Goal: Task Accomplishment & Management: Use online tool/utility

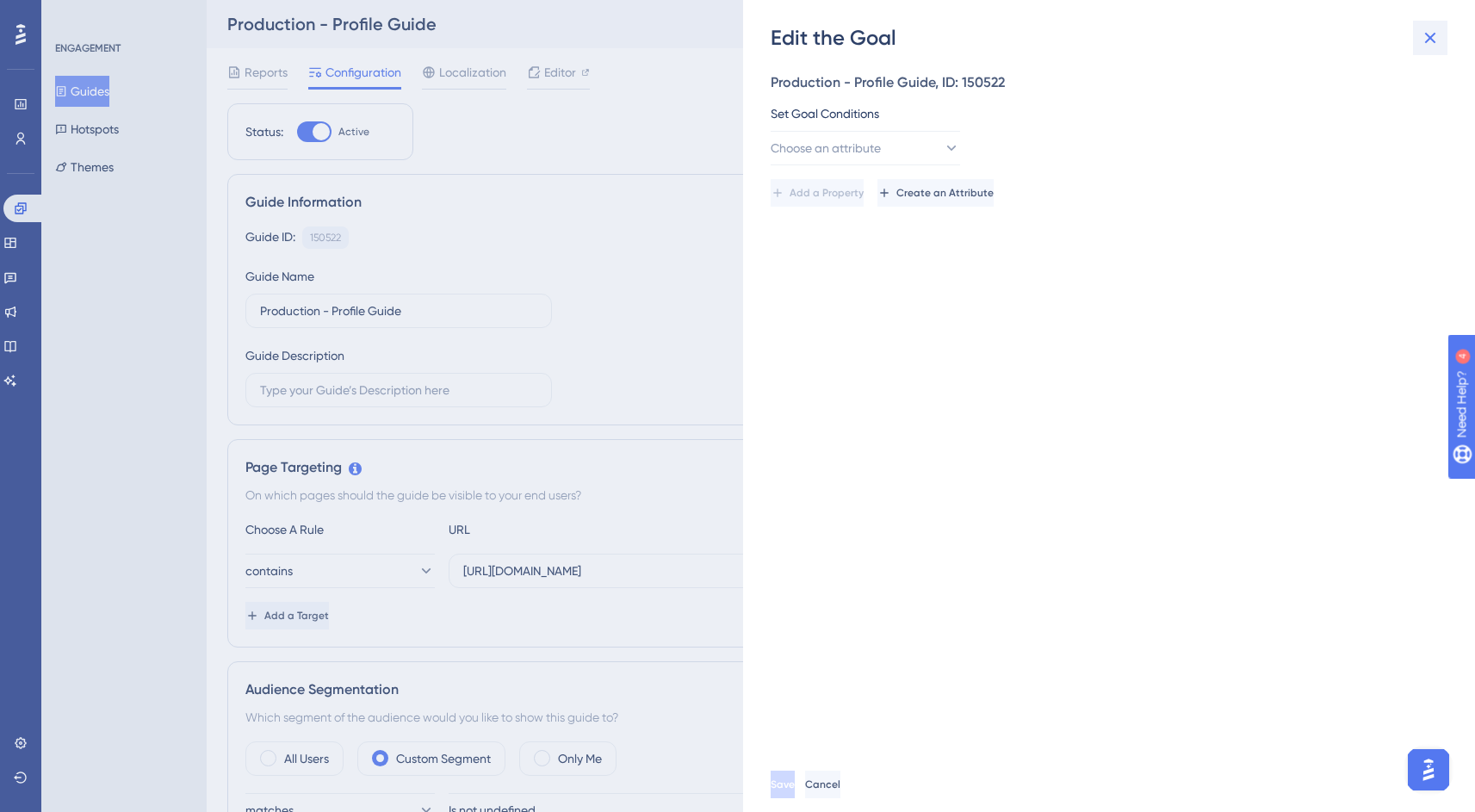
click at [1438, 42] on icon at bounding box center [1430, 37] width 21 height 21
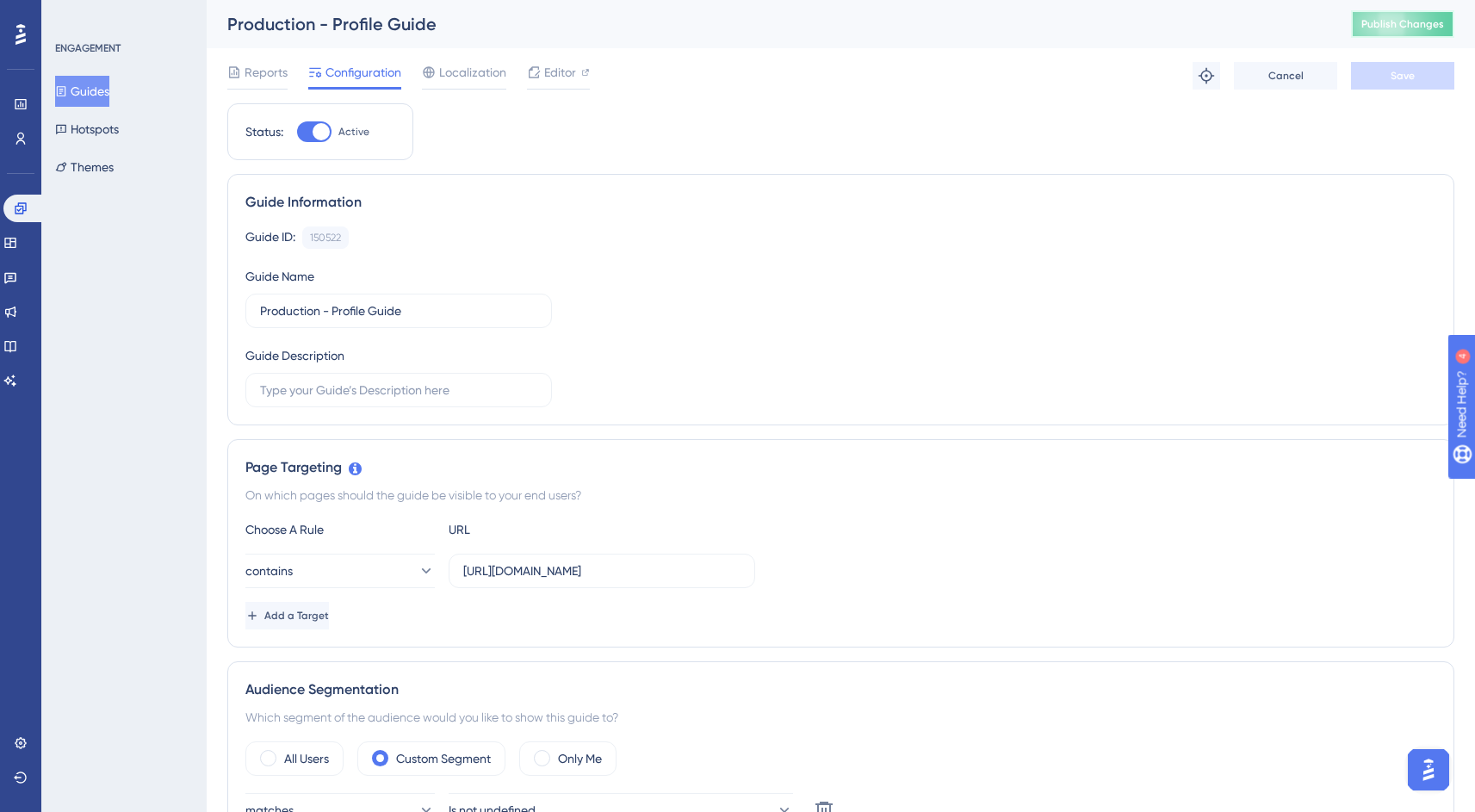
click at [1430, 29] on span "Publish Changes" at bounding box center [1403, 24] width 82 height 14
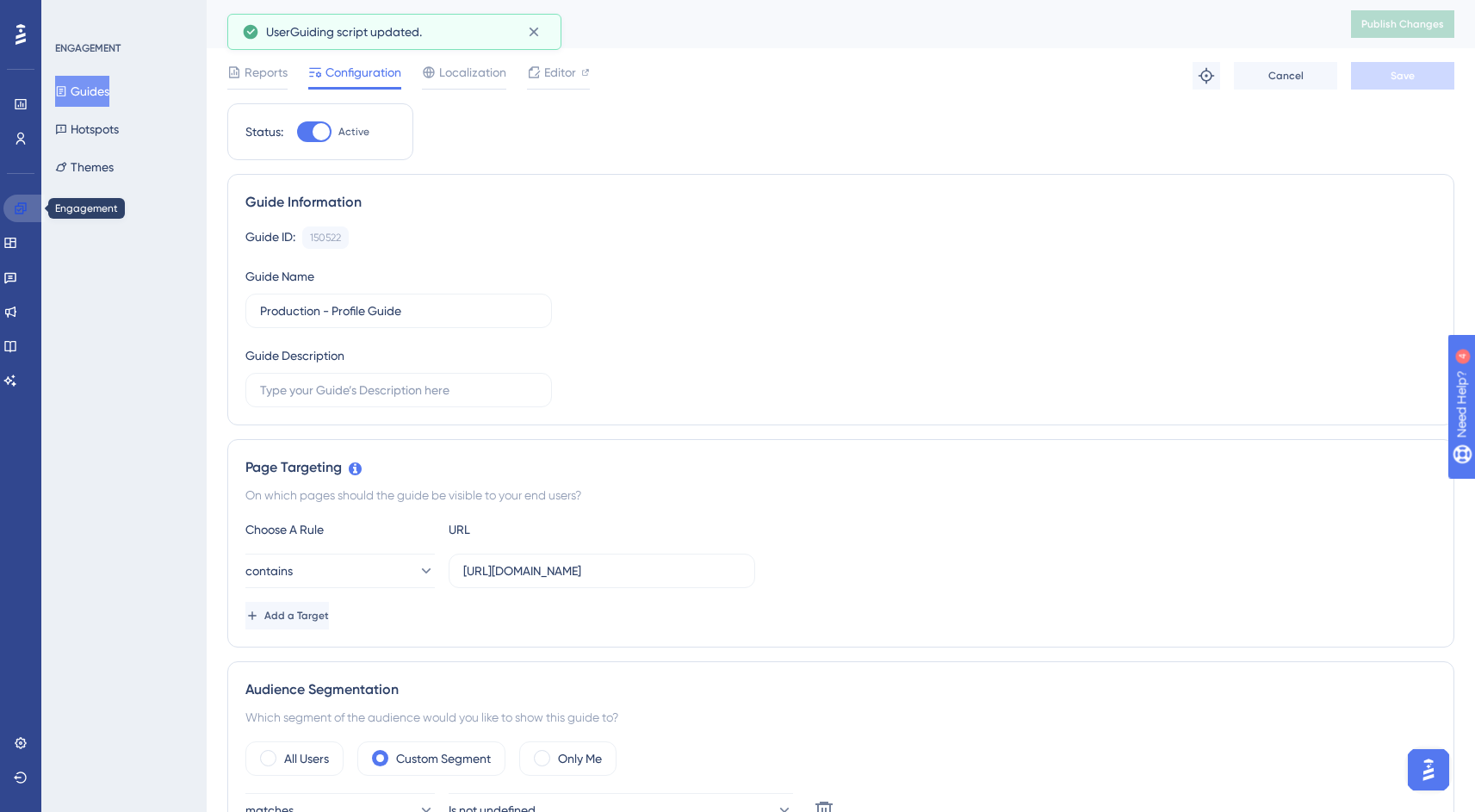
click at [22, 214] on icon at bounding box center [20, 207] width 14 height 14
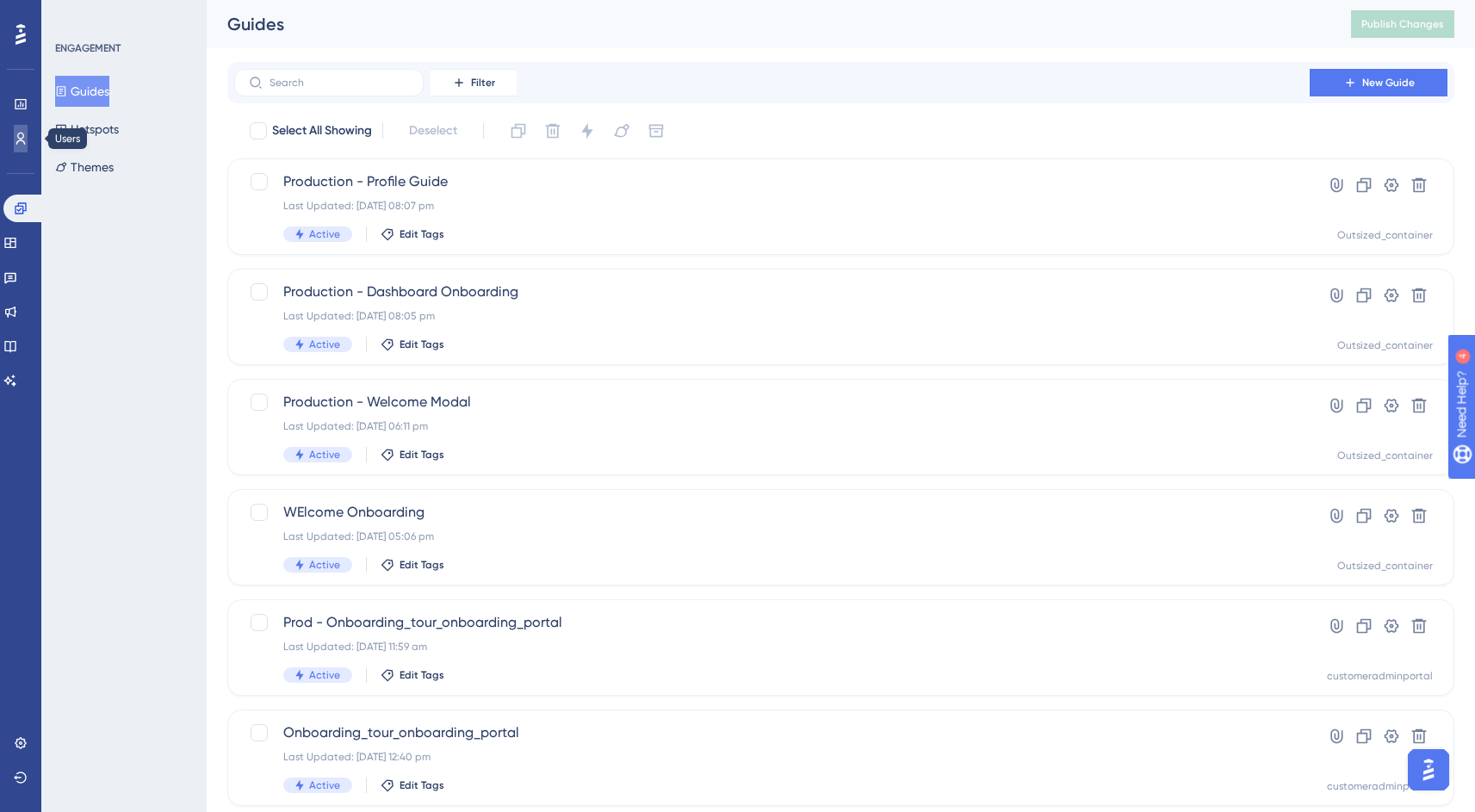
click at [25, 139] on icon at bounding box center [20, 138] width 14 height 14
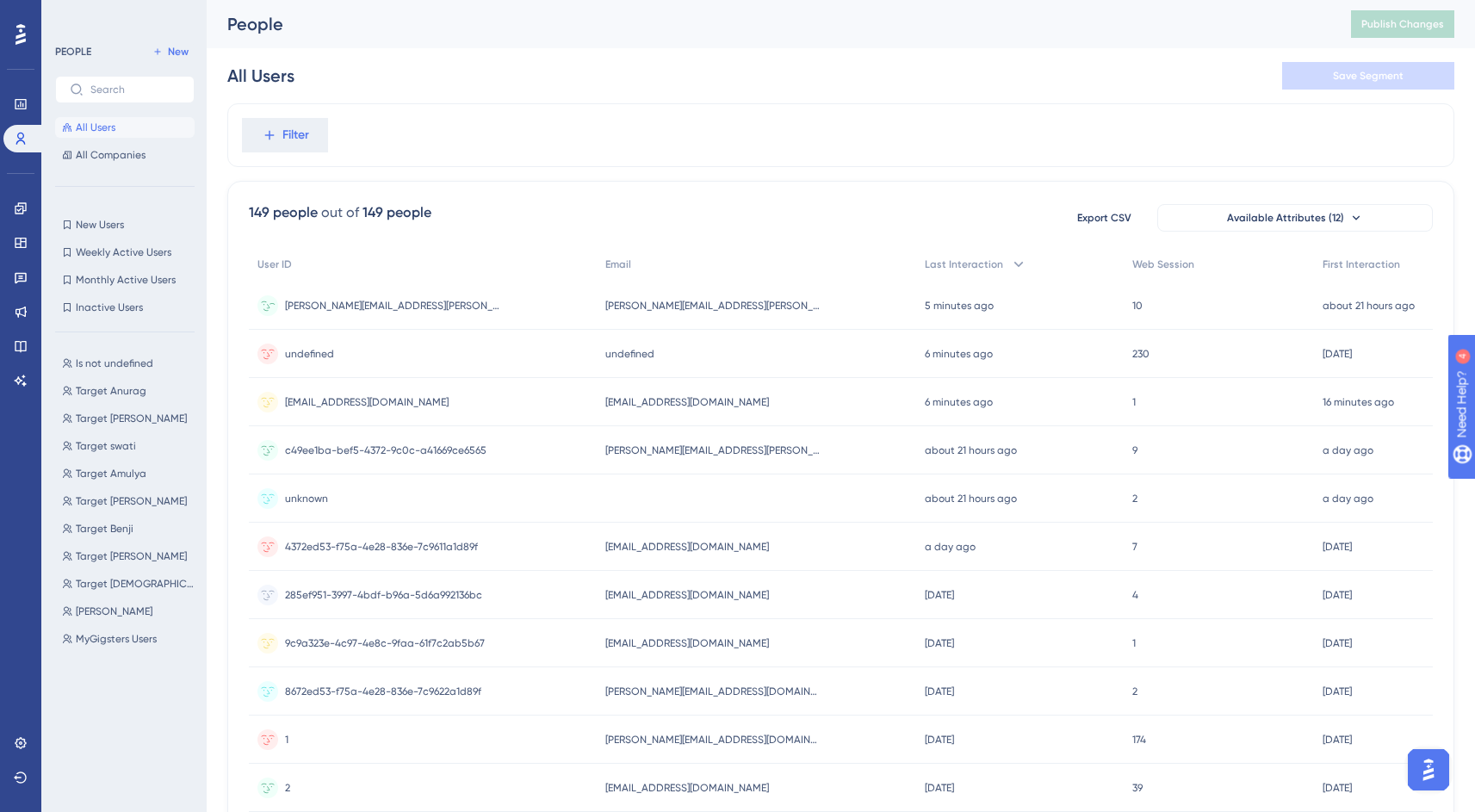
click at [396, 305] on div "[PERSON_NAME][EMAIL_ADDRESS][PERSON_NAME][DOMAIN_NAME] [PERSON_NAME][EMAIL_ADDR…" at bounding box center [422, 305] width 348 height 48
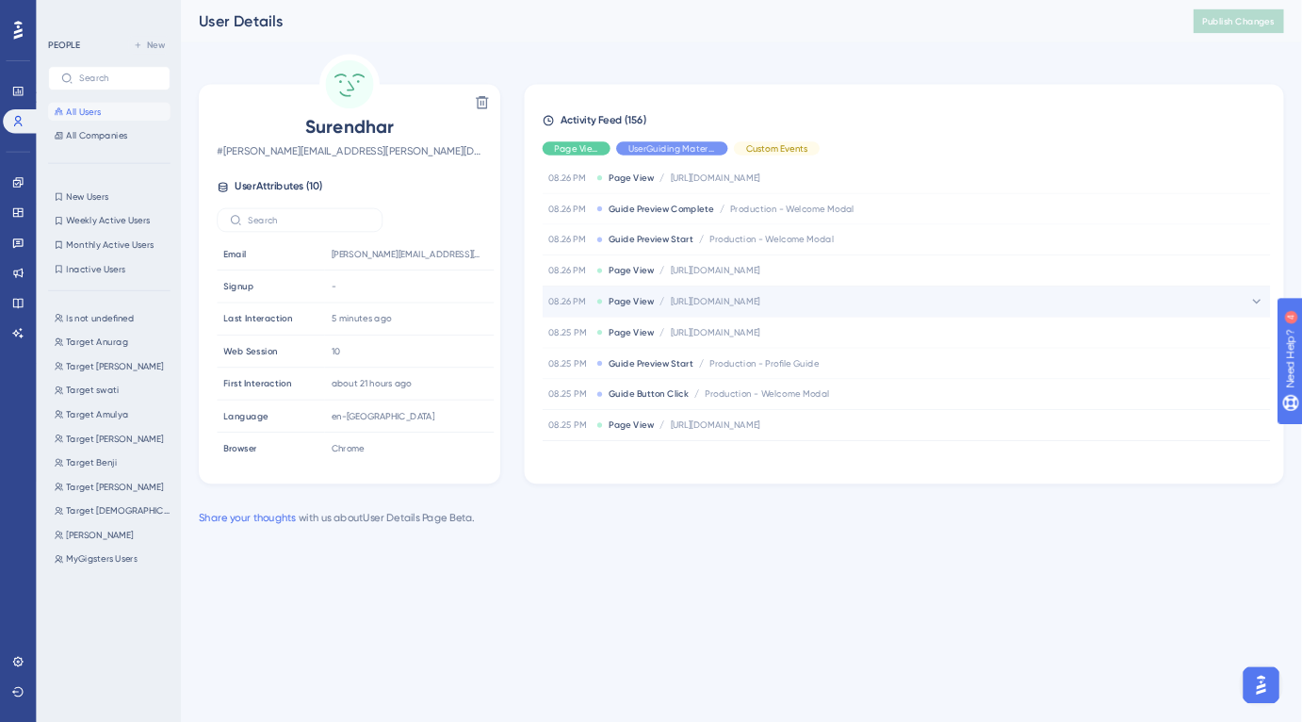
scroll to position [706, 0]
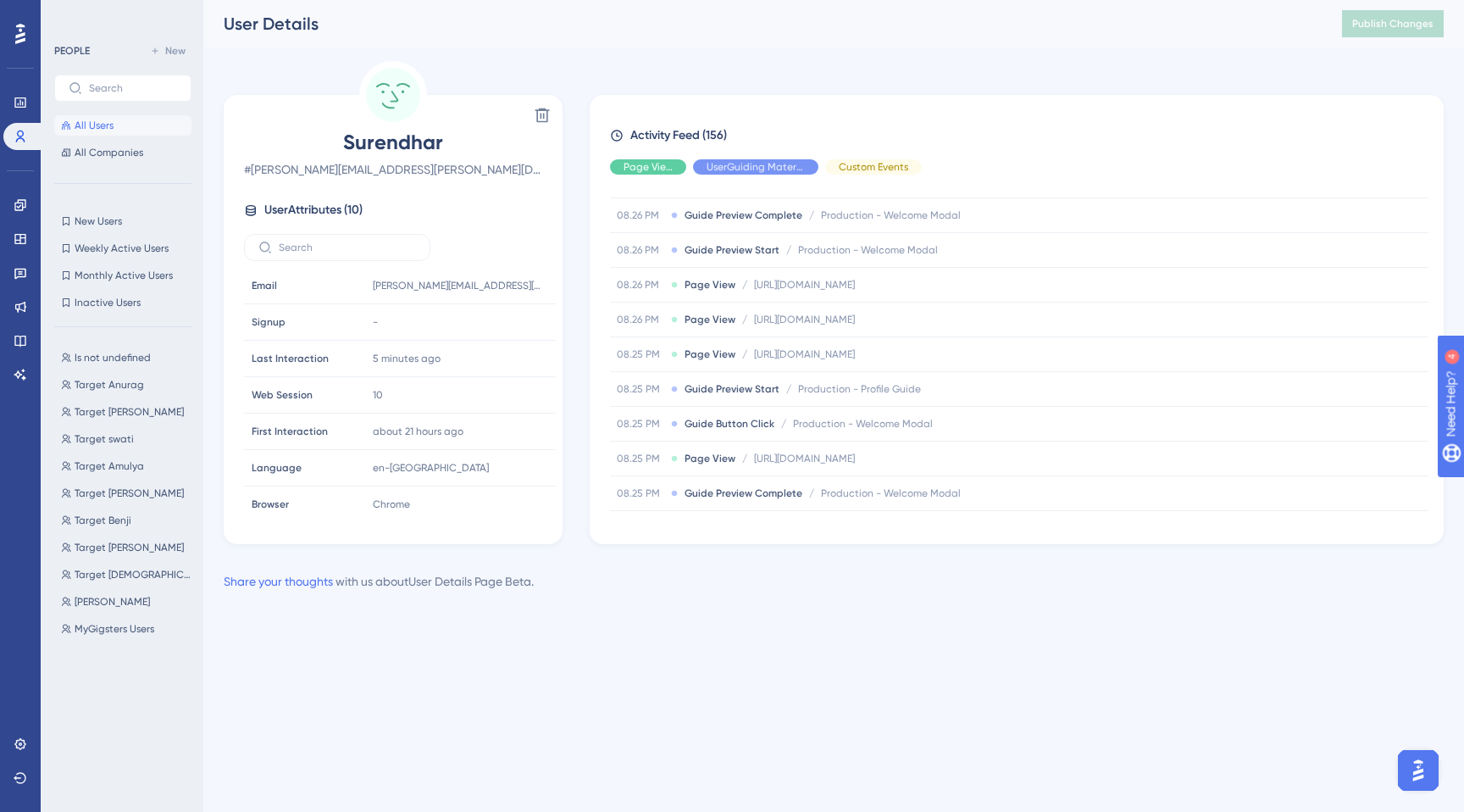
click at [81, 125] on span "All Users" at bounding box center [94, 125] width 39 height 13
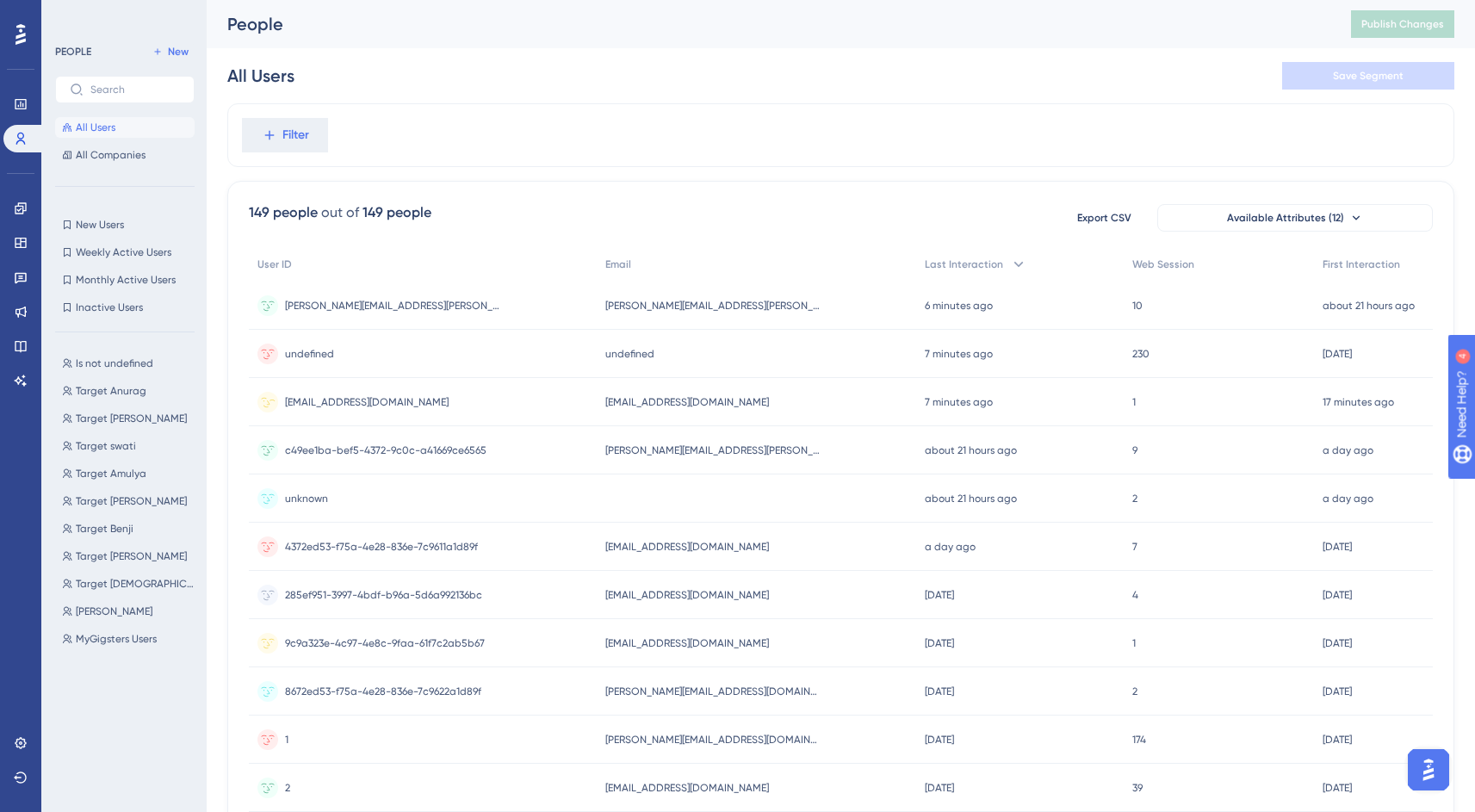
click at [473, 402] on div "swami.narayanan@mygigsters.com.au swami.narayanan@mygigsters.com.au" at bounding box center [422, 402] width 348 height 48
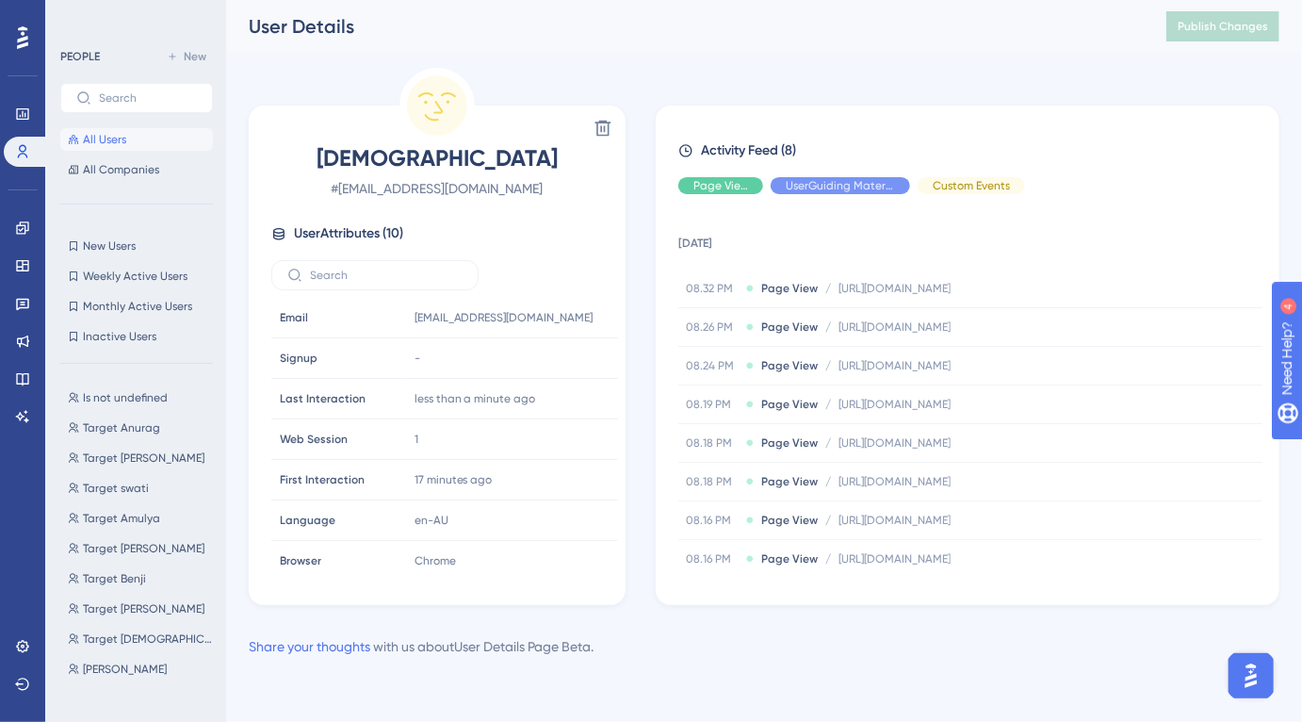
click at [135, 134] on button "All Users" at bounding box center [136, 139] width 153 height 23
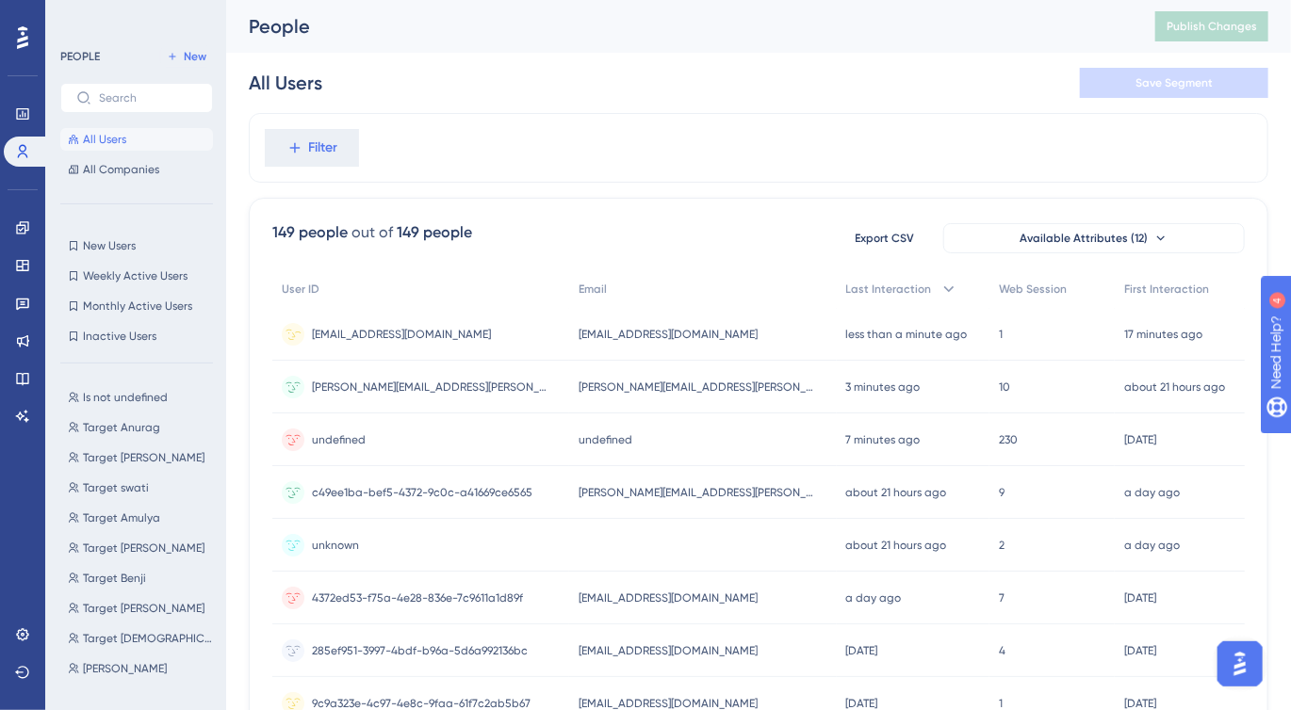
click at [451, 335] on span "swami.narayanan@mygigsters.com.au" at bounding box center [401, 334] width 179 height 15
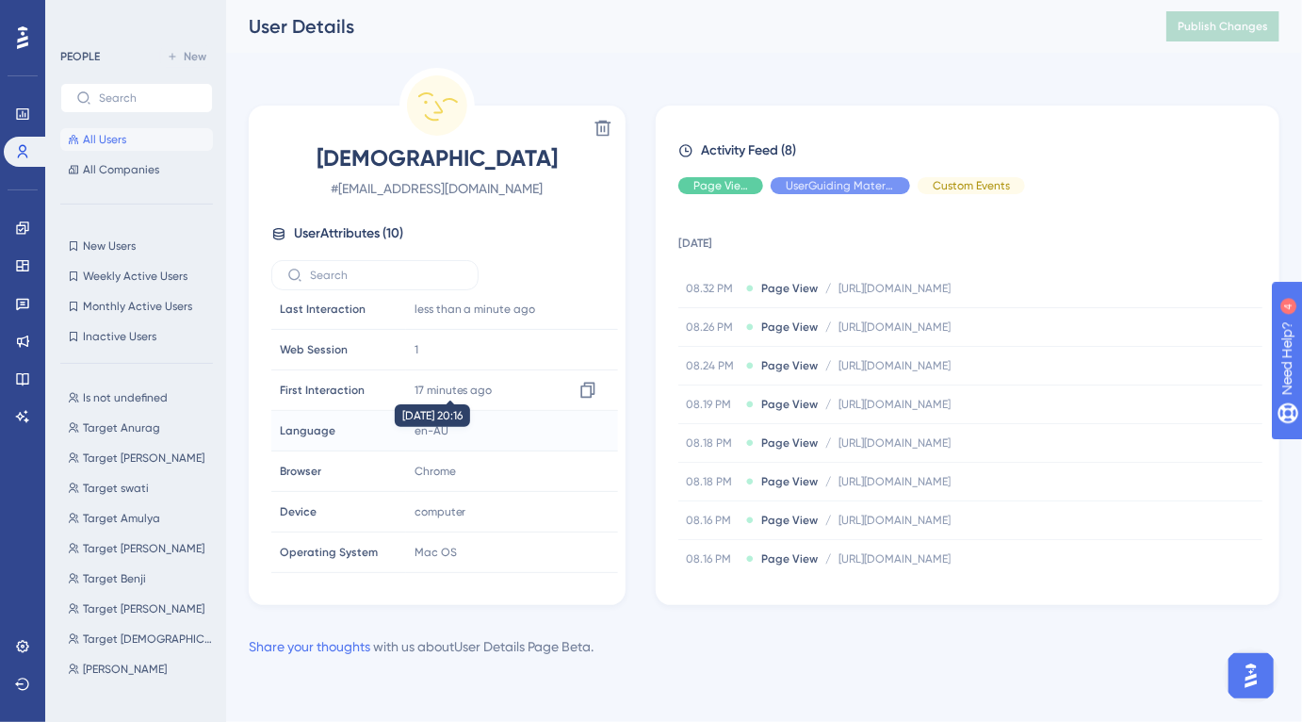
scroll to position [126, 0]
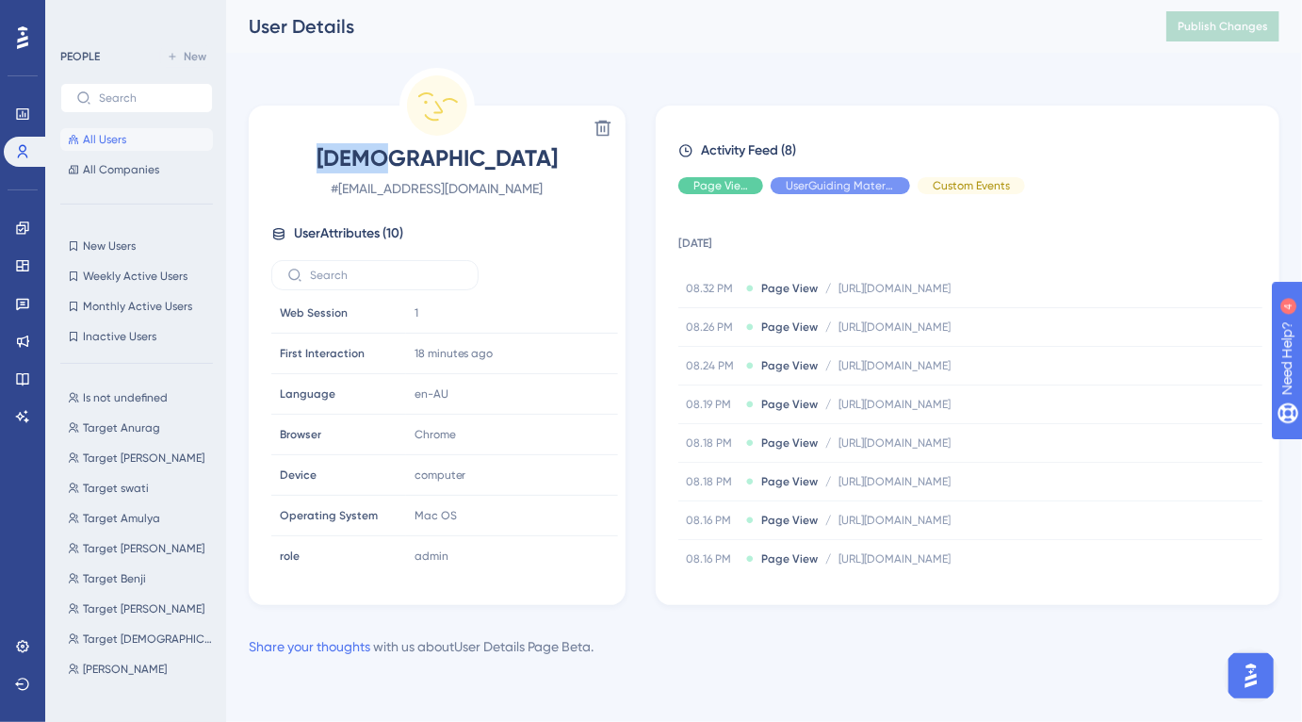
drag, startPoint x: 400, startPoint y: 164, endPoint x: 524, endPoint y: 162, distance: 124.4
click at [524, 162] on span "Swami" at bounding box center [437, 158] width 332 height 30
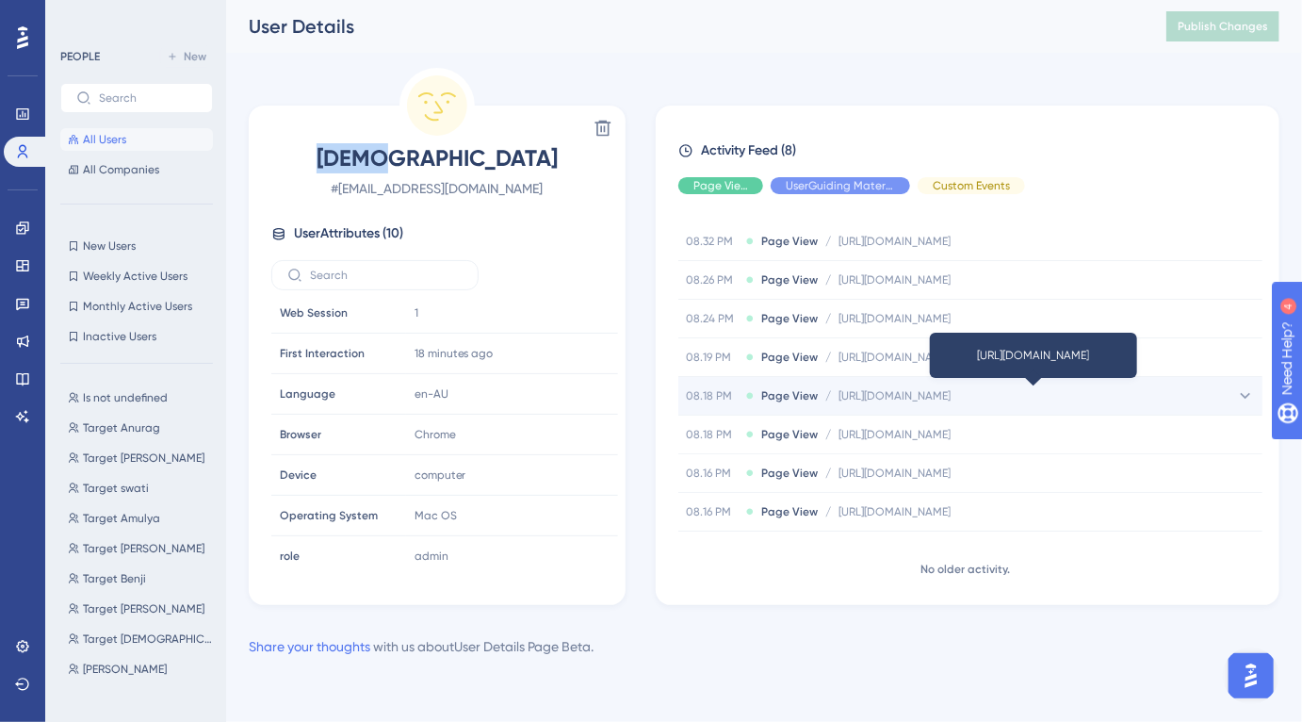
scroll to position [0, 0]
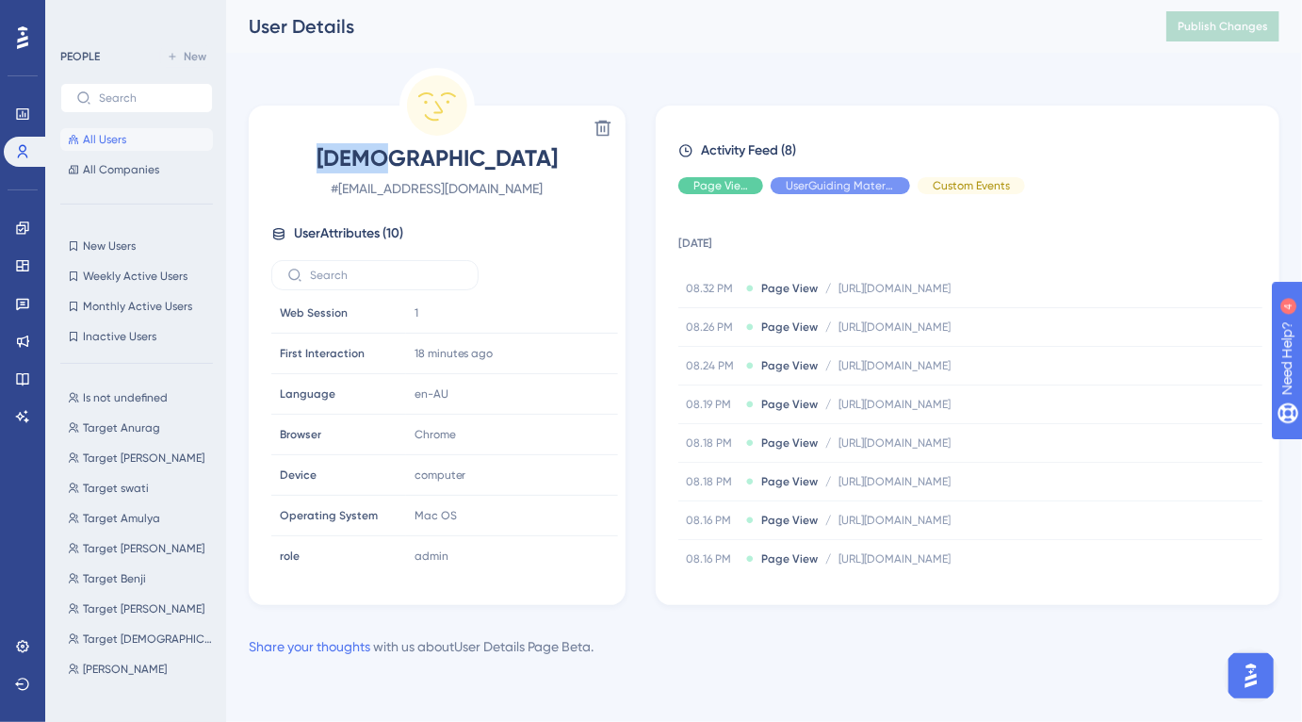
click at [136, 141] on button "All Users" at bounding box center [136, 139] width 153 height 23
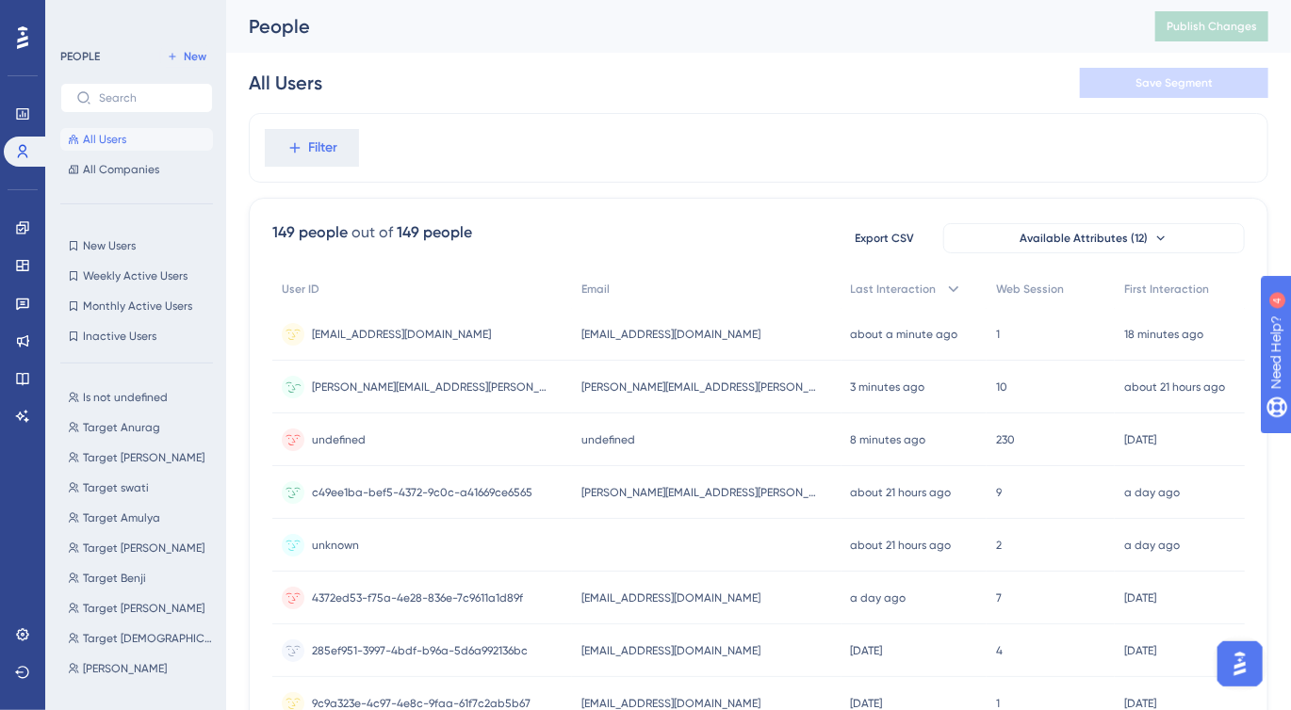
click at [413, 384] on div "suren@gufy.com.au suren@gufy.com.au" at bounding box center [422, 387] width 300 height 53
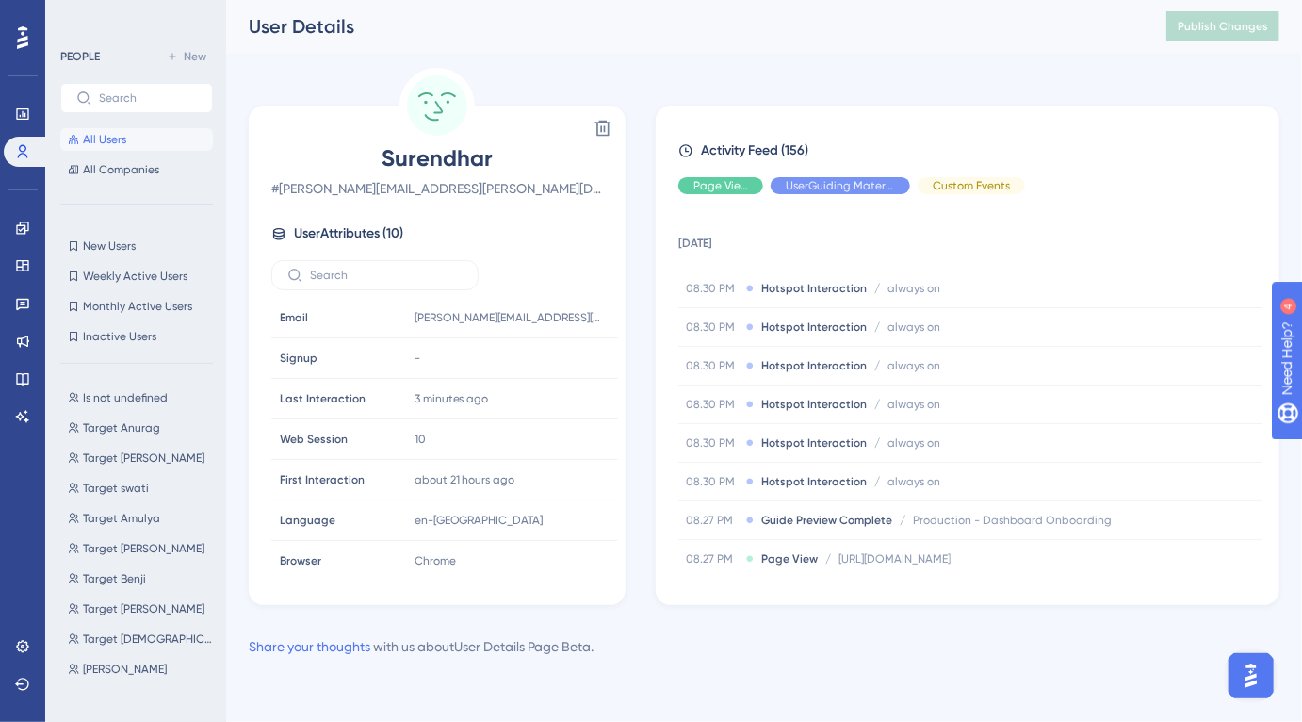
click at [124, 146] on span "All Users" at bounding box center [104, 139] width 43 height 15
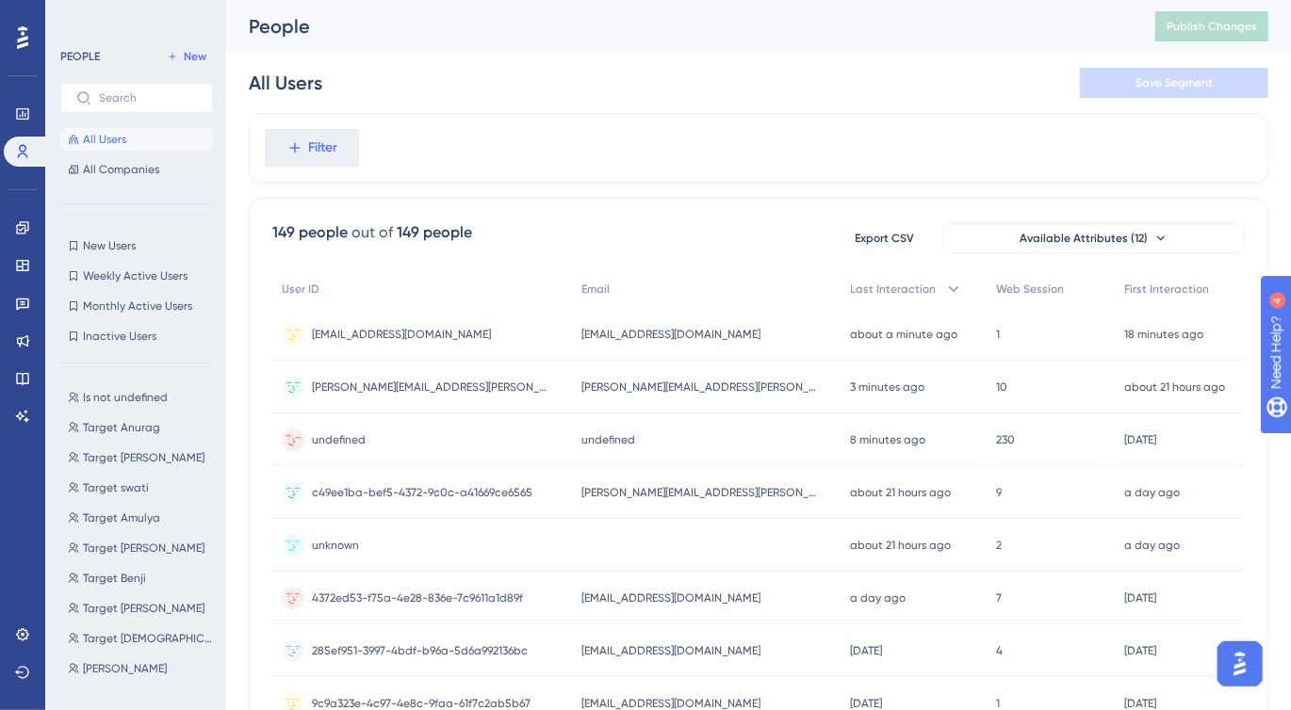
click at [355, 439] on span "undefined" at bounding box center [339, 440] width 54 height 15
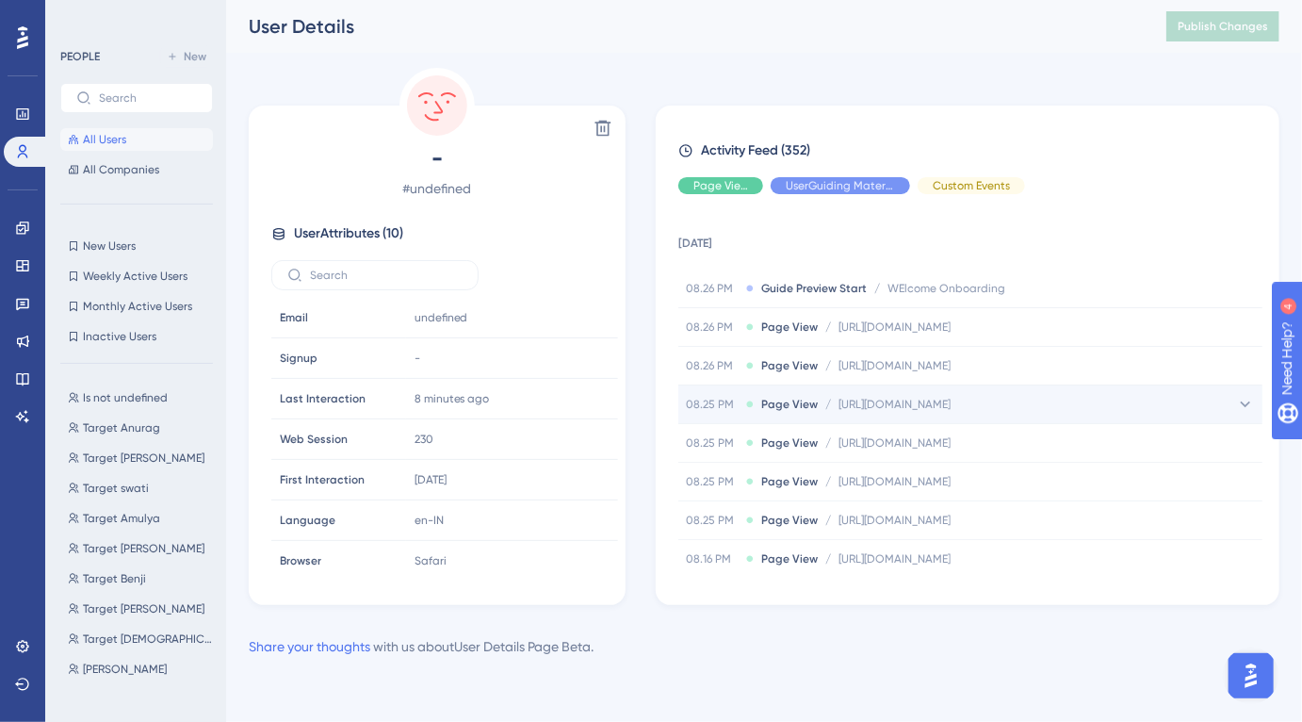
click at [1240, 409] on icon at bounding box center [1245, 404] width 19 height 19
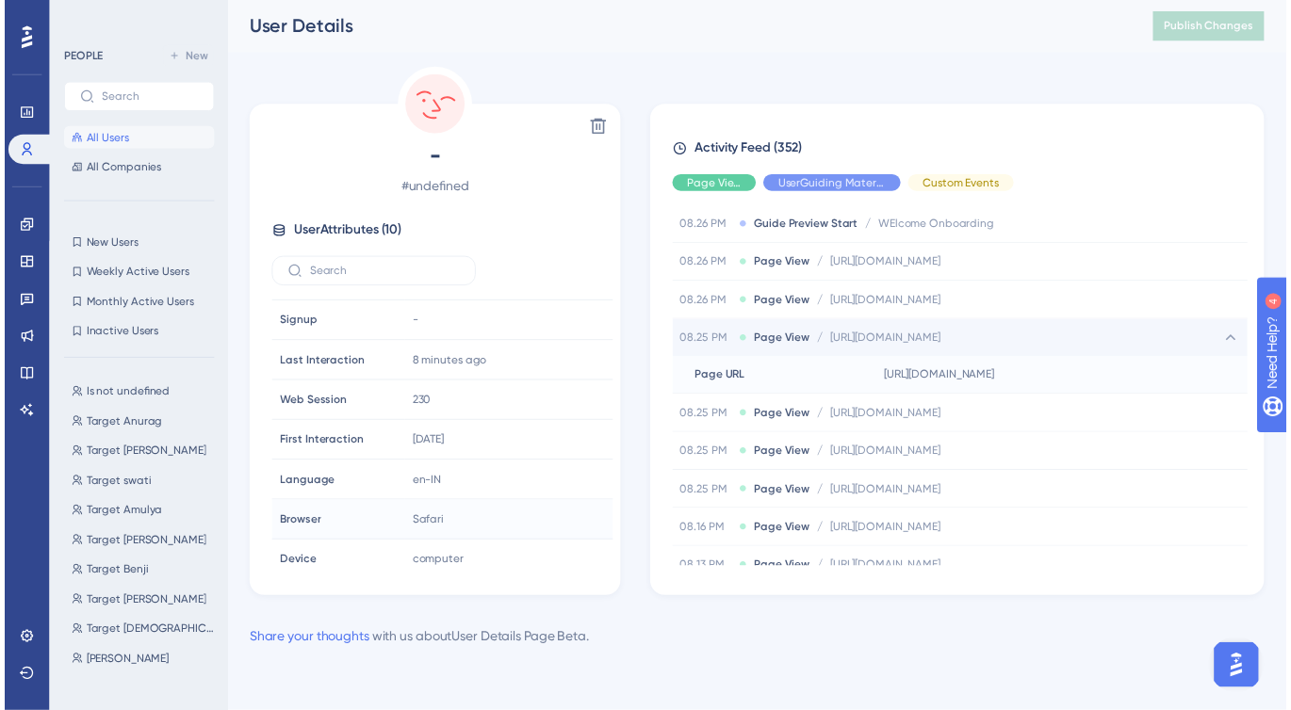
scroll to position [126, 0]
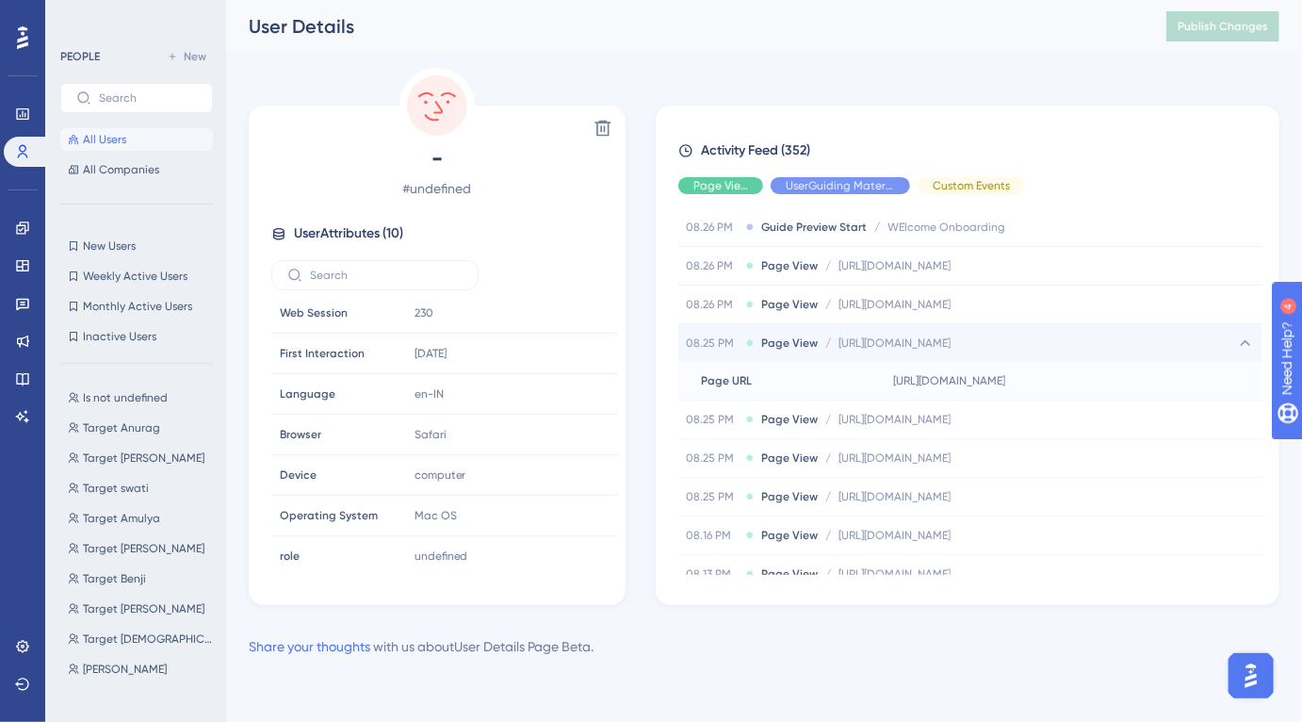
click at [155, 141] on button "All Users" at bounding box center [136, 139] width 153 height 23
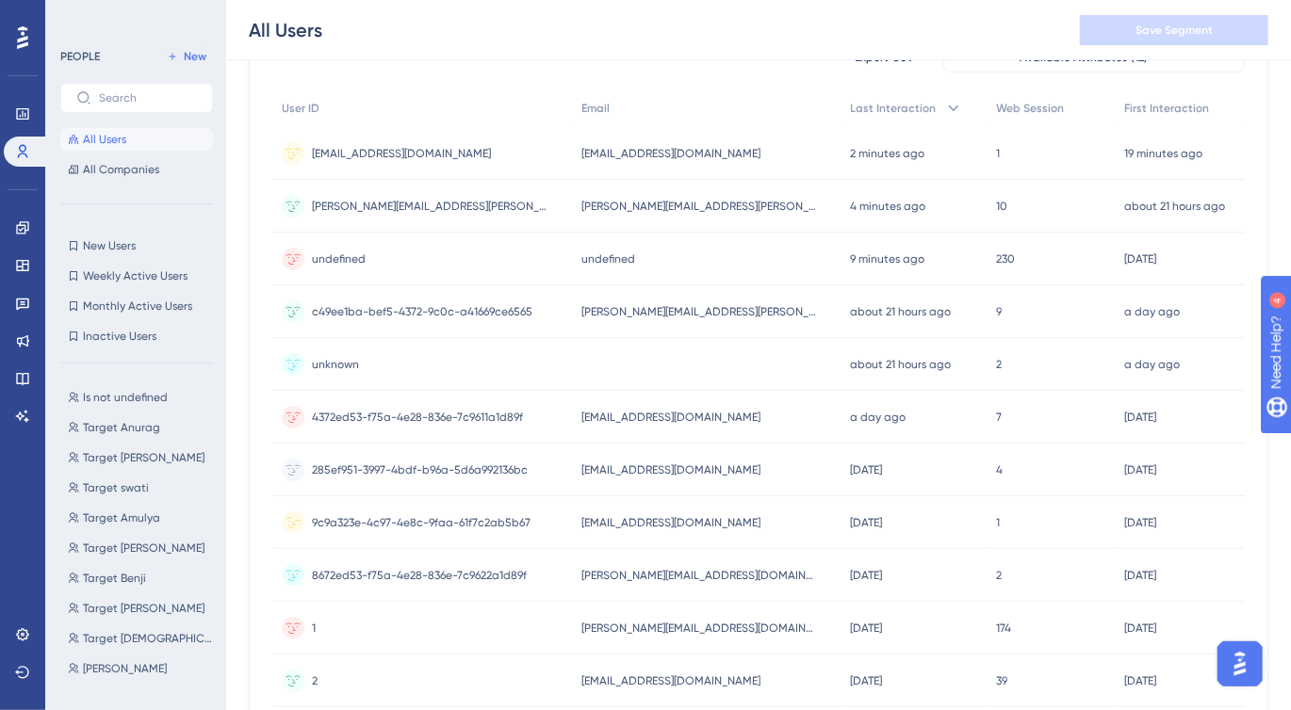
scroll to position [199, 0]
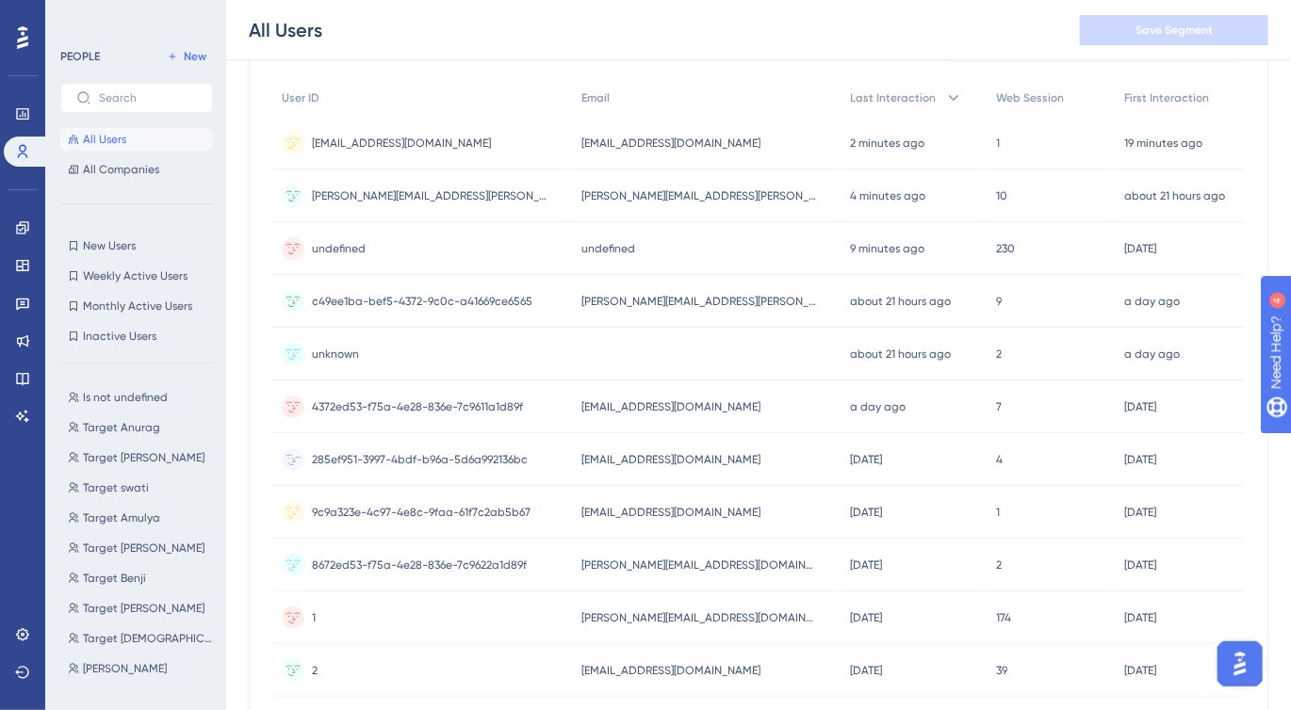
click at [475, 462] on span "285ef951-3997-4bdf-b96a-5d6a992136bc" at bounding box center [420, 459] width 216 height 15
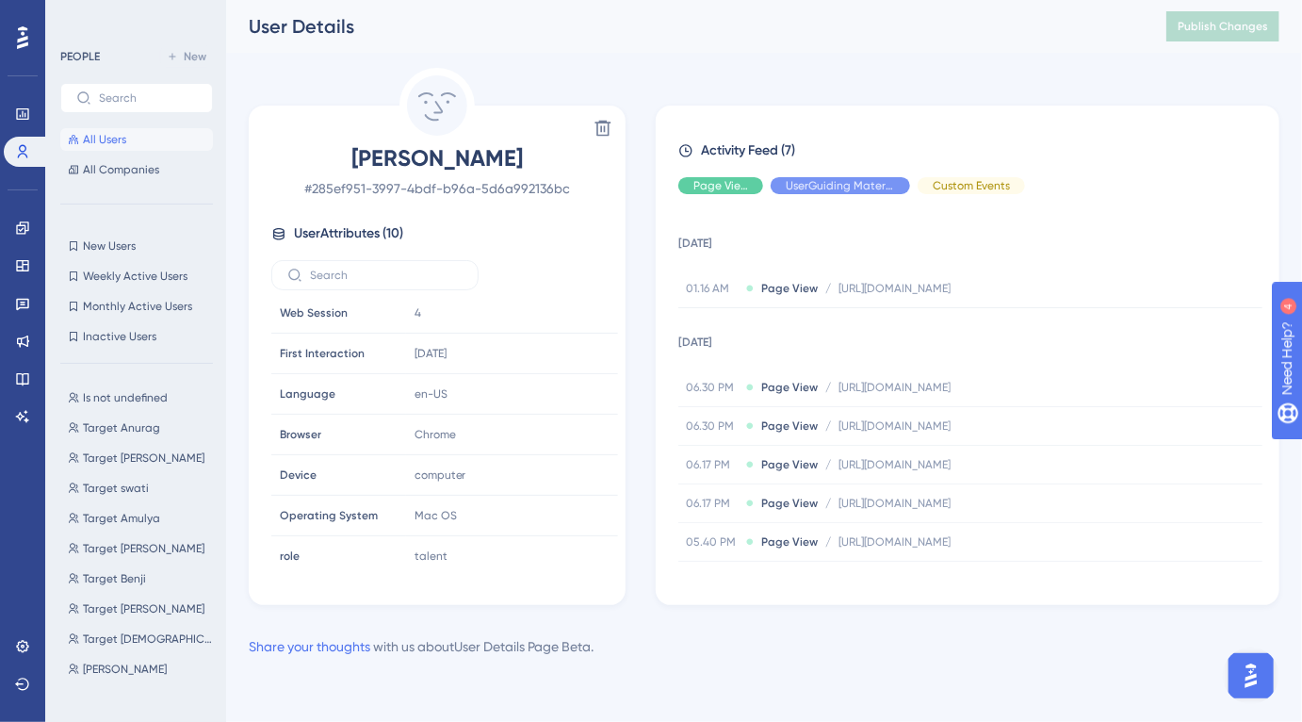
click at [151, 140] on button "All Users" at bounding box center [136, 139] width 153 height 23
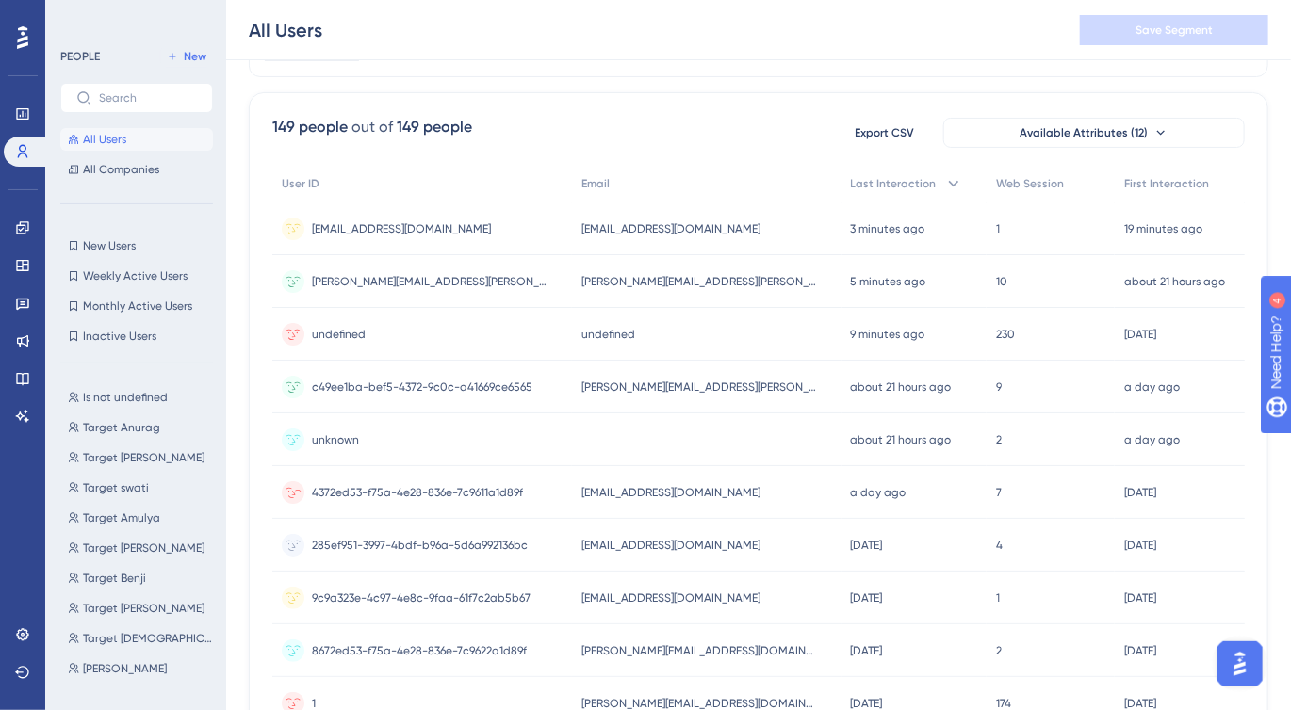
scroll to position [110, 0]
click at [476, 600] on span "9c9a323e-4c97-4e8c-9faa-61f7c2ab5b67" at bounding box center [421, 601] width 219 height 15
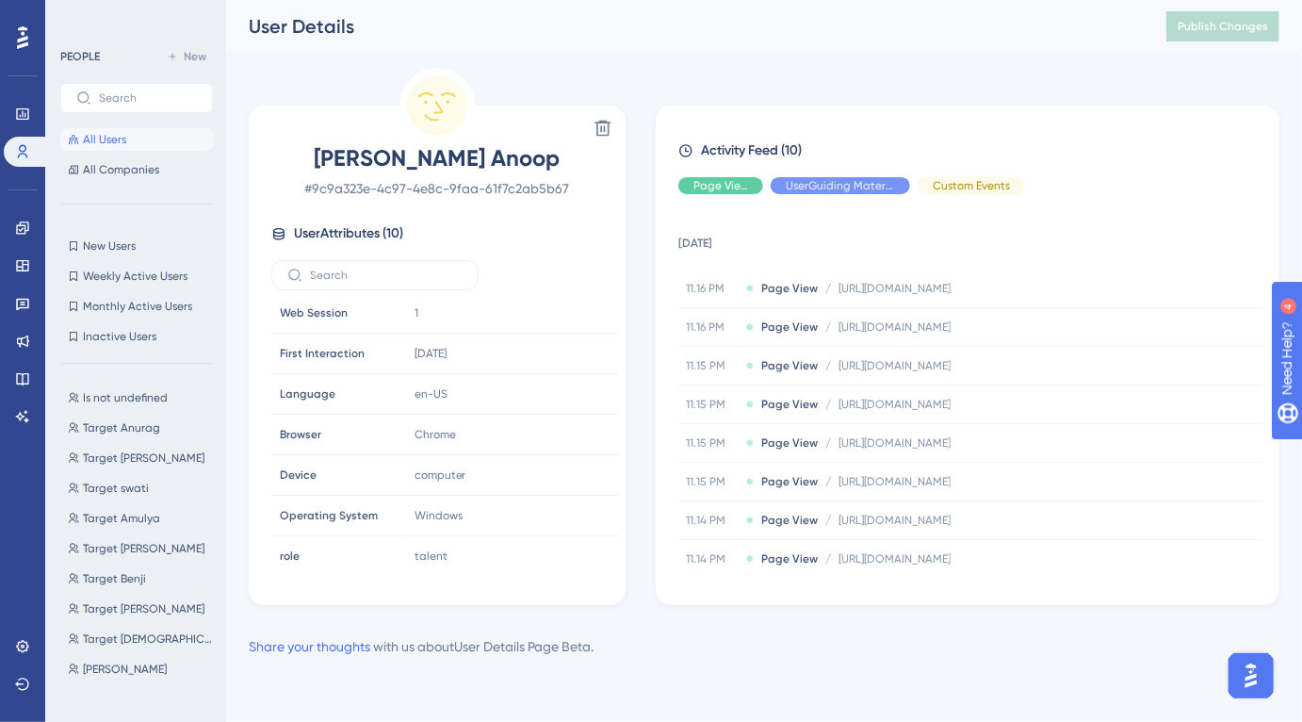
click at [134, 137] on button "All Users" at bounding box center [136, 139] width 153 height 23
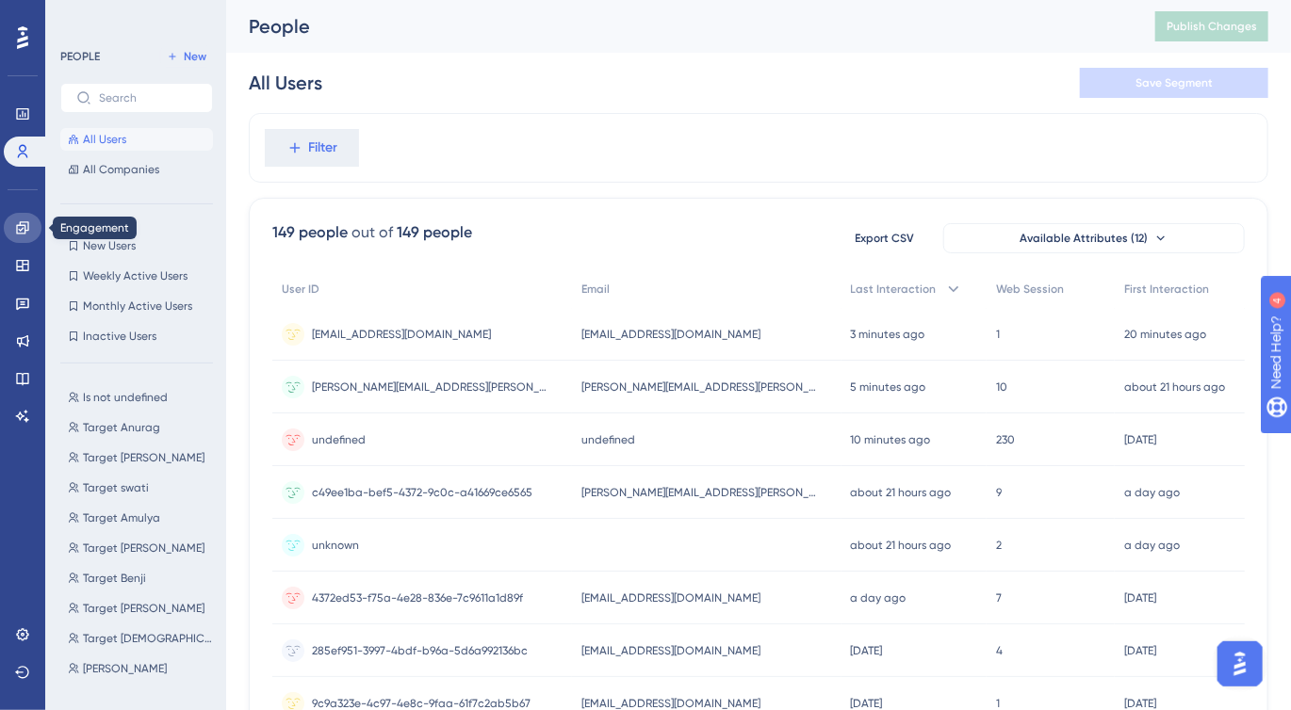
click at [27, 235] on icon at bounding box center [22, 227] width 15 height 15
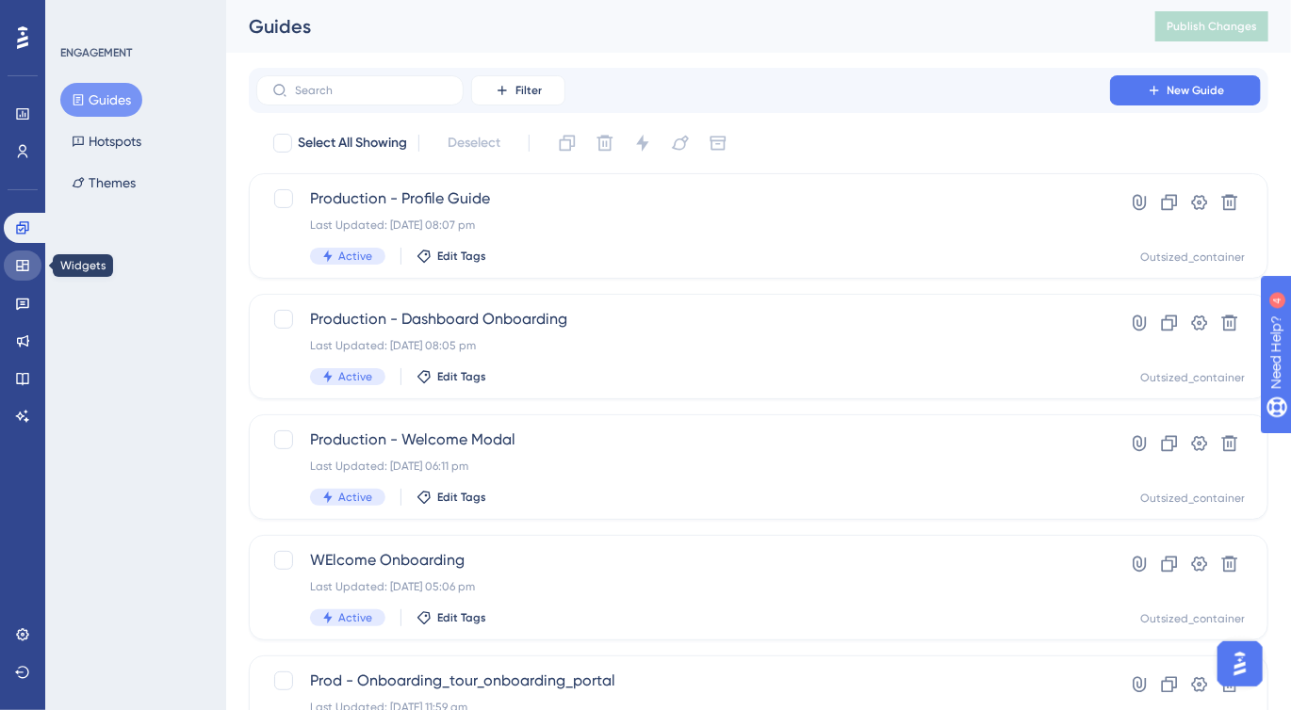
click at [23, 273] on link at bounding box center [23, 266] width 38 height 30
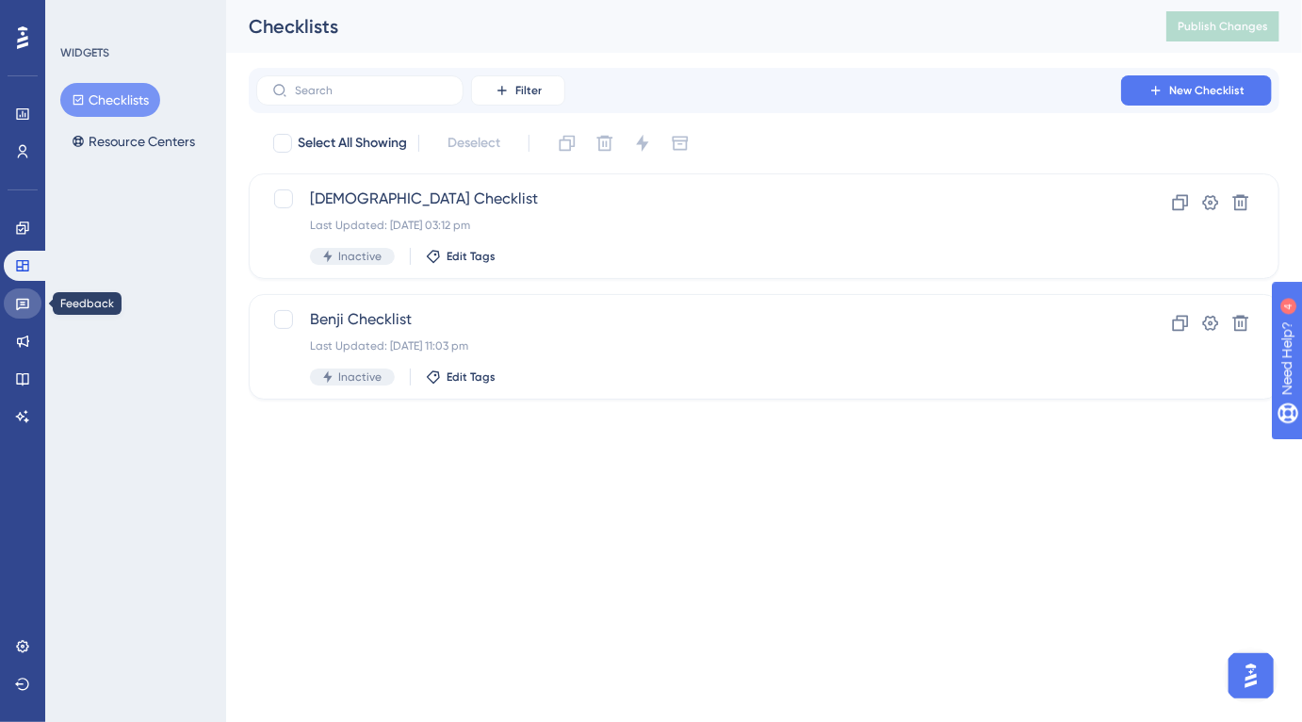
click at [20, 313] on link at bounding box center [23, 303] width 38 height 30
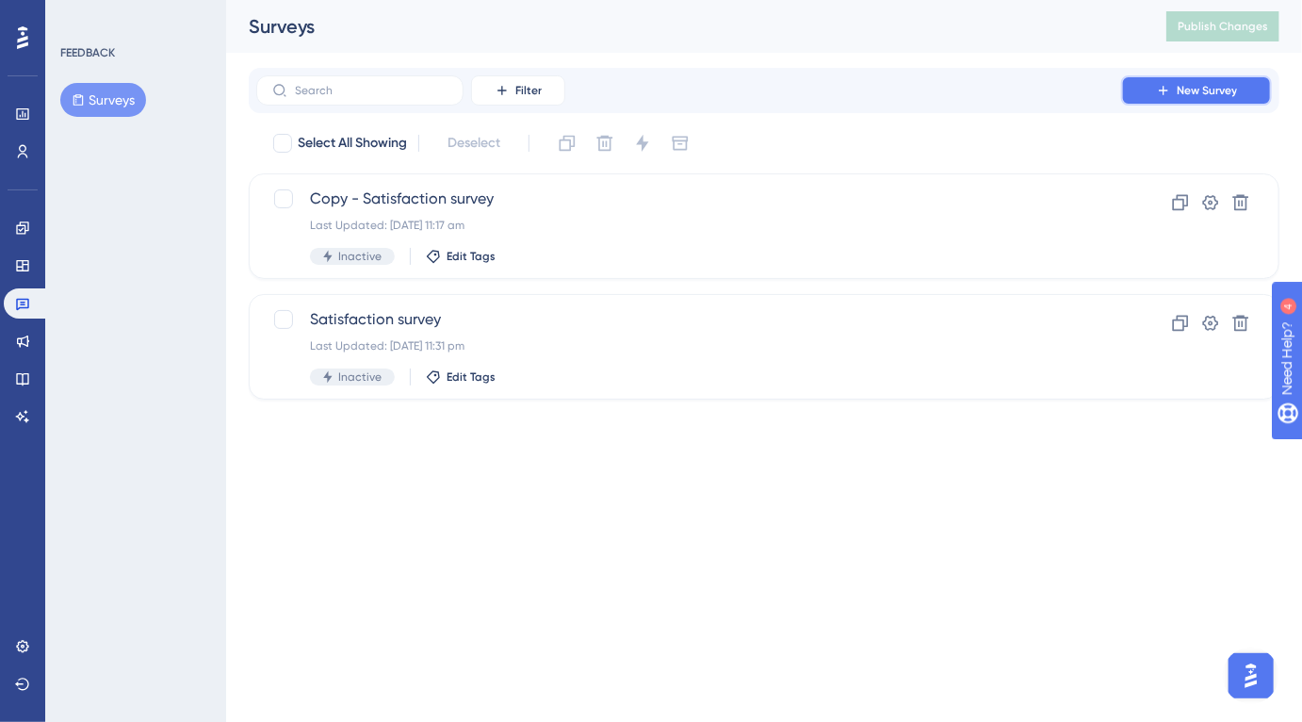
click at [1224, 86] on span "New Survey" at bounding box center [1207, 90] width 60 height 15
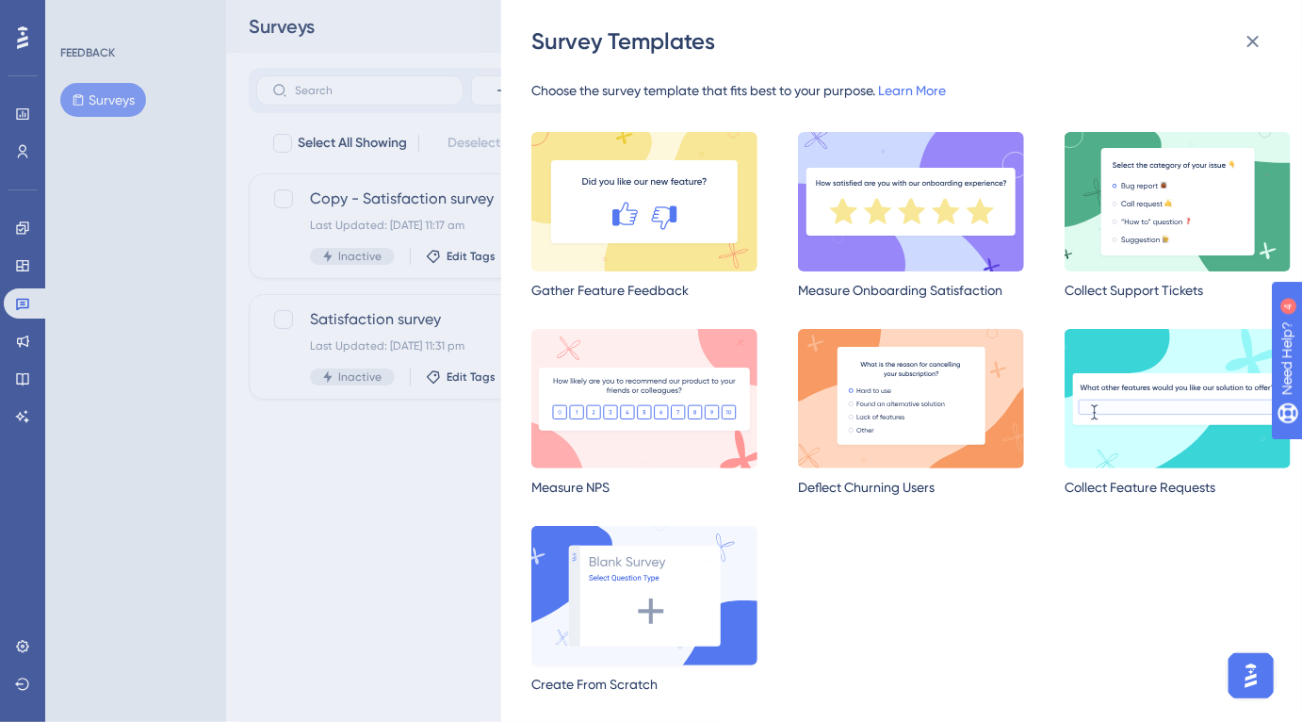
click at [672, 590] on img at bounding box center [644, 595] width 226 height 139
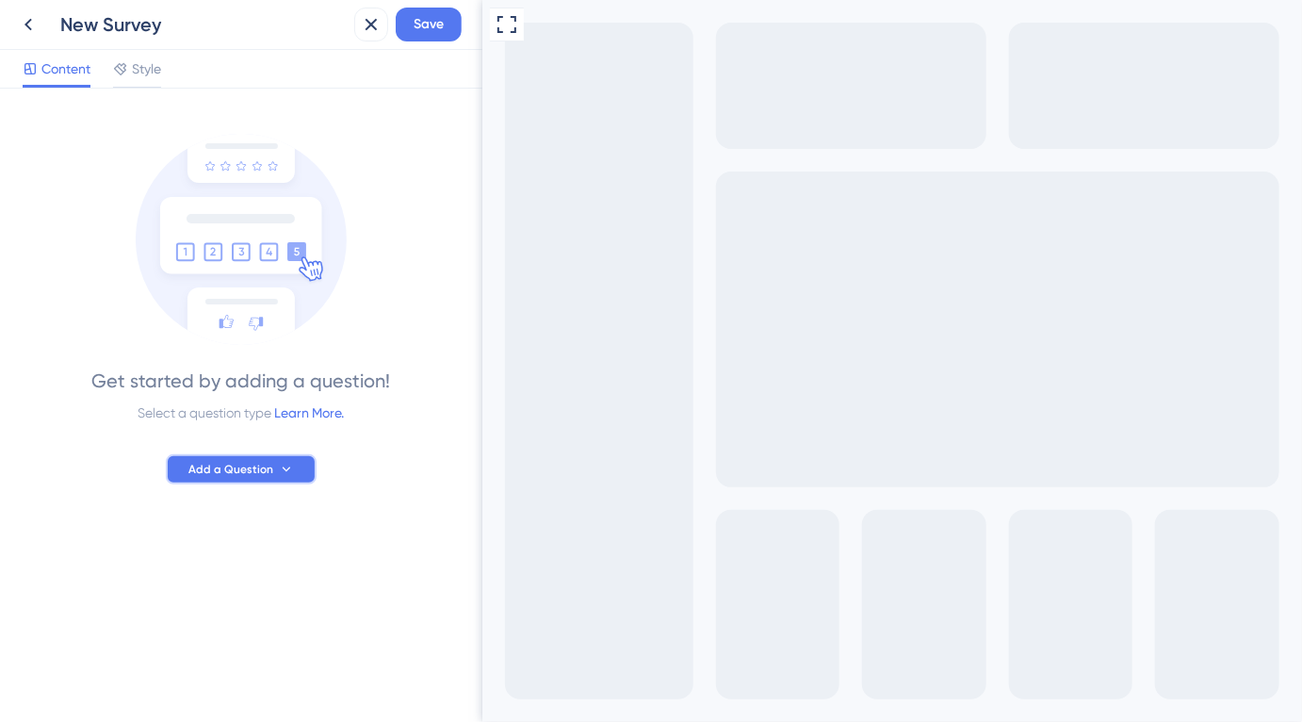
click at [275, 472] on button "Add a Question" at bounding box center [241, 469] width 151 height 30
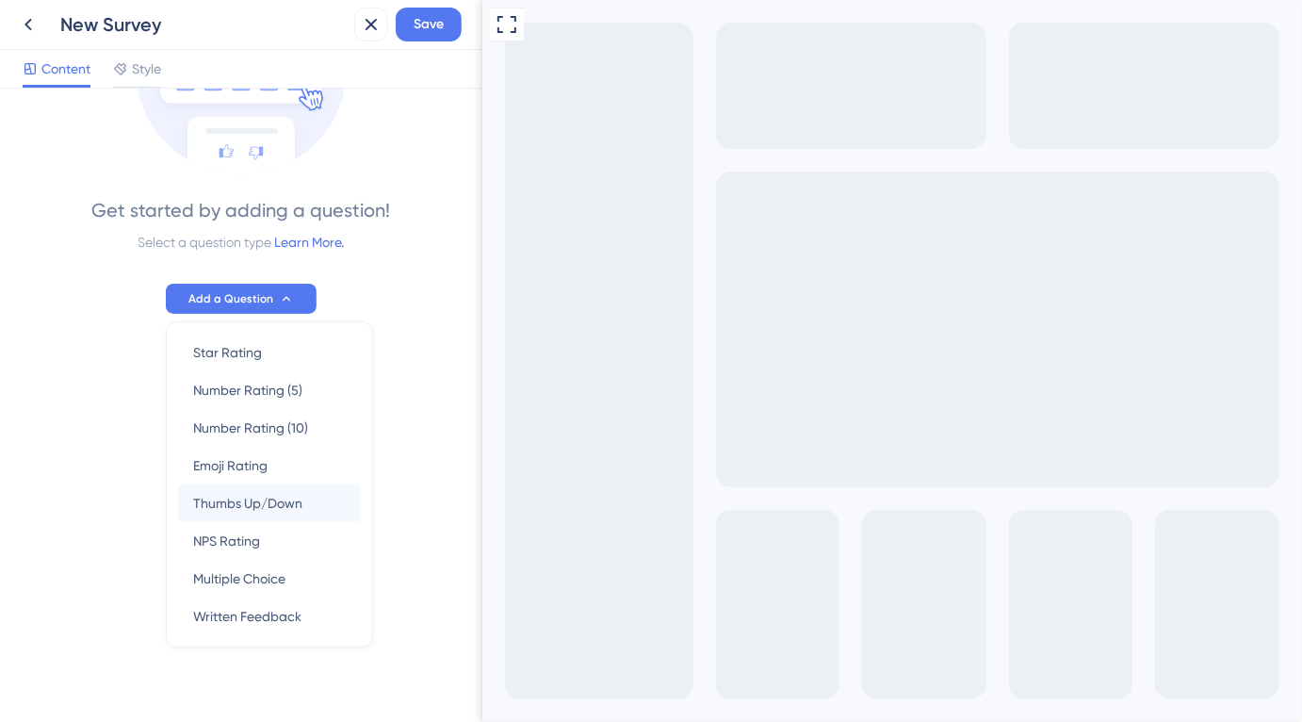
scroll to position [151, 0]
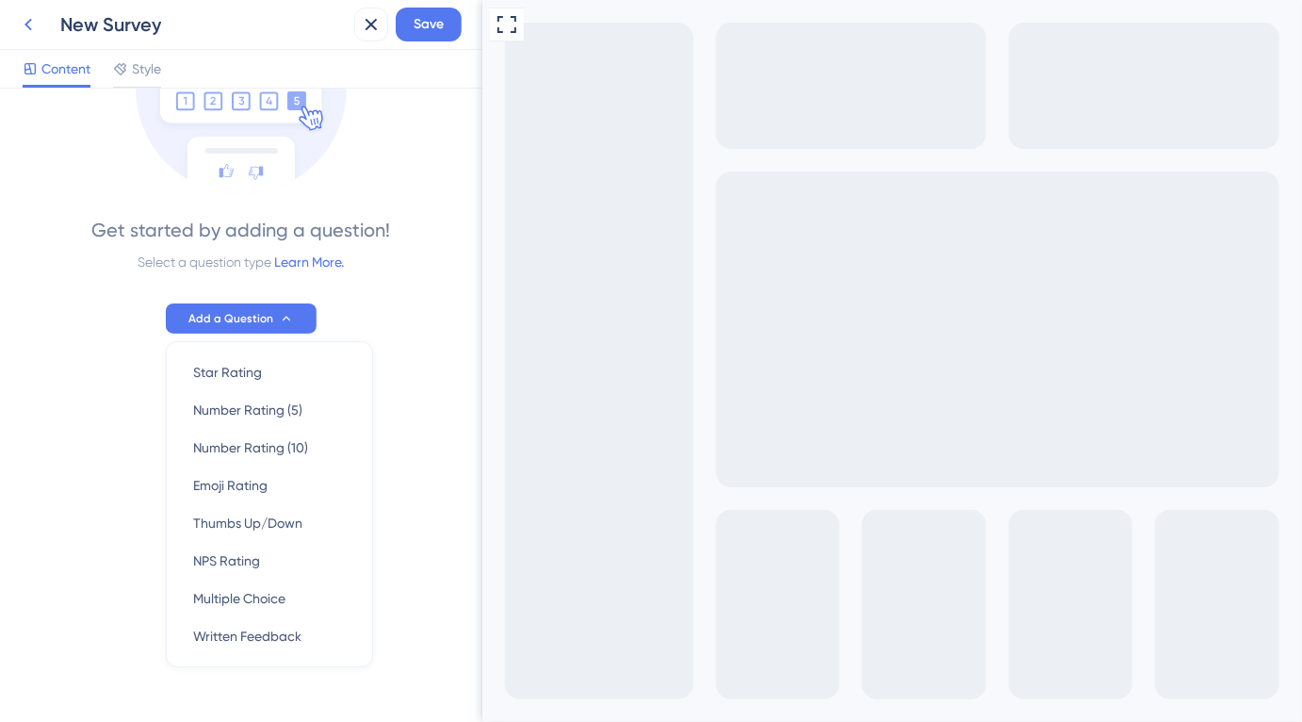
click at [23, 28] on icon at bounding box center [28, 24] width 23 height 23
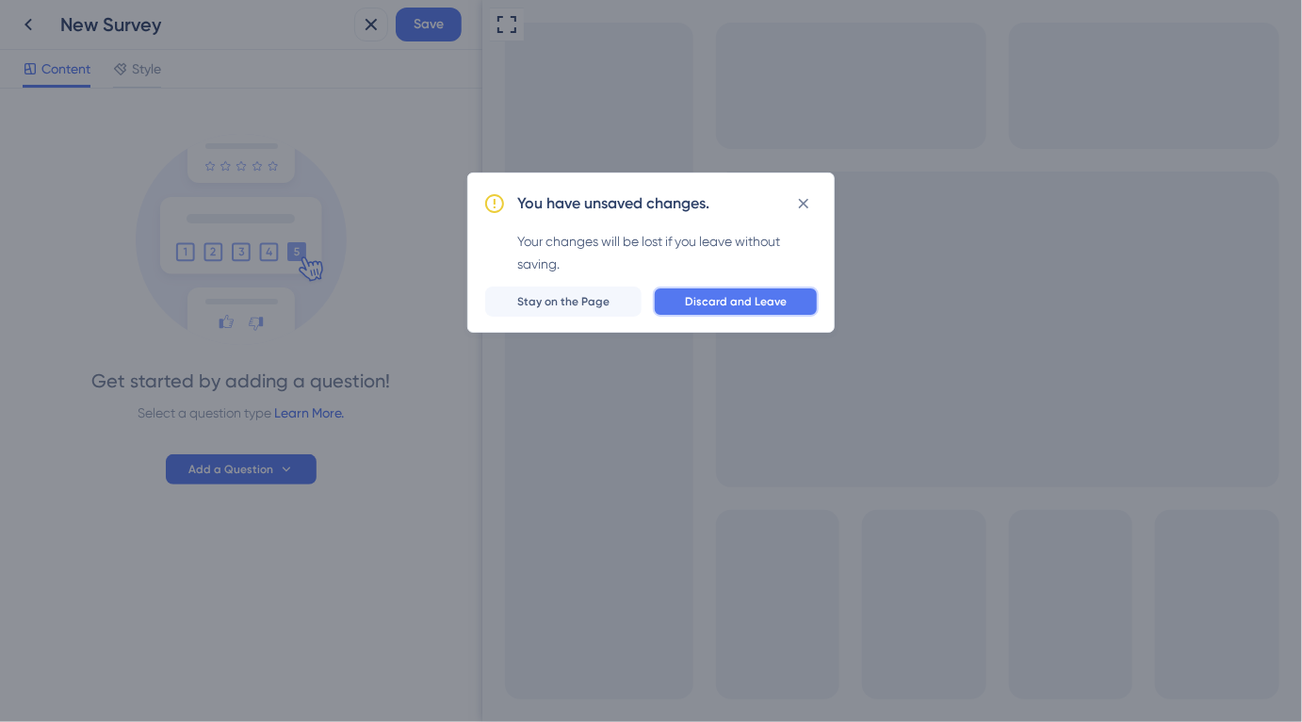
click at [727, 302] on span "Discard and Leave" at bounding box center [736, 301] width 102 height 15
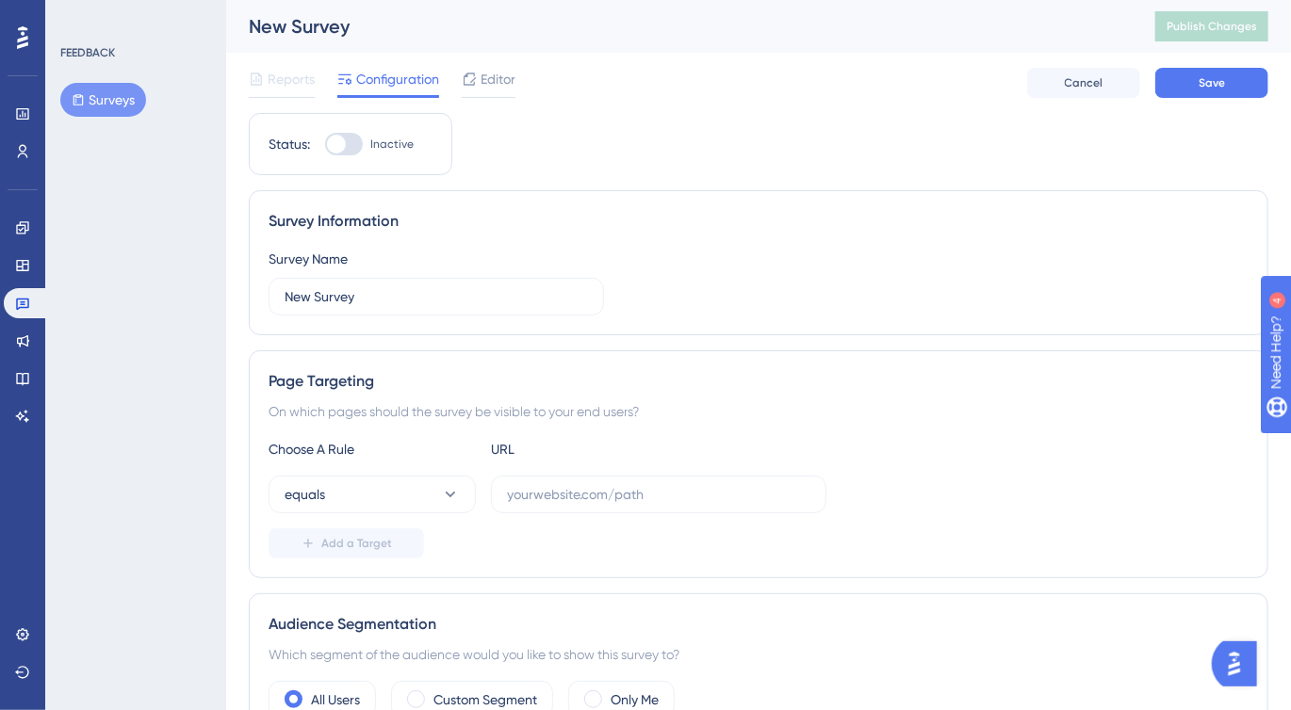
click at [271, 82] on span "Reports" at bounding box center [291, 79] width 47 height 23
click at [80, 106] on button "Surveys" at bounding box center [103, 100] width 86 height 34
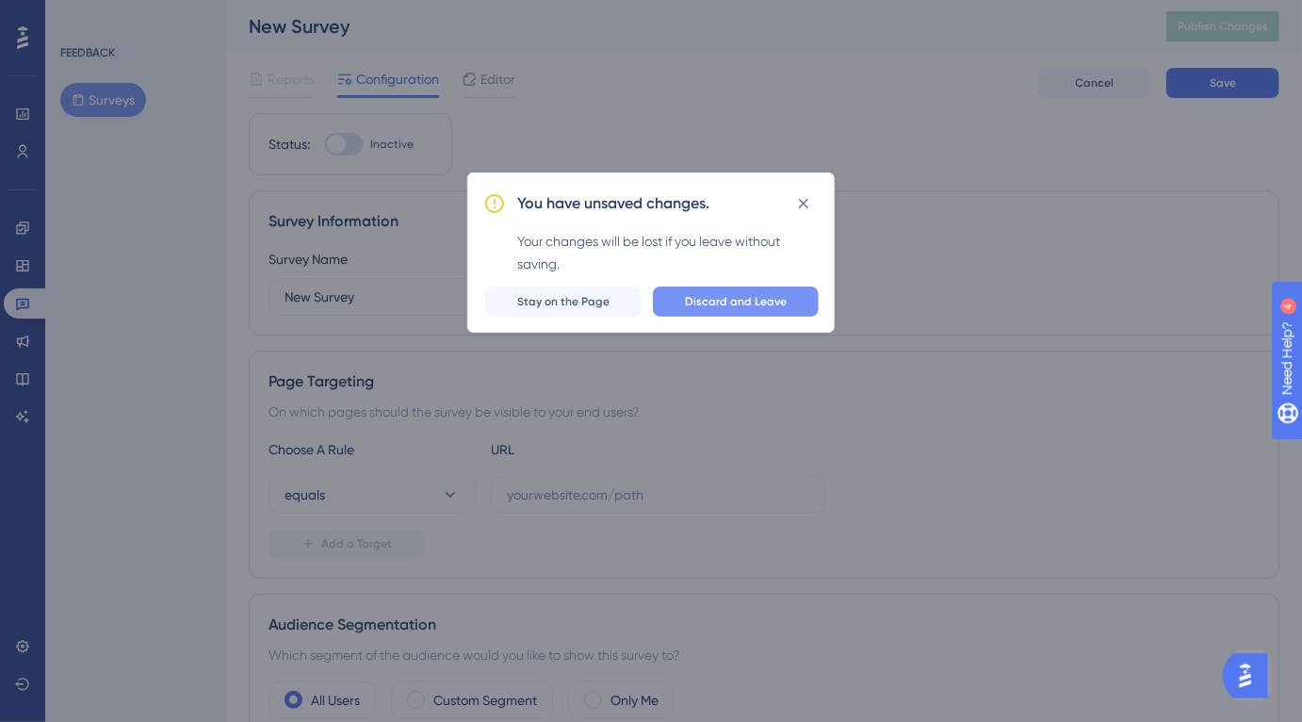
click at [726, 294] on span "Discard and Leave" at bounding box center [736, 301] width 102 height 15
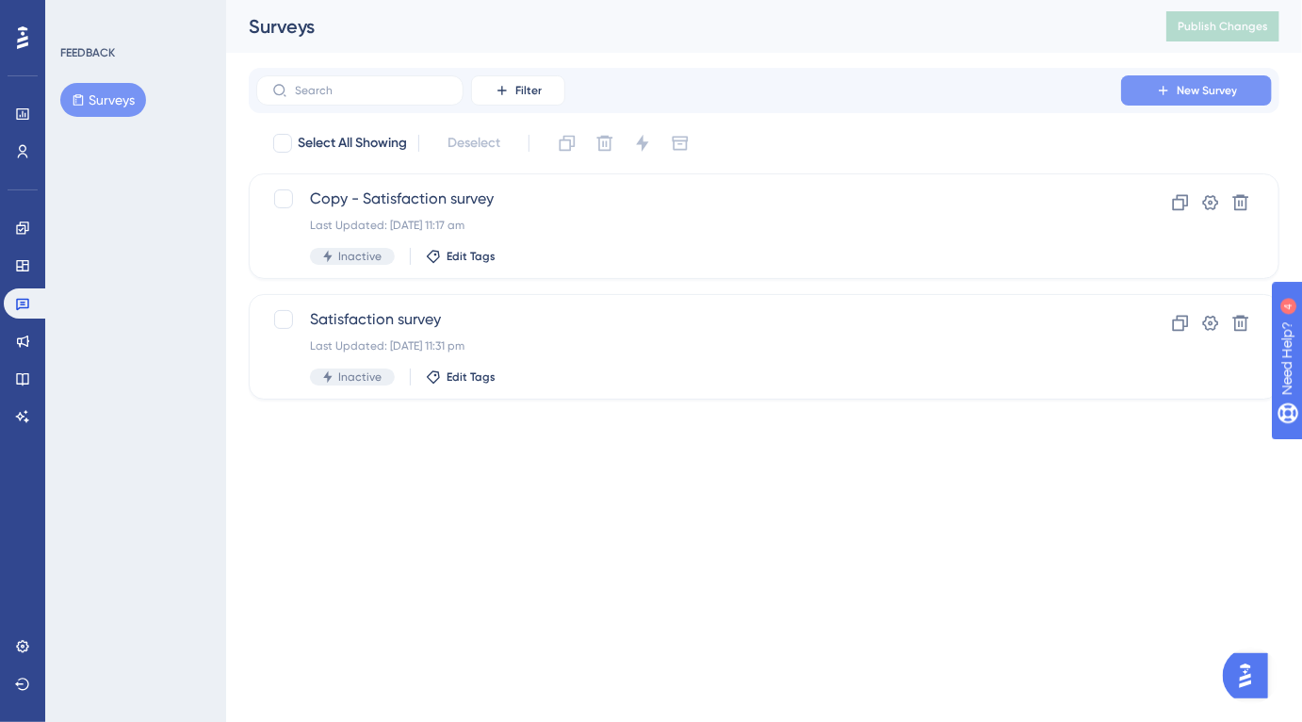
click at [1199, 75] on button "New Survey" at bounding box center [1196, 90] width 151 height 30
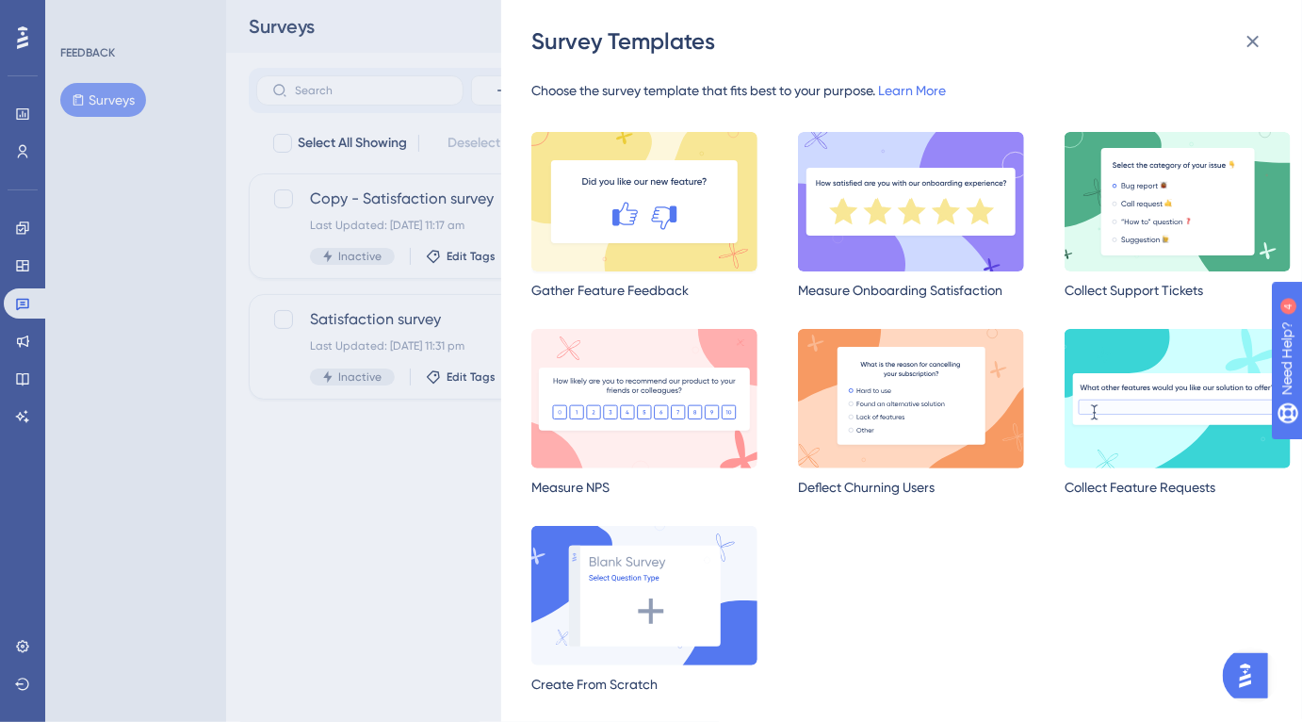
click at [694, 228] on img at bounding box center [644, 201] width 226 height 139
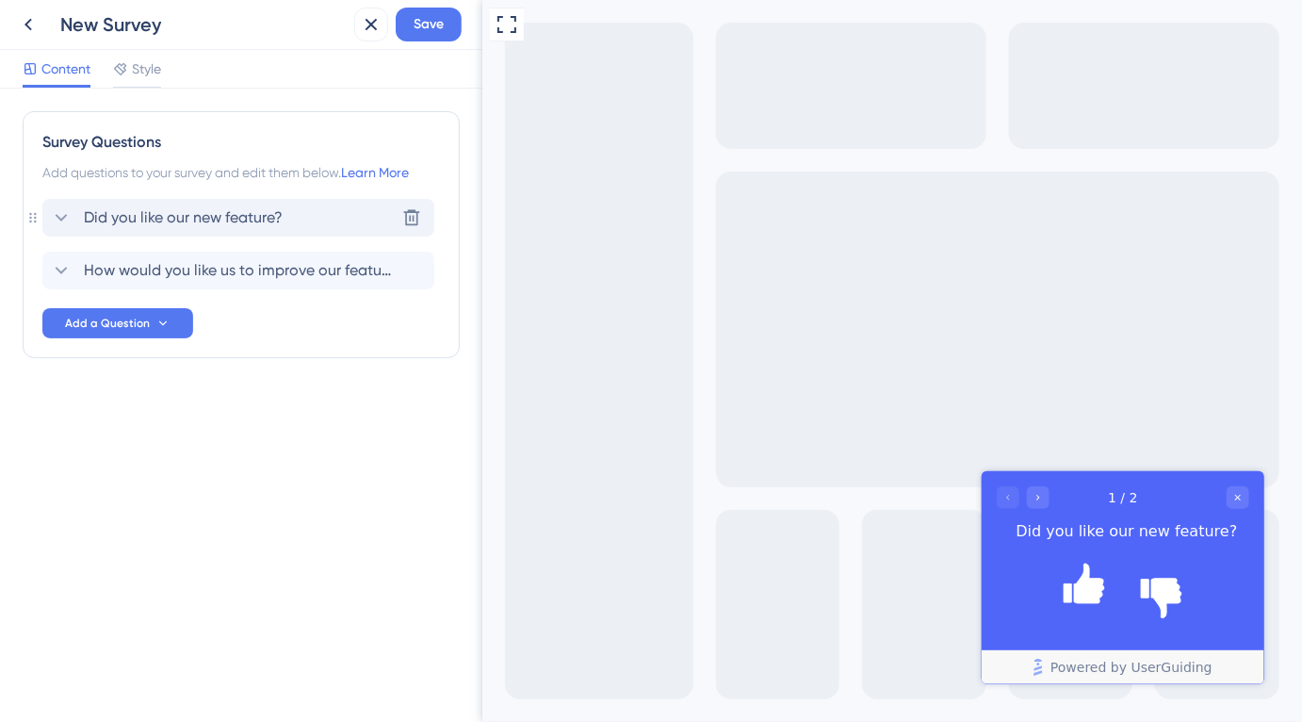
click at [243, 220] on span "Did you like our new feature?" at bounding box center [183, 217] width 199 height 23
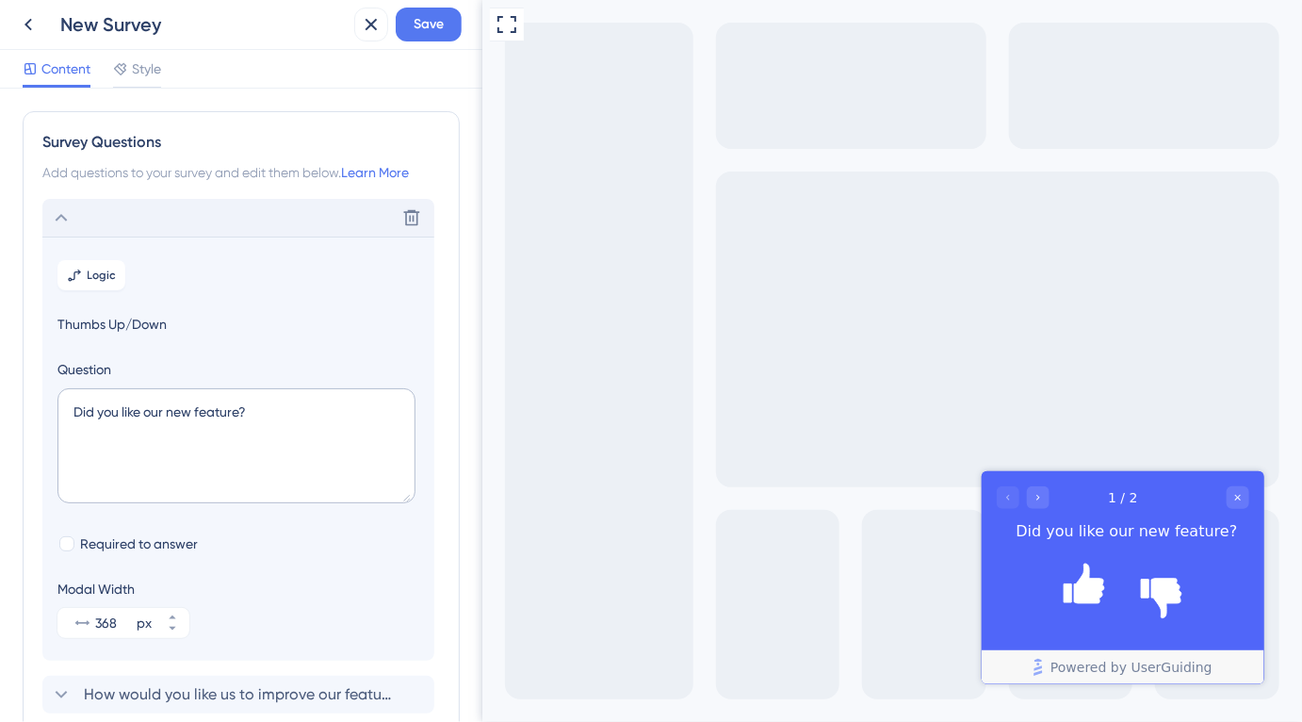
scroll to position [109, 0]
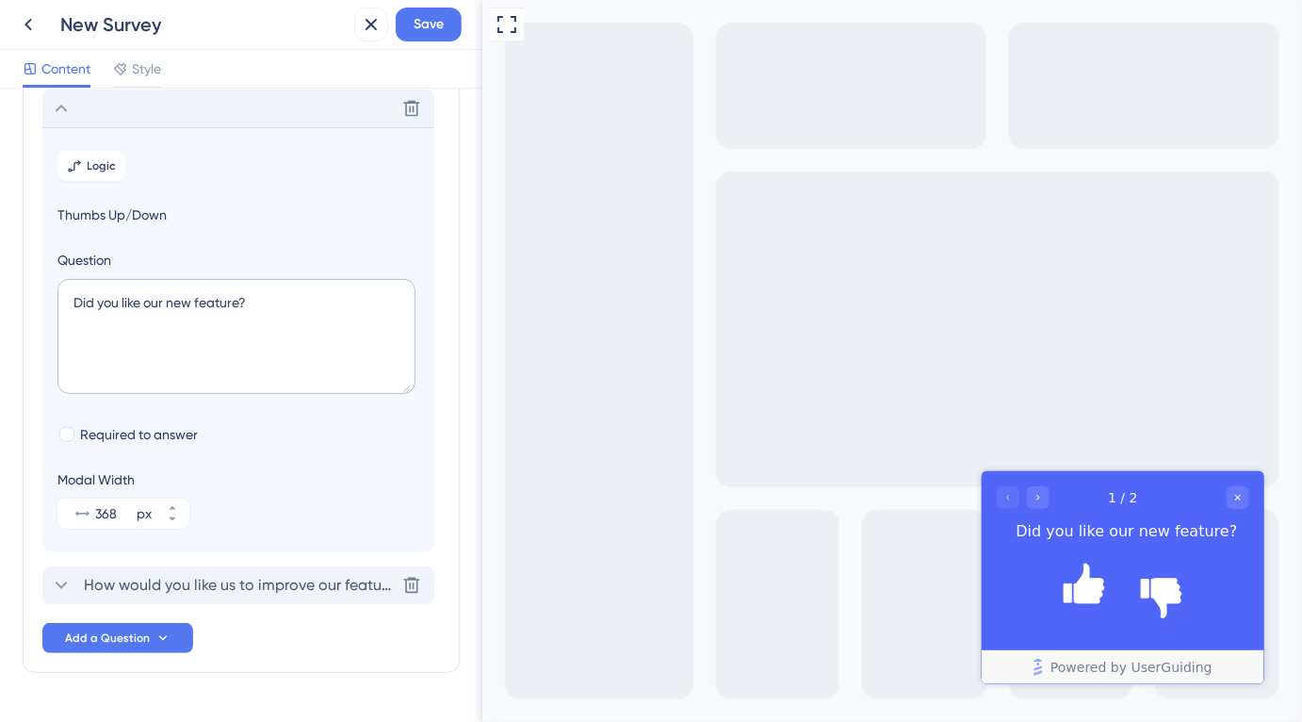
click at [171, 576] on span "How would you like us to improve our feature?" at bounding box center [239, 585] width 311 height 23
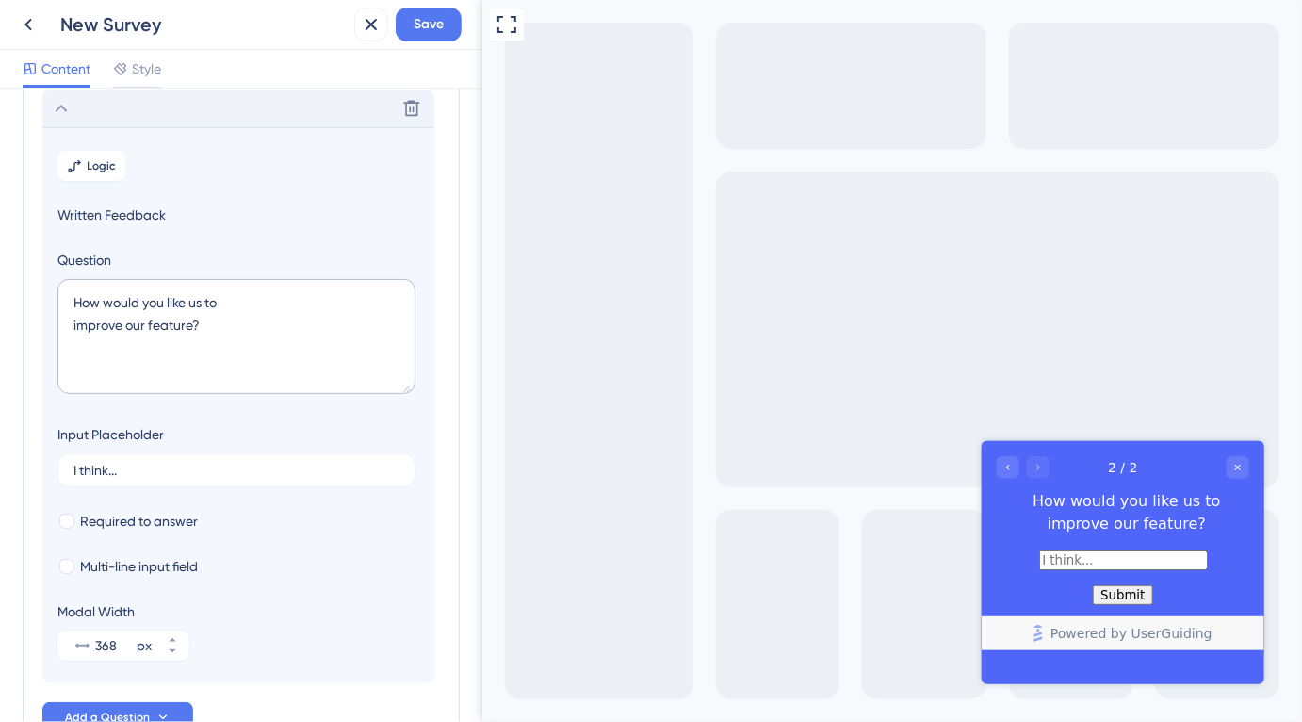
scroll to position [162, 0]
click at [123, 718] on span "Add a Question" at bounding box center [107, 717] width 85 height 15
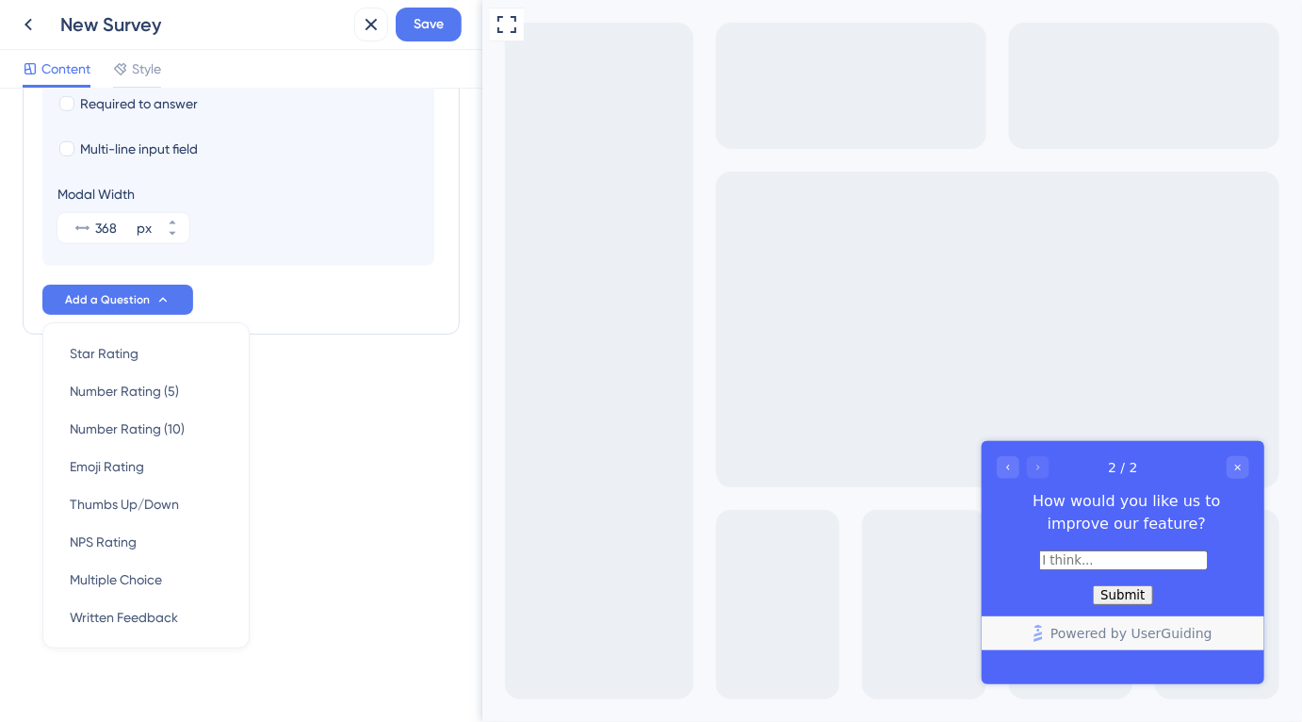
click at [294, 442] on div "Survey Questions Add questions to your survey and edit them below. Learn More D…" at bounding box center [241, 405] width 482 height 633
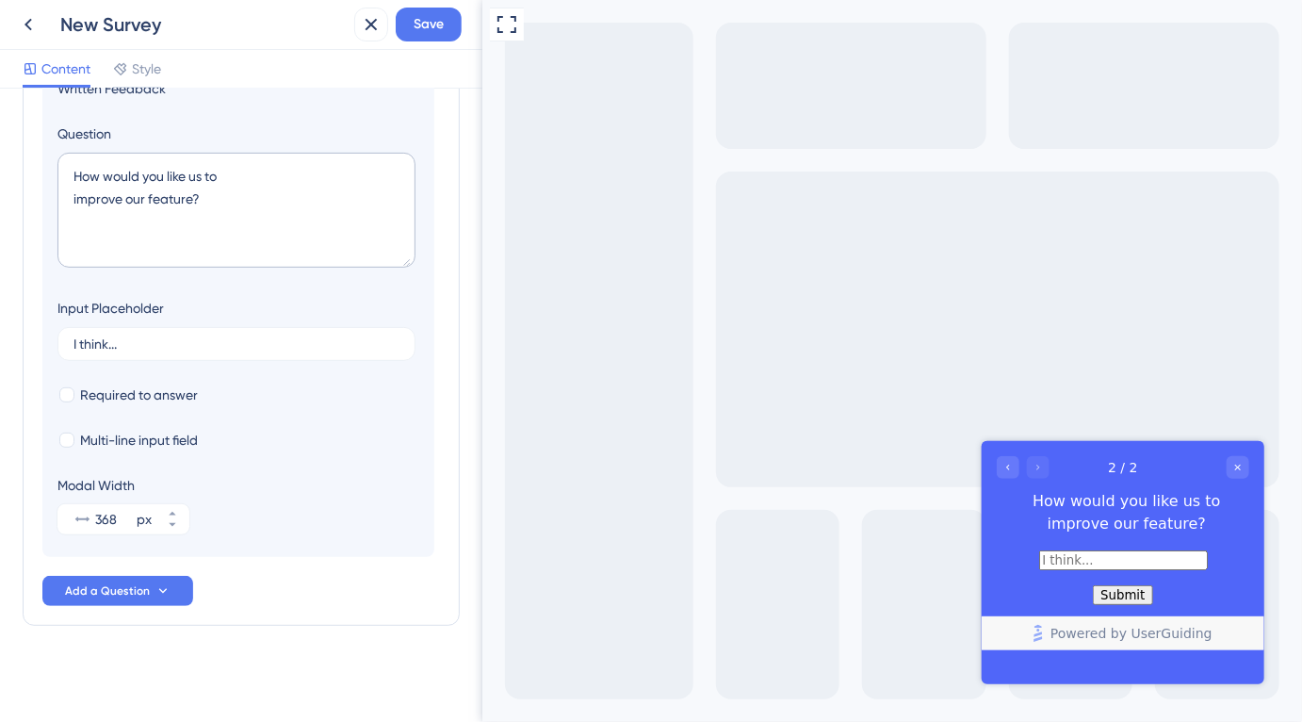
scroll to position [0, 0]
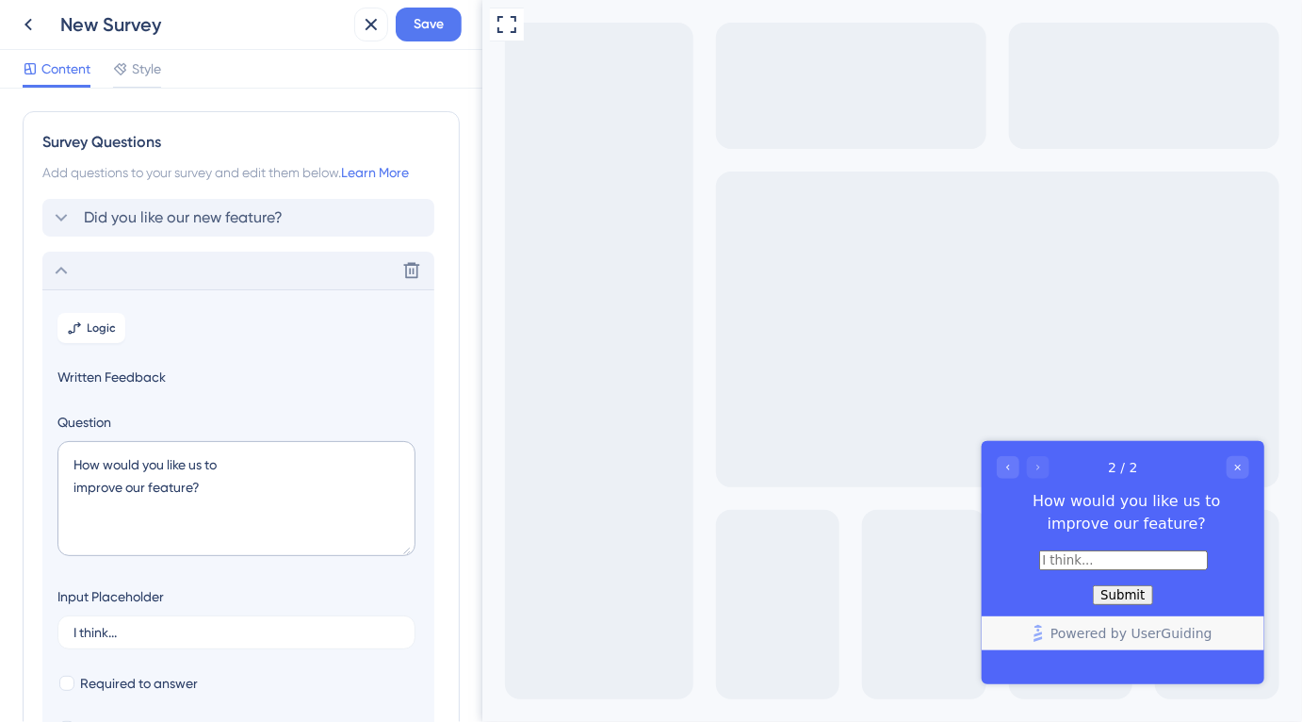
click at [173, 268] on div "Delete" at bounding box center [238, 271] width 392 height 38
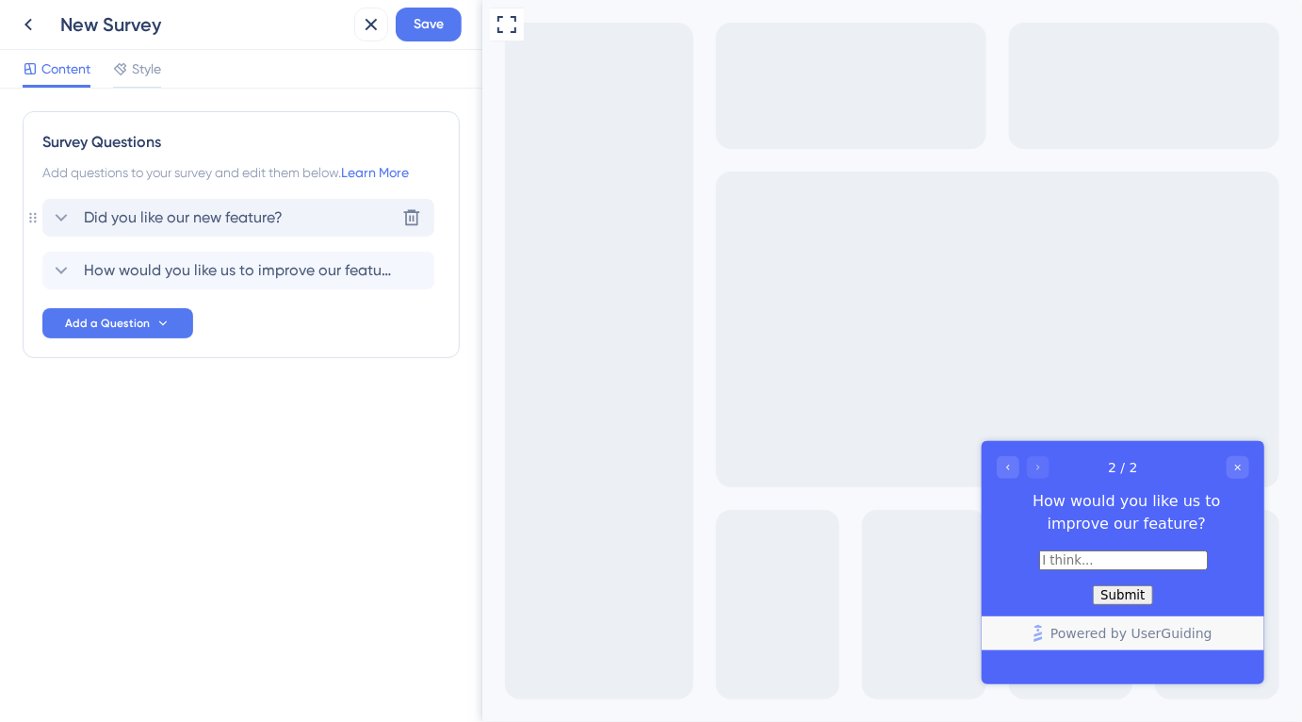
click at [85, 215] on span "Did you like our new feature?" at bounding box center [183, 217] width 199 height 23
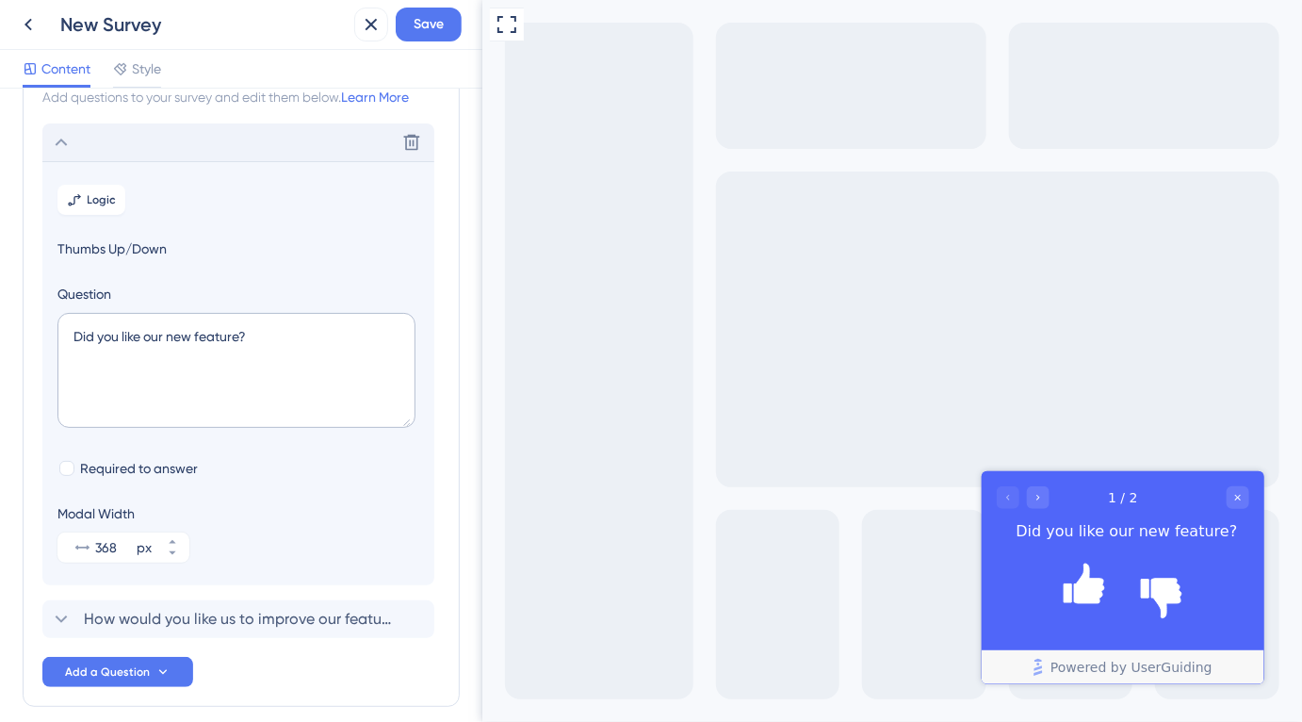
scroll to position [109, 0]
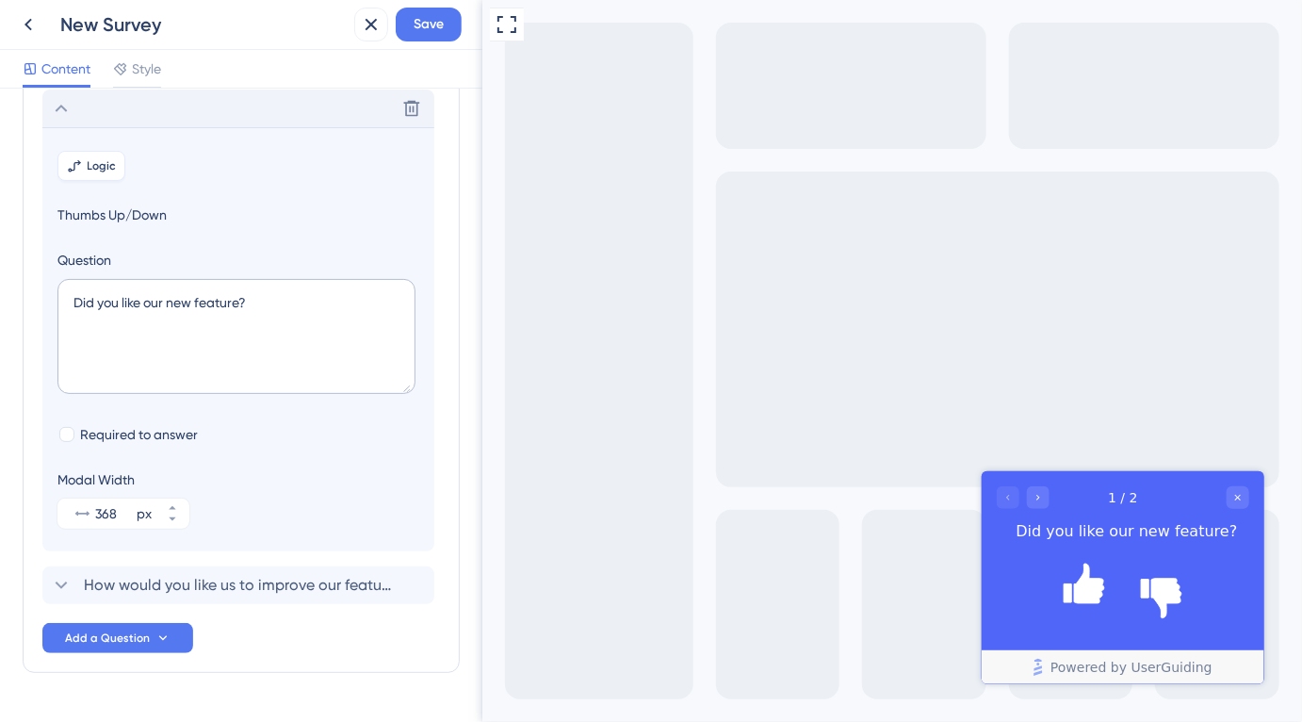
click at [103, 158] on span "Logic" at bounding box center [102, 165] width 29 height 15
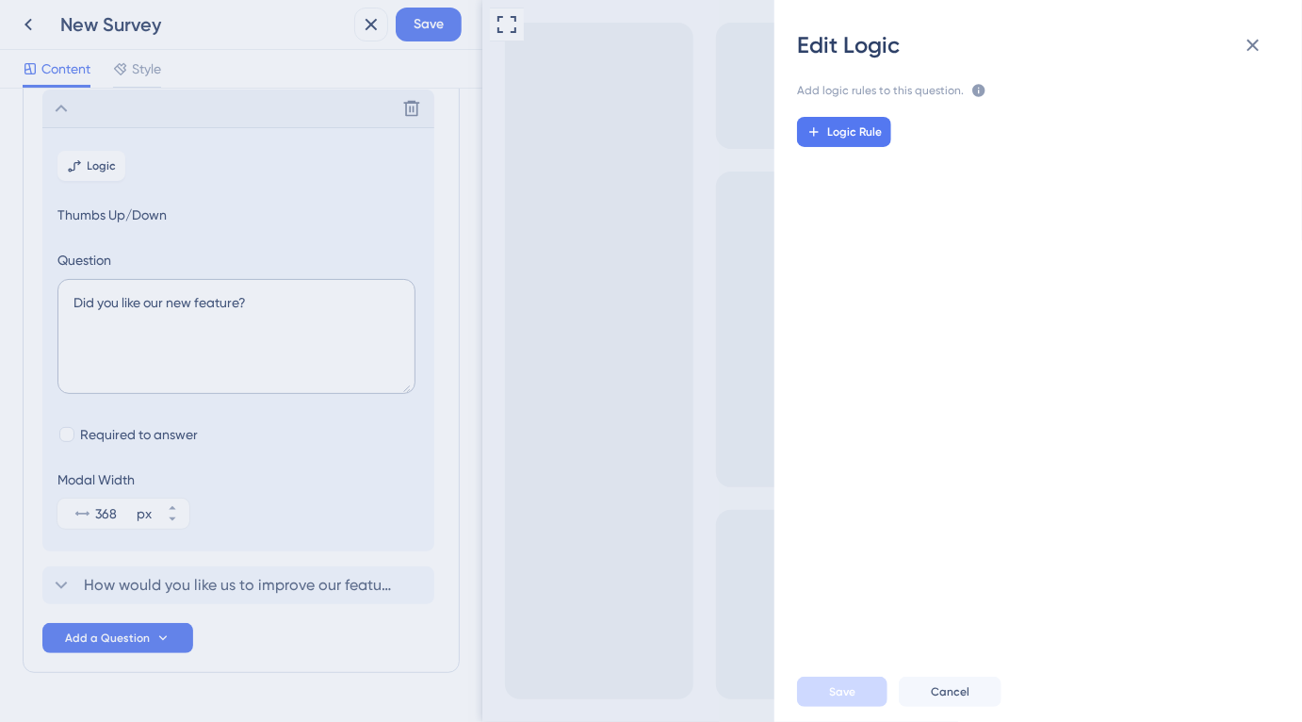
click at [1198, 46] on div "Edit Logic" at bounding box center [1038, 45] width 482 height 30
drag, startPoint x: 1235, startPoint y: 43, endPoint x: 1257, endPoint y: 42, distance: 21.7
click at [1246, 42] on button at bounding box center [1253, 45] width 38 height 38
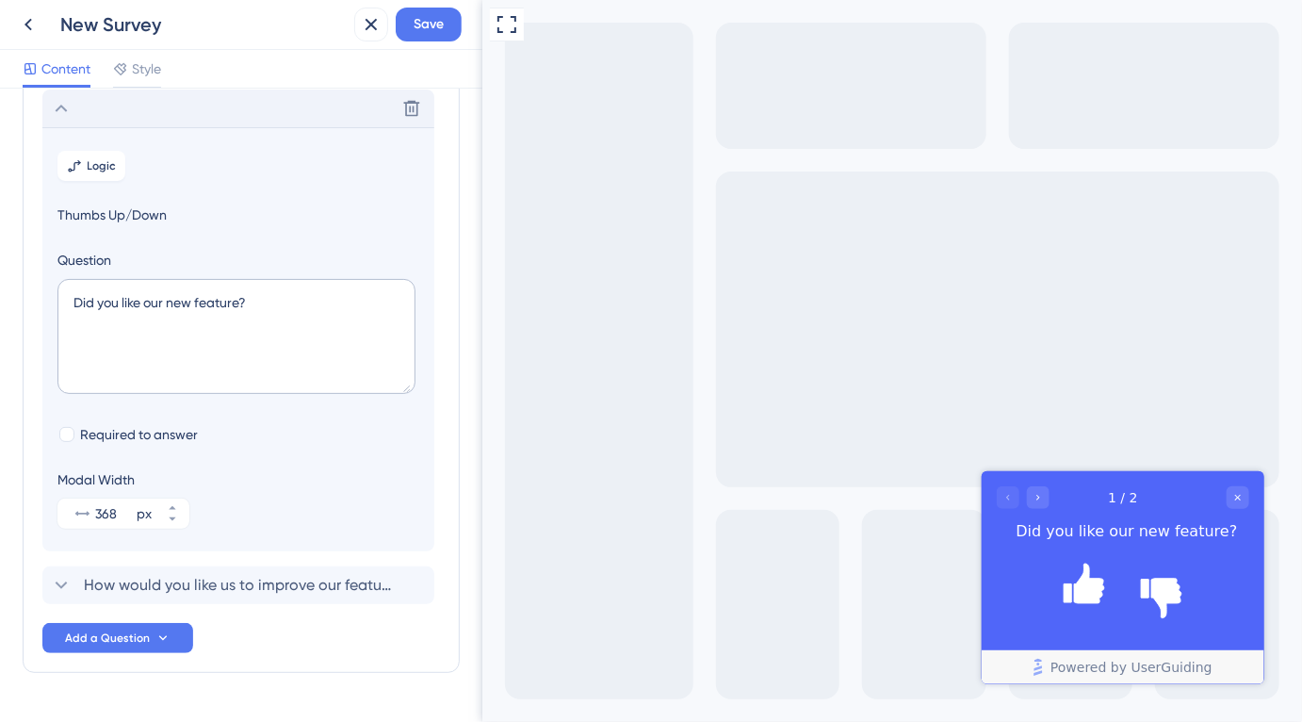
click at [1261, 41] on div "Full Screen Preview" at bounding box center [892, 361] width 820 height 722
click at [105, 63] on div "Content Style" at bounding box center [92, 72] width 139 height 30
click at [124, 67] on icon at bounding box center [120, 69] width 12 height 12
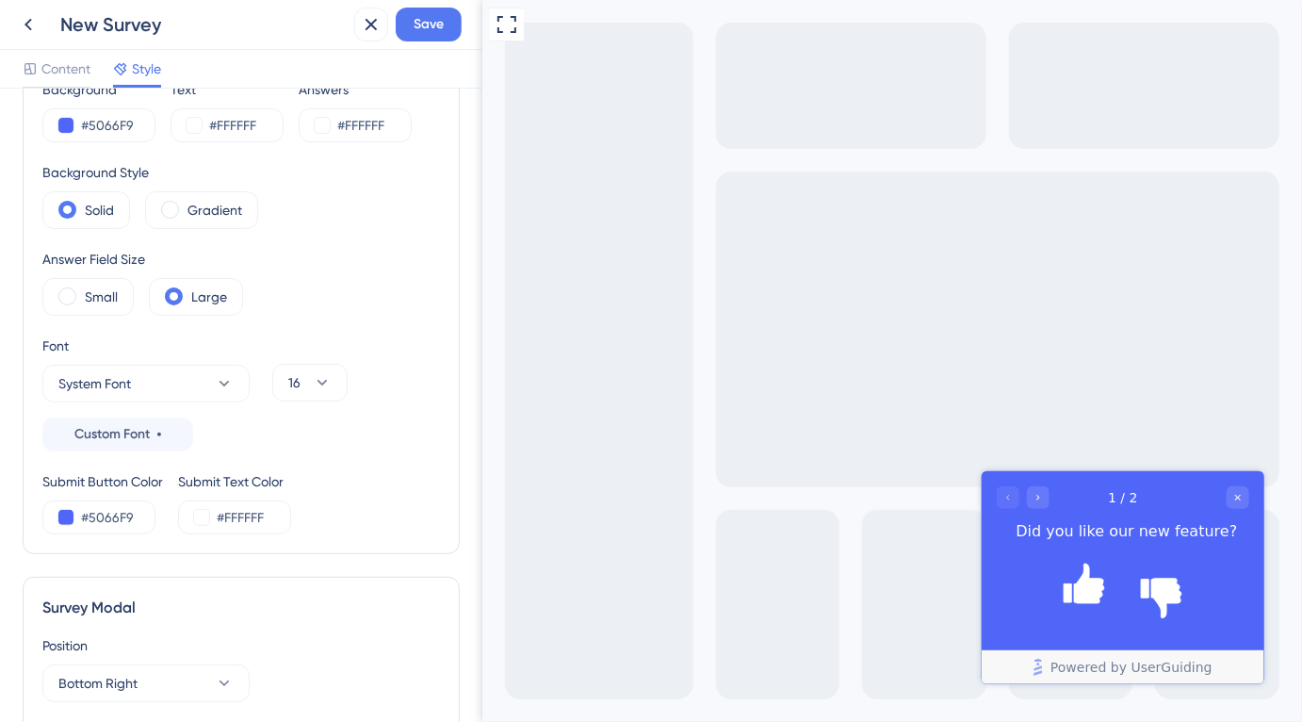
drag, startPoint x: 18, startPoint y: 73, endPoint x: 5, endPoint y: 71, distance: 13.3
click at [4, 71] on div "Content Style" at bounding box center [241, 69] width 482 height 39
click at [36, 62] on icon at bounding box center [30, 68] width 15 height 15
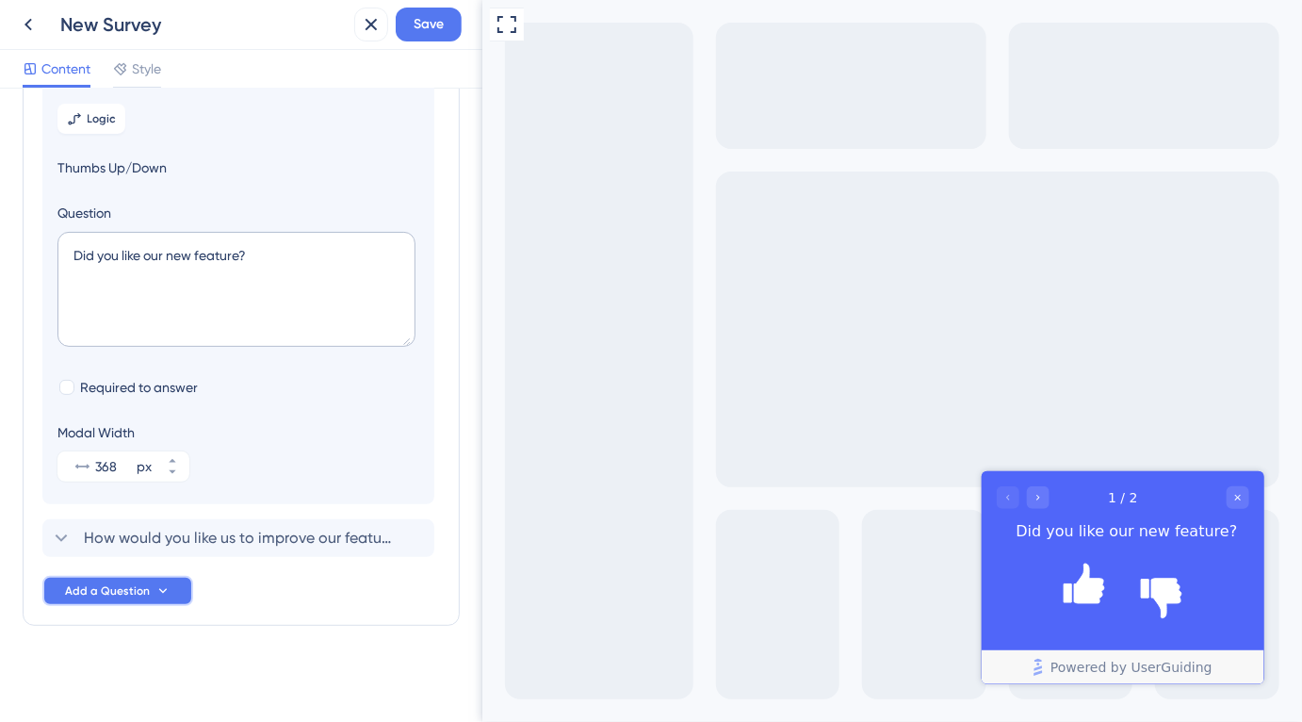
click at [150, 578] on button "Add a Question" at bounding box center [117, 591] width 151 height 30
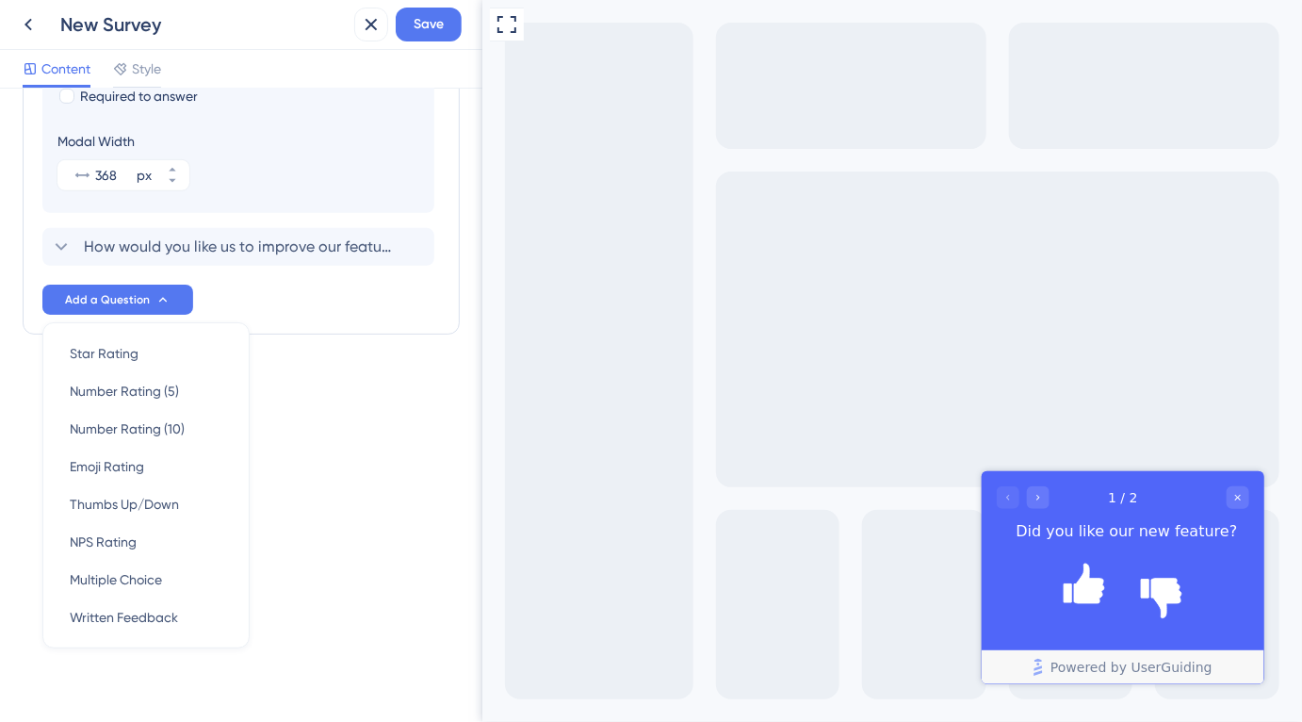
click at [285, 472] on div "Survey Questions Add questions to your survey and edit them below. Learn More D…" at bounding box center [241, 405] width 482 height 633
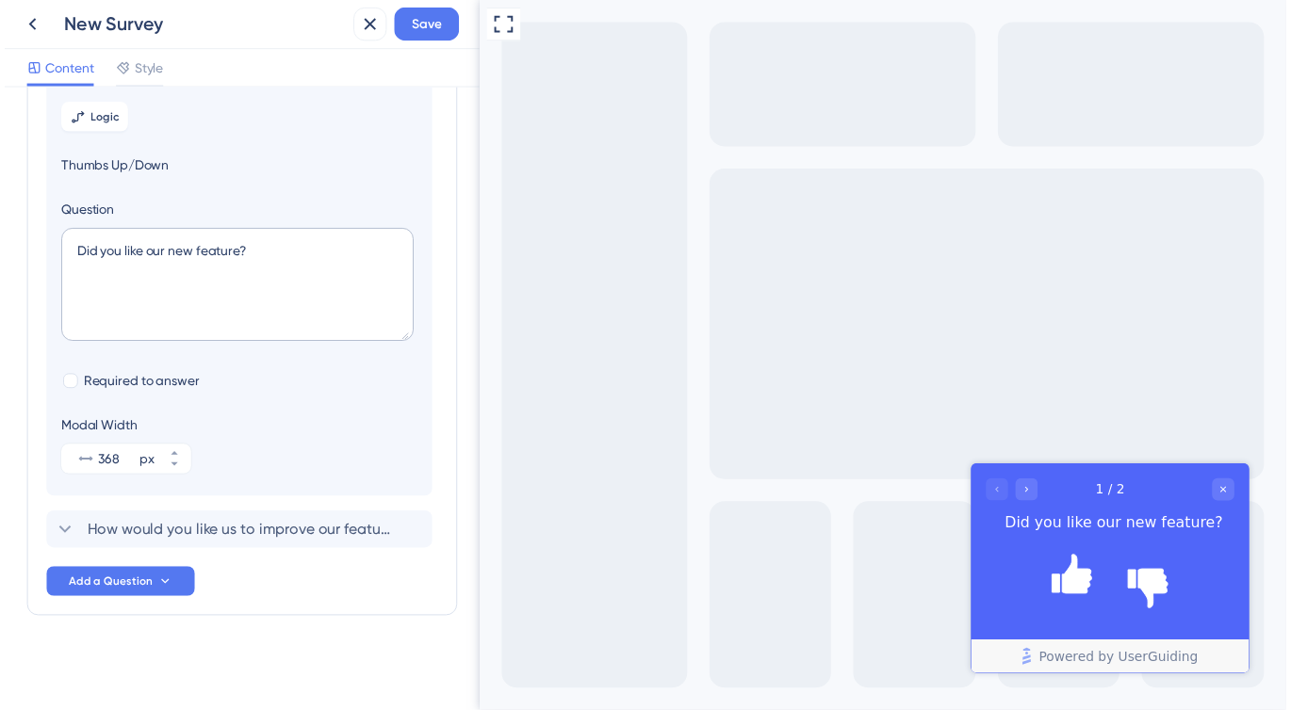
scroll to position [0, 0]
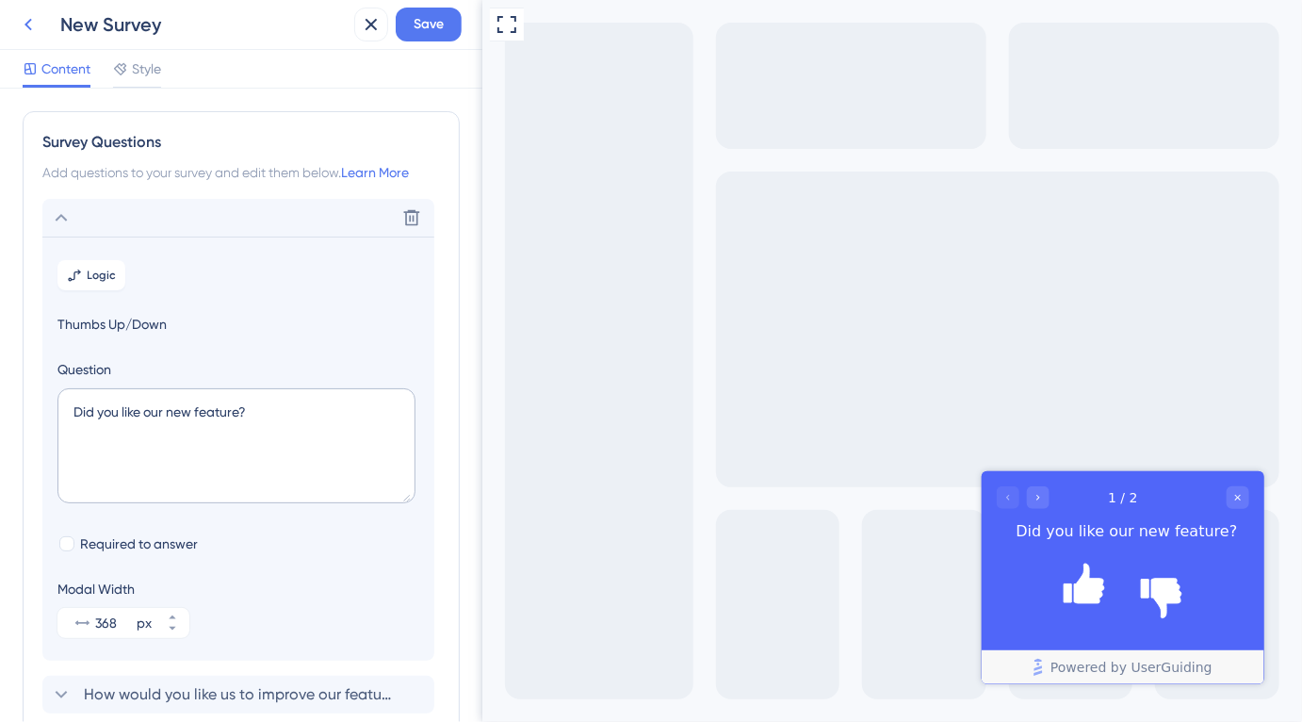
click at [32, 27] on icon at bounding box center [28, 24] width 23 height 23
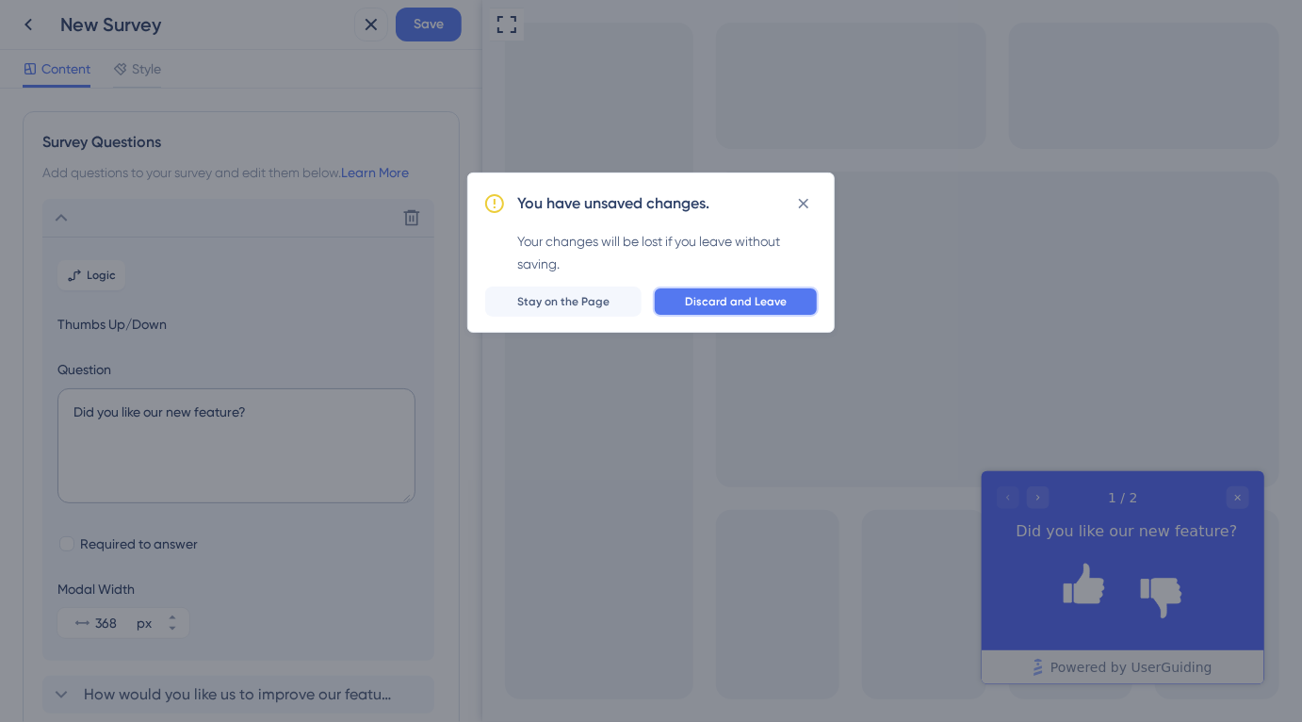
click at [724, 302] on span "Discard and Leave" at bounding box center [736, 301] width 102 height 15
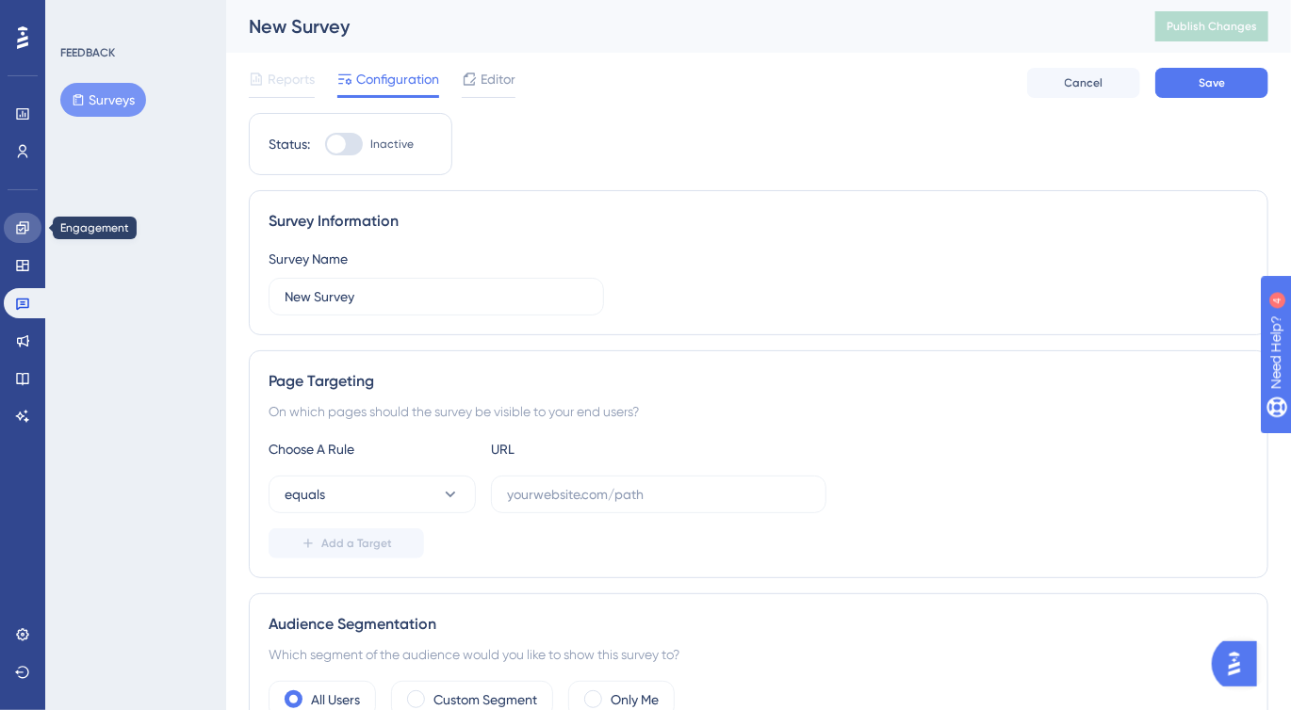
click at [15, 232] on icon at bounding box center [22, 227] width 15 height 15
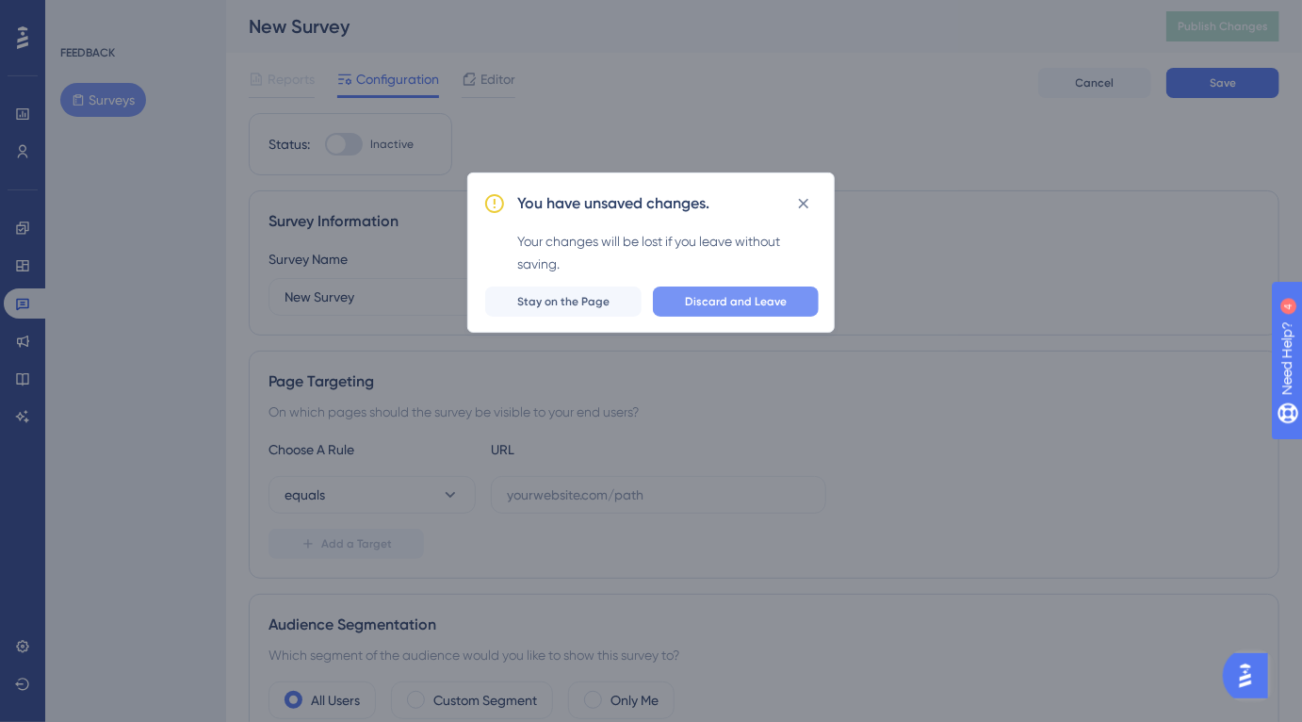
click at [709, 304] on span "Discard and Leave" at bounding box center [736, 301] width 102 height 15
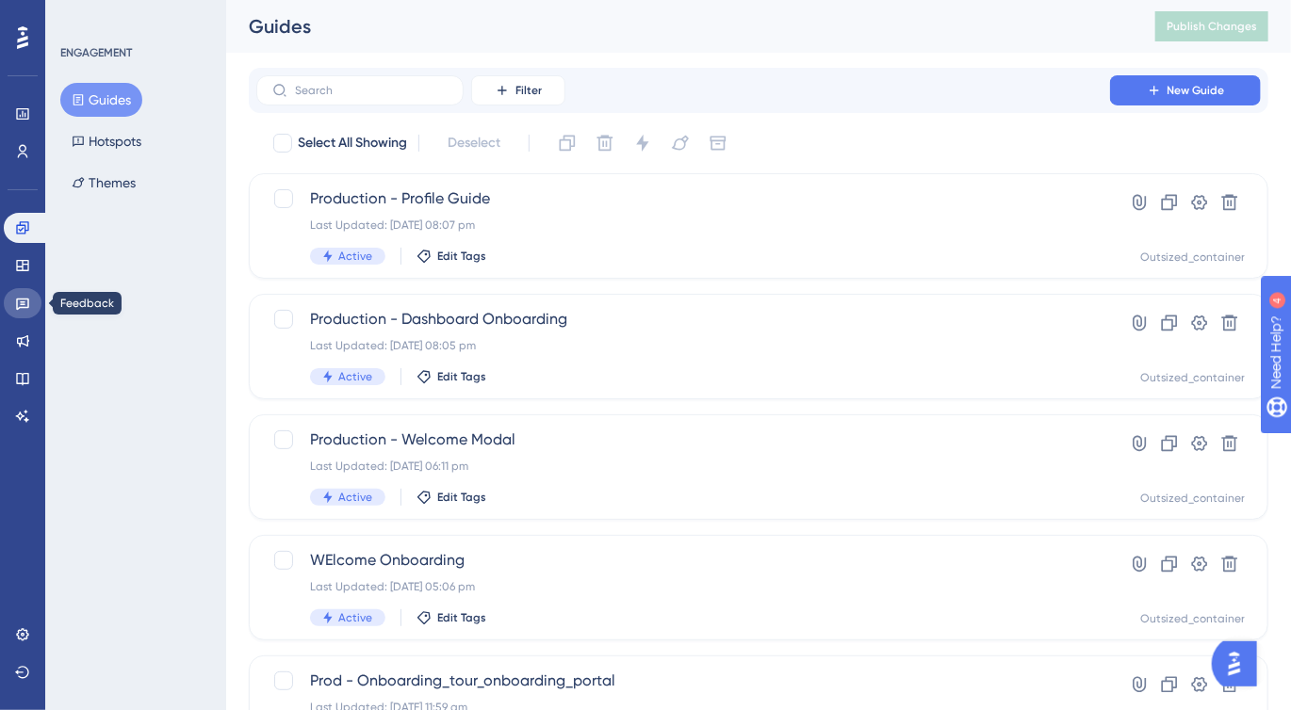
click at [22, 298] on icon at bounding box center [22, 303] width 15 height 15
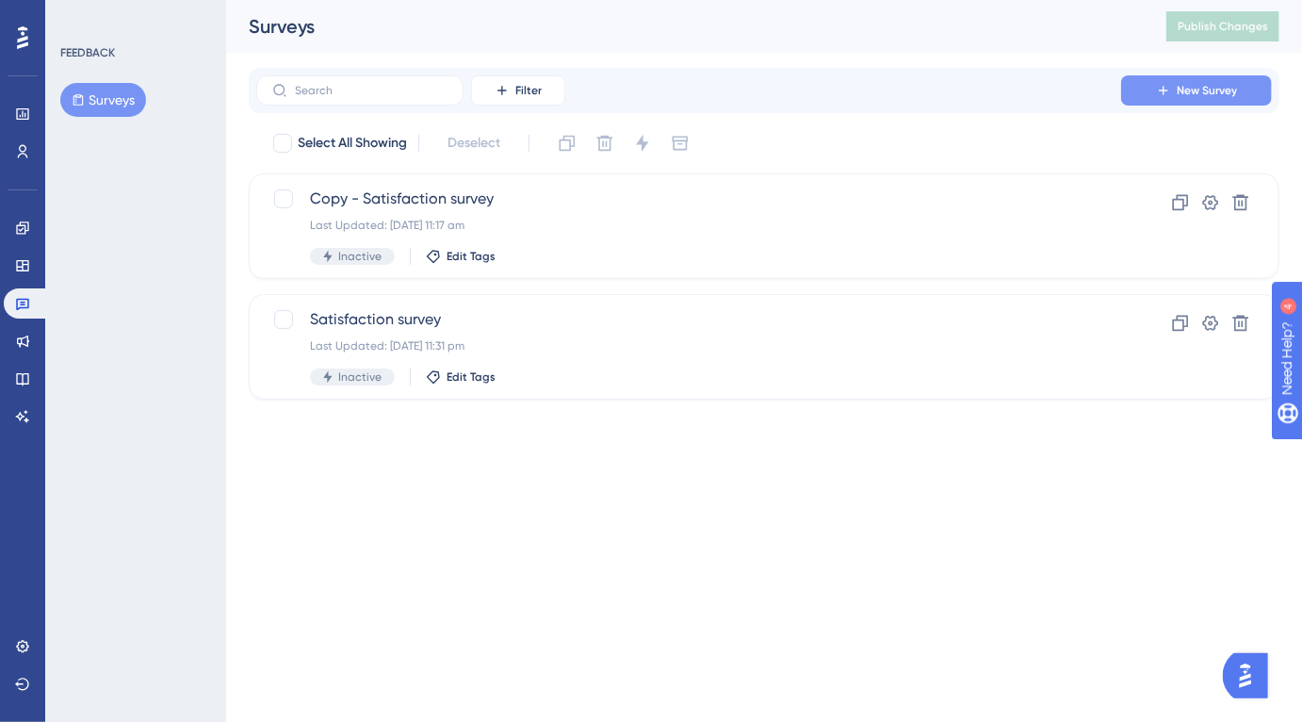
click at [1185, 90] on span "New Survey" at bounding box center [1207, 90] width 60 height 15
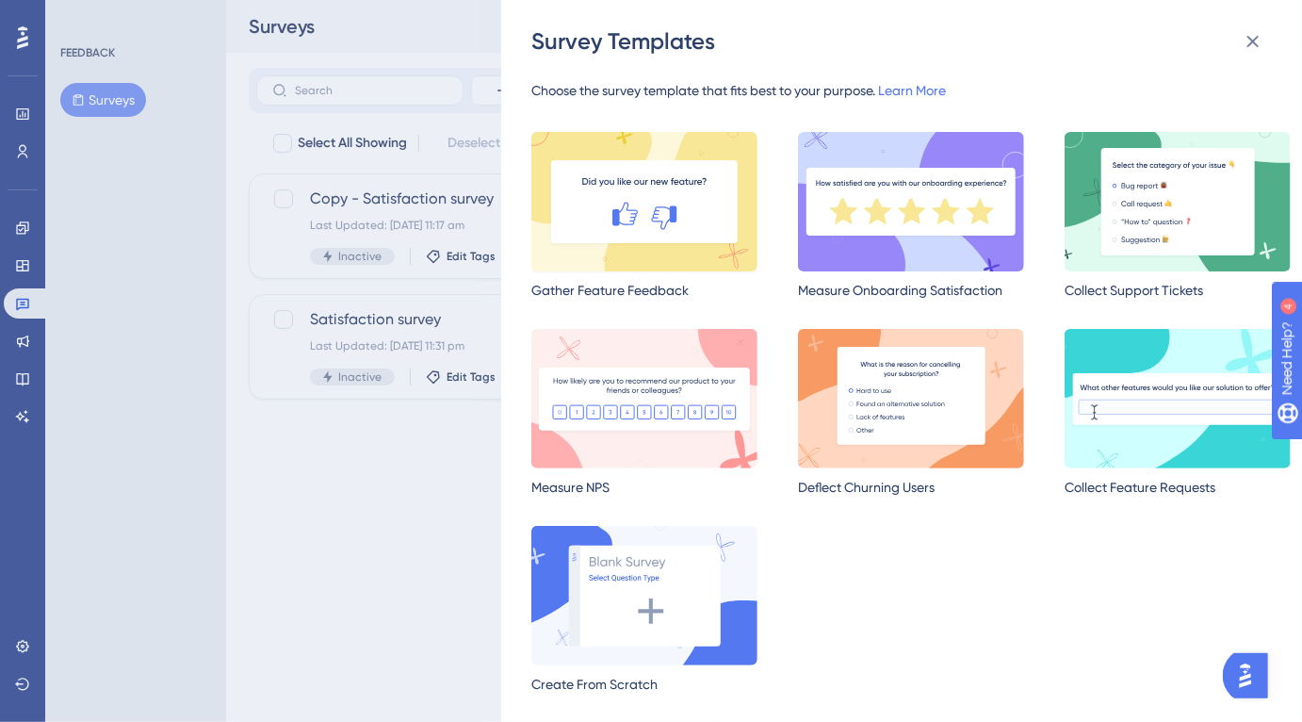
click at [609, 241] on img at bounding box center [644, 201] width 226 height 139
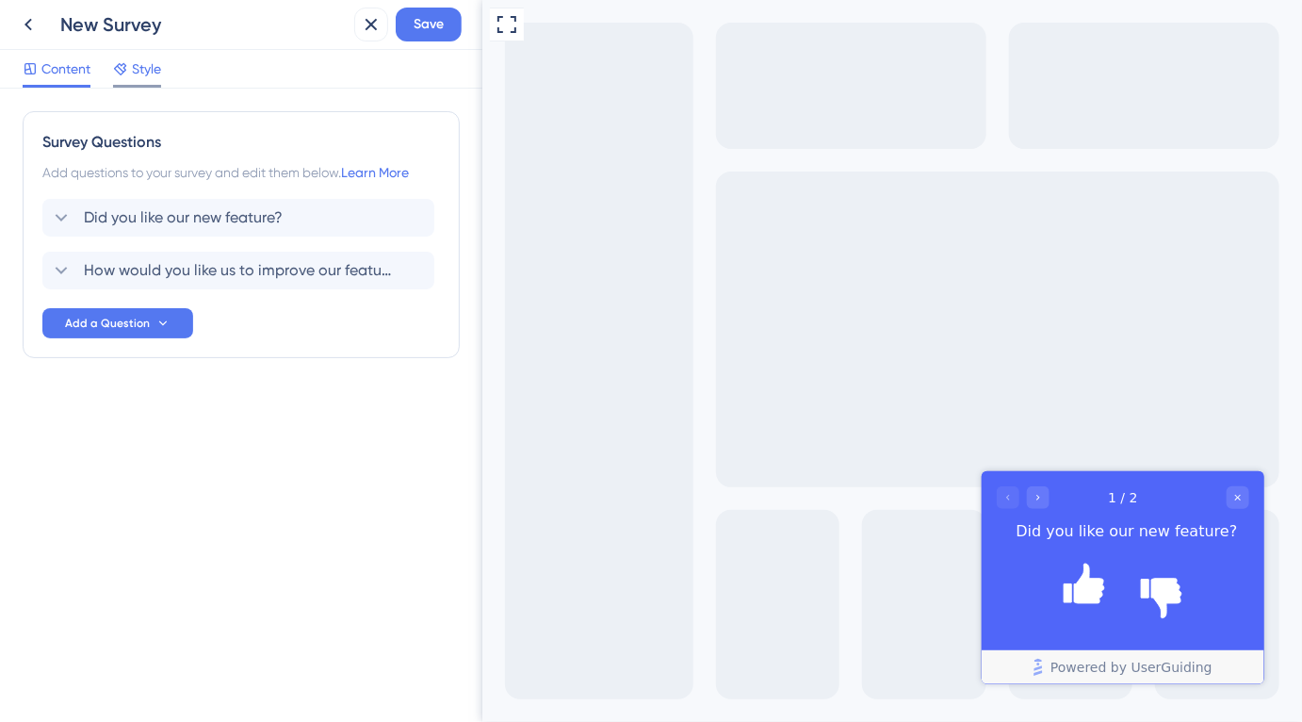
click at [132, 73] on span "Style" at bounding box center [146, 68] width 29 height 23
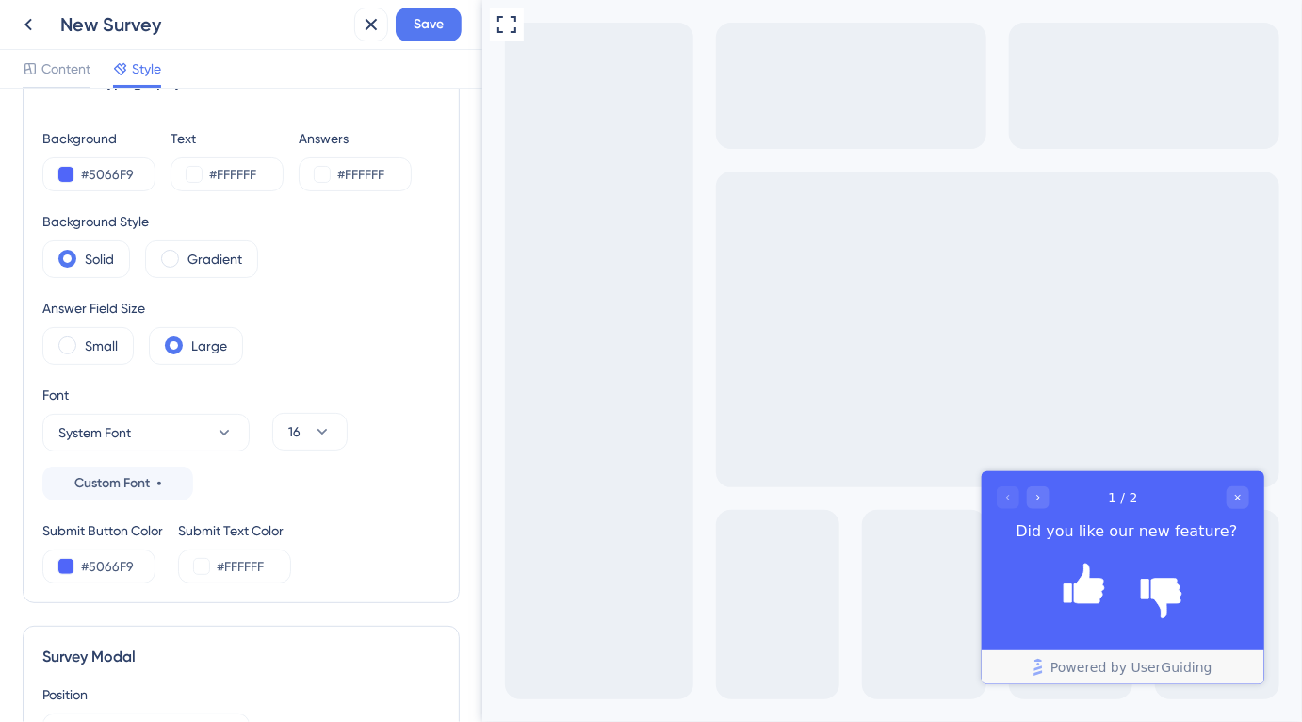
scroll to position [74, 0]
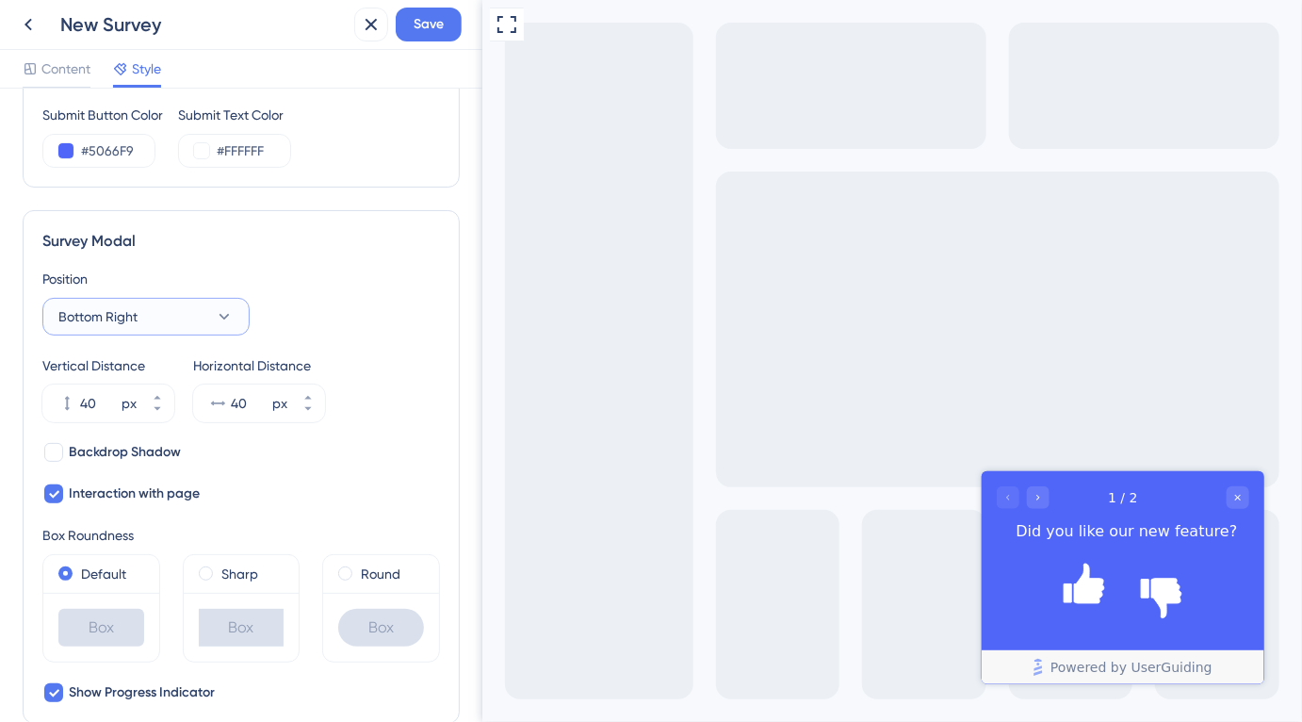
click at [197, 323] on button "Bottom Right" at bounding box center [145, 317] width 207 height 38
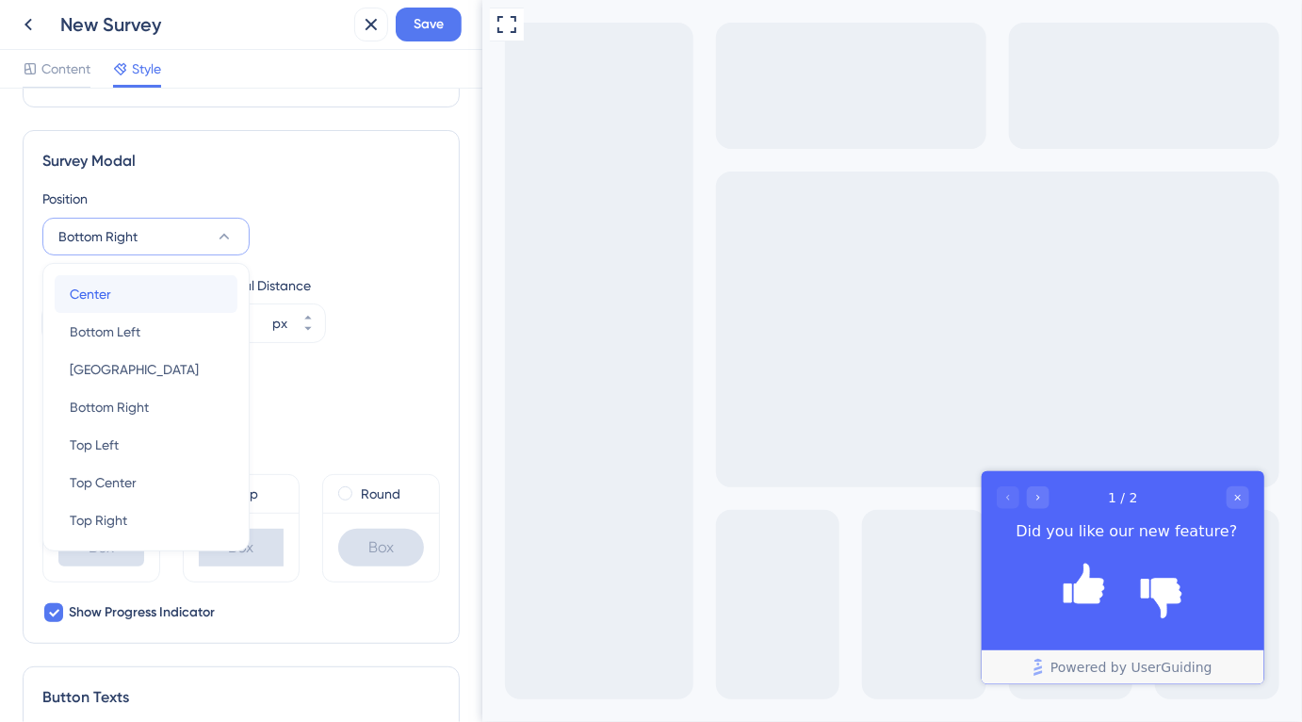
click at [166, 291] on div "Center Center" at bounding box center [146, 294] width 153 height 38
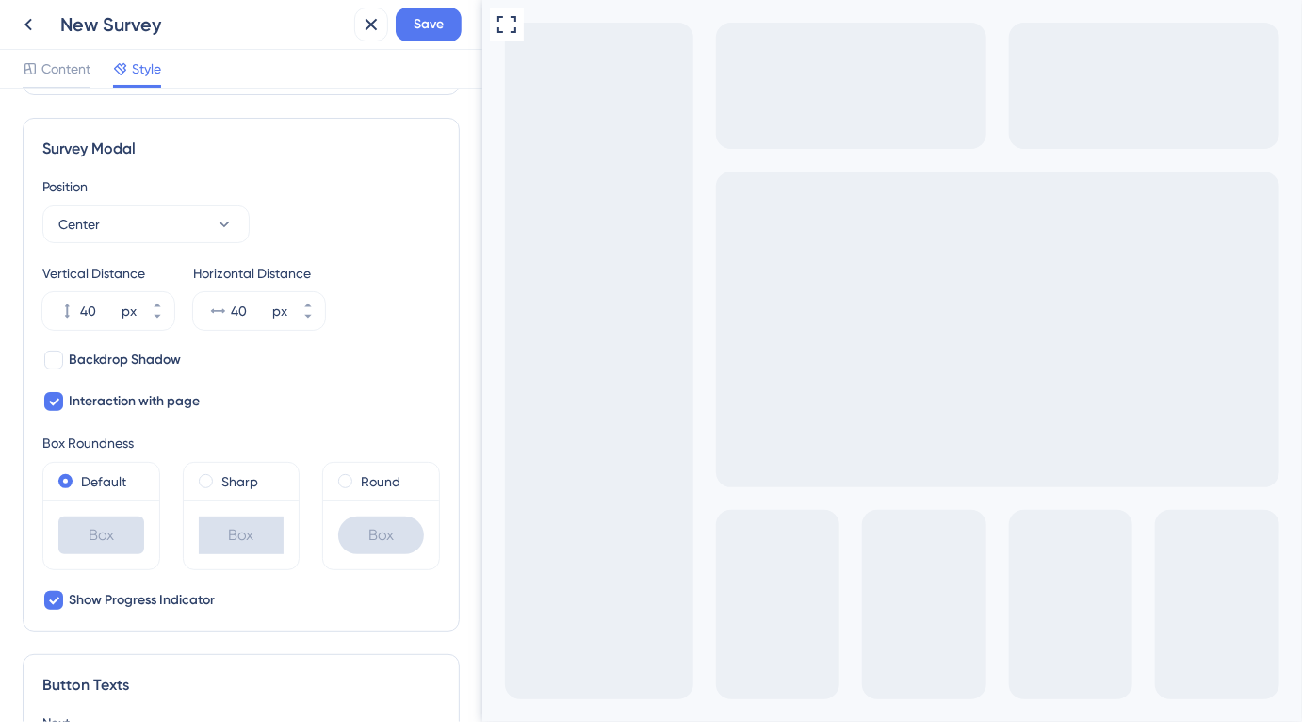
scroll to position [476, 0]
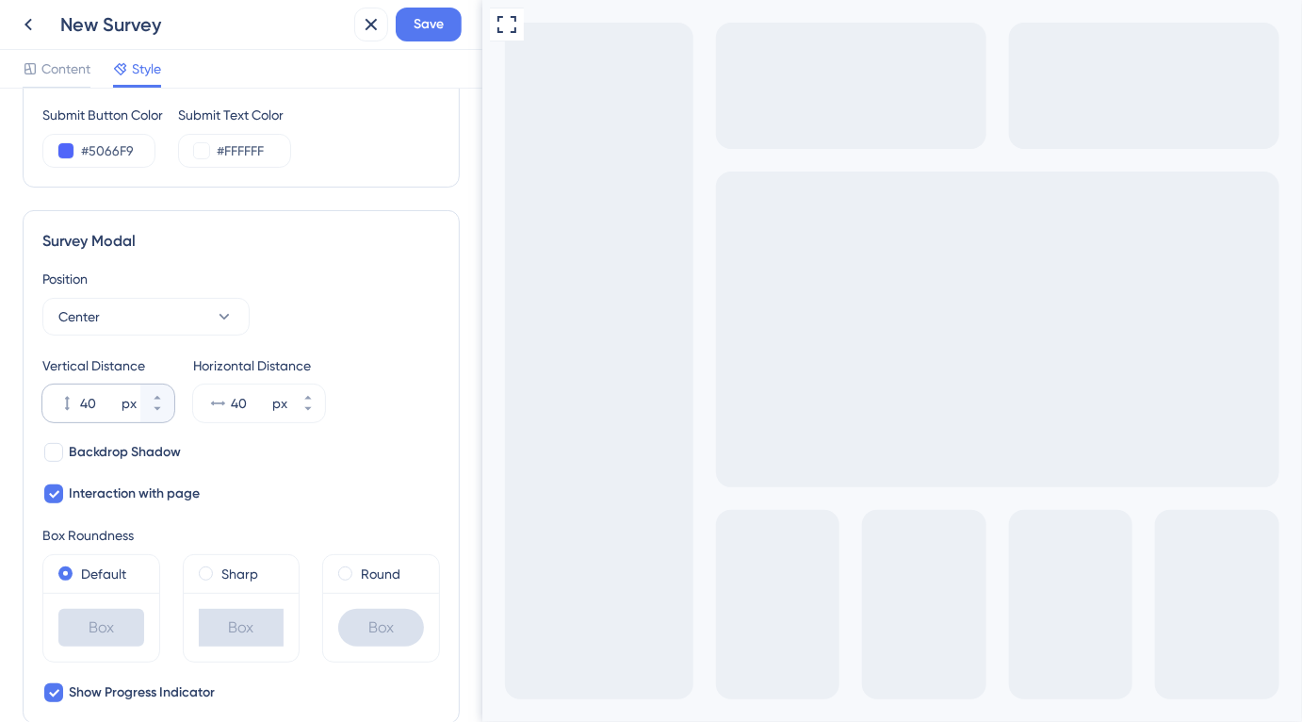
click at [70, 402] on icon at bounding box center [66, 403] width 19 height 19
click at [80, 402] on input "40" at bounding box center [99, 403] width 38 height 23
click at [130, 400] on div "px" at bounding box center [129, 403] width 15 height 23
click at [118, 400] on input "40" at bounding box center [99, 403] width 38 height 23
click at [79, 451] on span "Backdrop Shadow" at bounding box center [125, 452] width 112 height 23
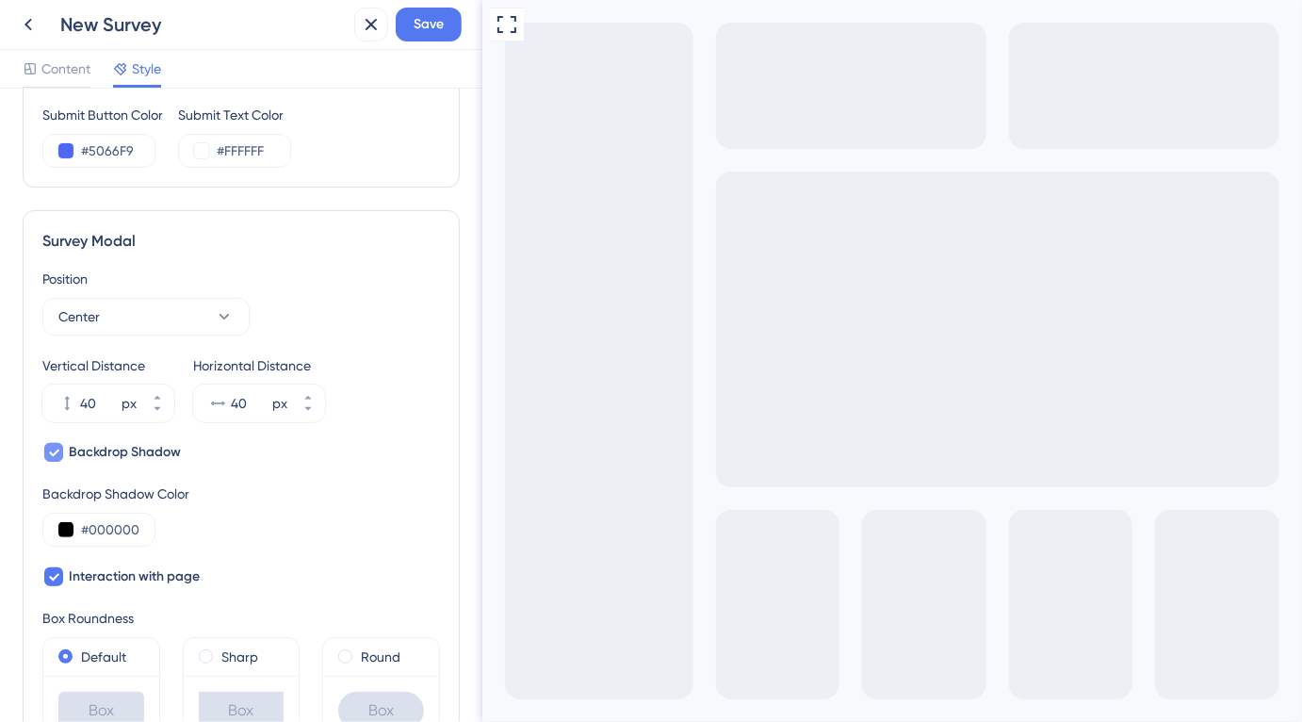
click at [80, 451] on span "Backdrop Shadow" at bounding box center [125, 452] width 112 height 23
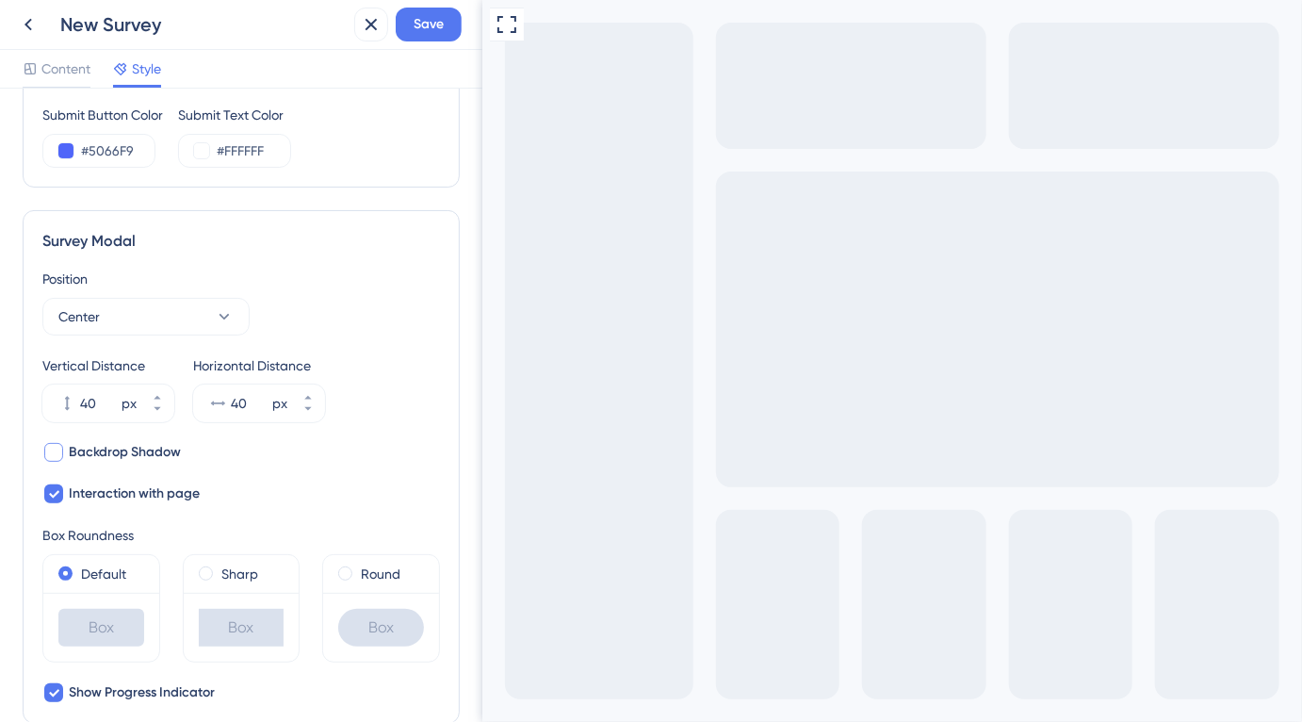
click at [79, 451] on span "Backdrop Shadow" at bounding box center [125, 452] width 112 height 23
checkbox input "true"
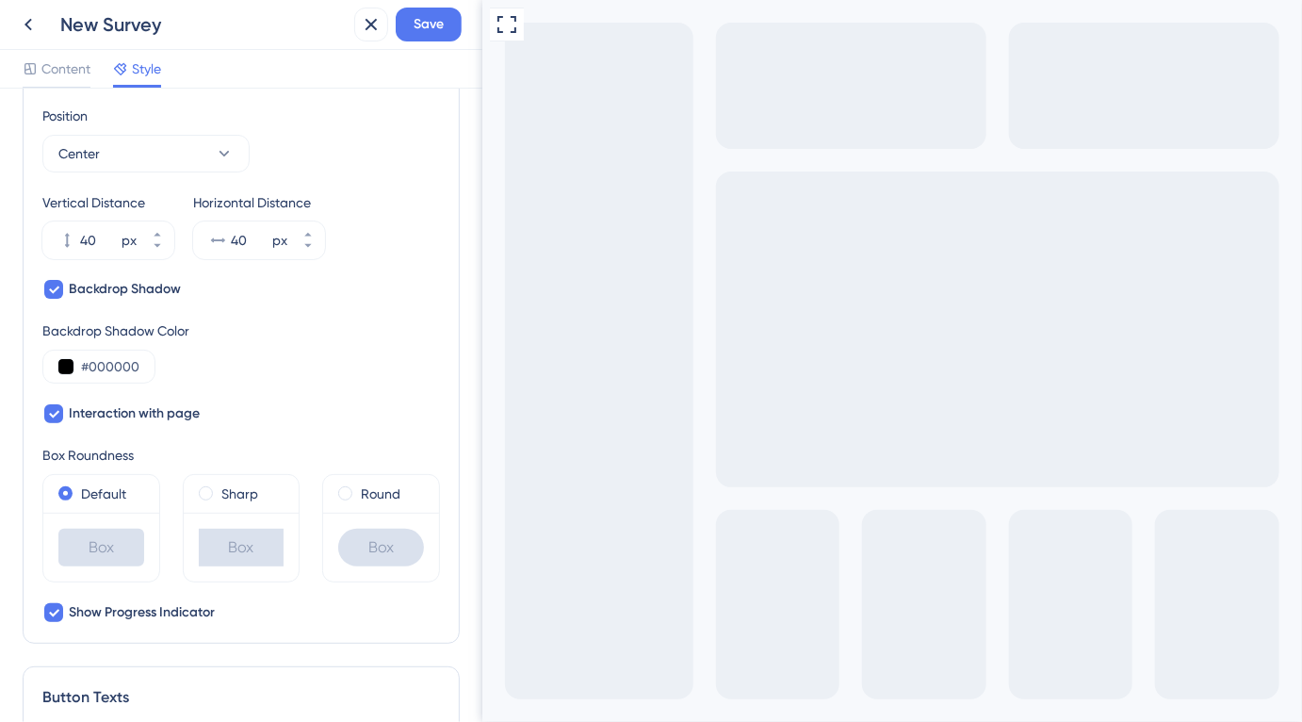
scroll to position [674, 0]
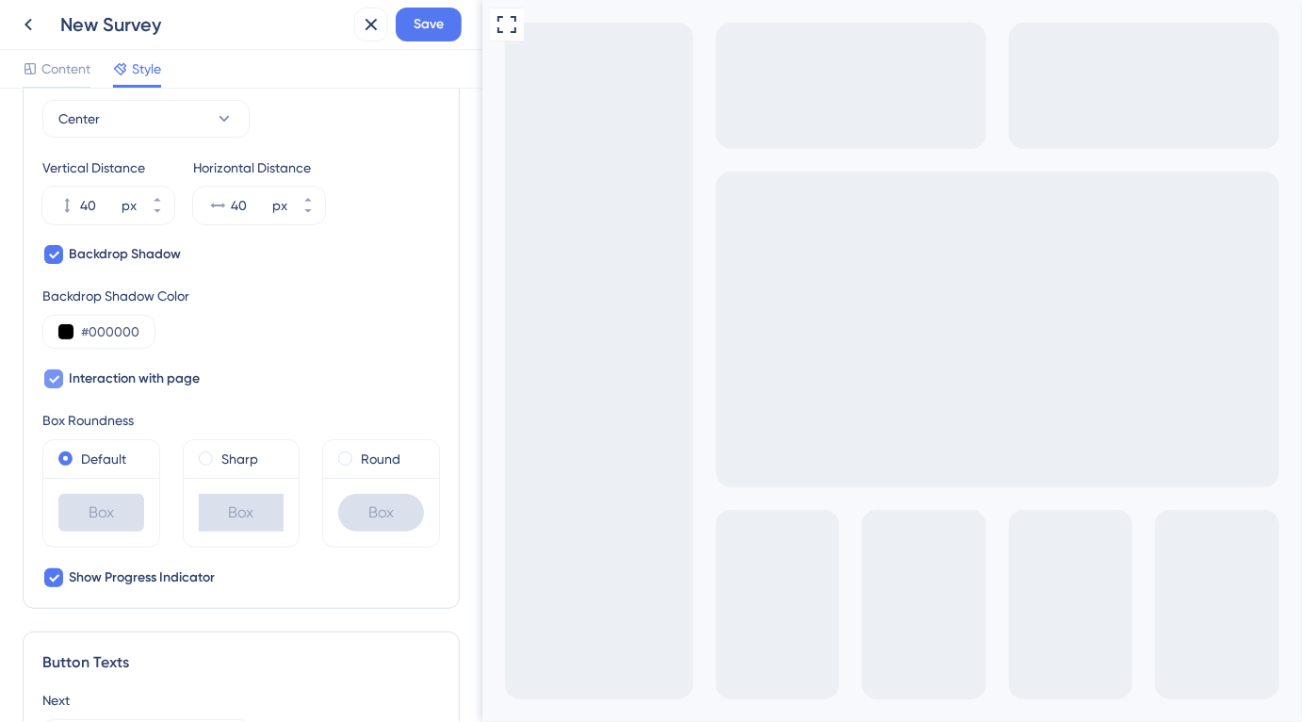
click at [53, 377] on icon at bounding box center [53, 378] width 11 height 15
checkbox input "false"
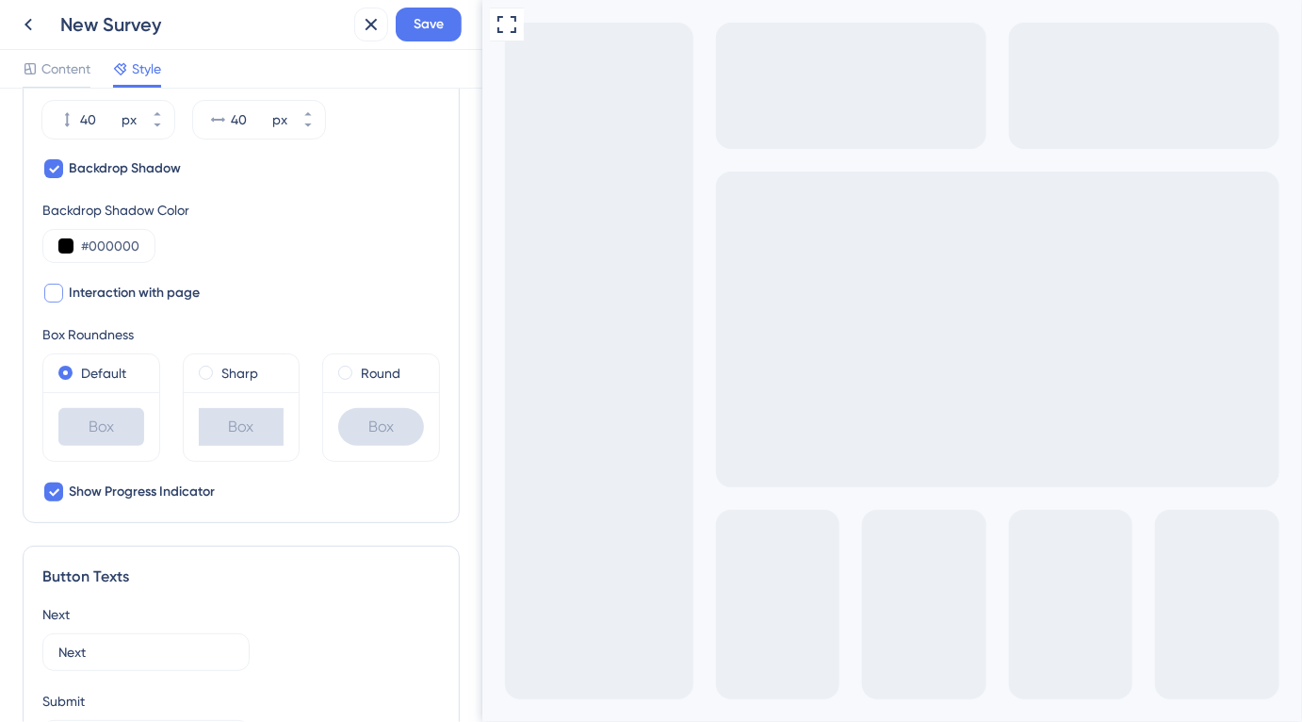
scroll to position [771, 0]
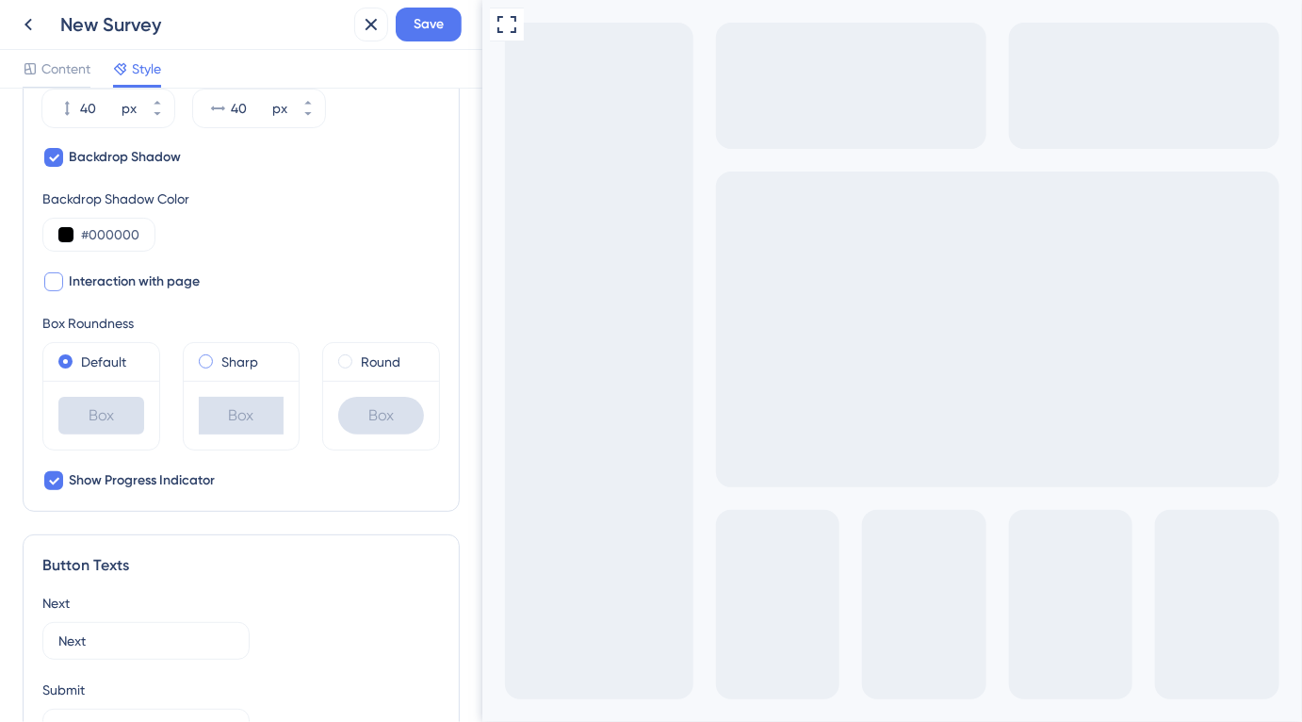
click at [200, 360] on span at bounding box center [206, 361] width 14 height 14
click at [219, 357] on input "radio" at bounding box center [219, 357] width 0 height 0
click at [352, 352] on div "Round" at bounding box center [381, 362] width 86 height 23
click at [66, 358] on span at bounding box center [65, 361] width 14 height 14
click at [78, 357] on input "radio" at bounding box center [78, 357] width 0 height 0
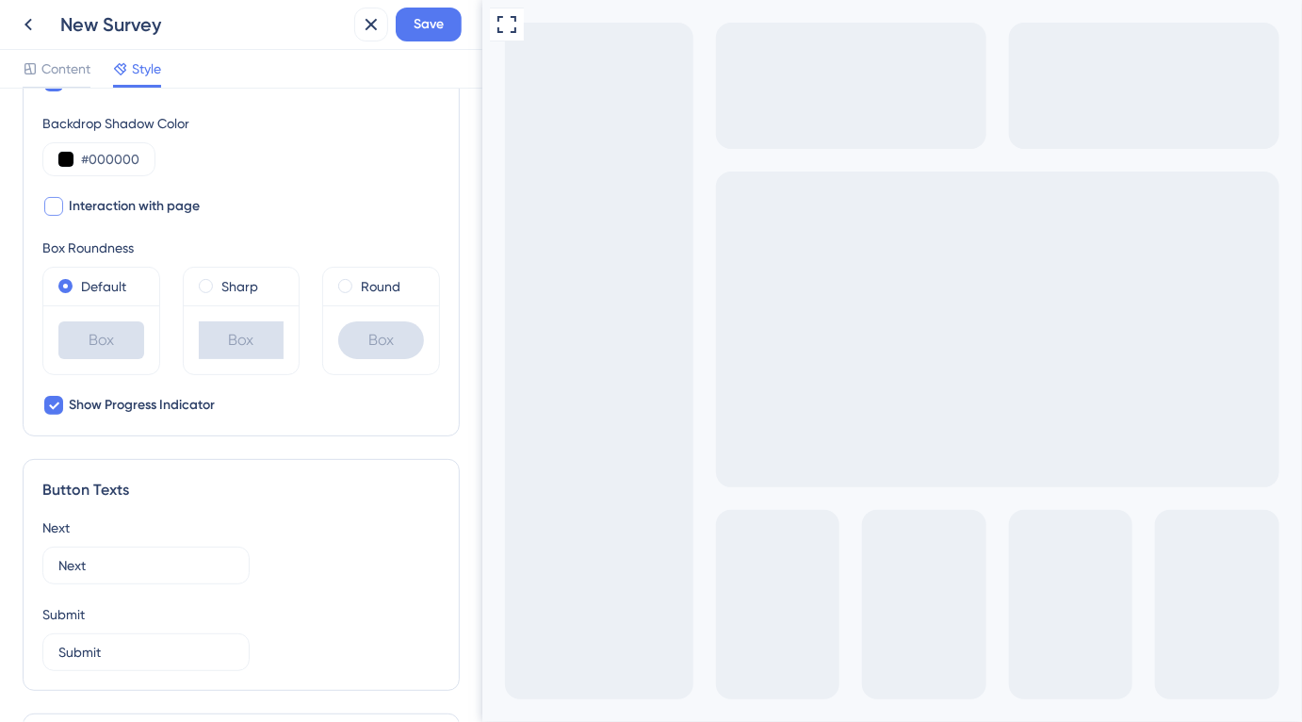
scroll to position [938, 0]
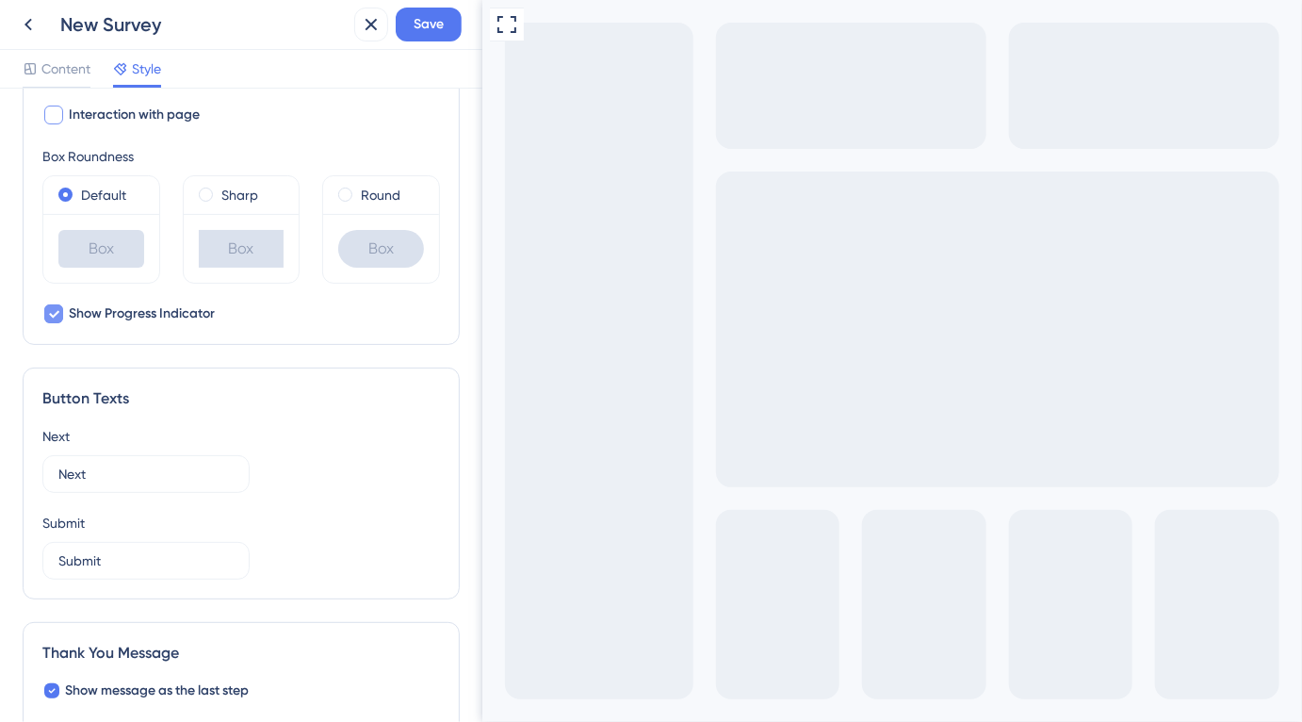
click at [45, 312] on div at bounding box center [53, 313] width 19 height 19
checkbox input "false"
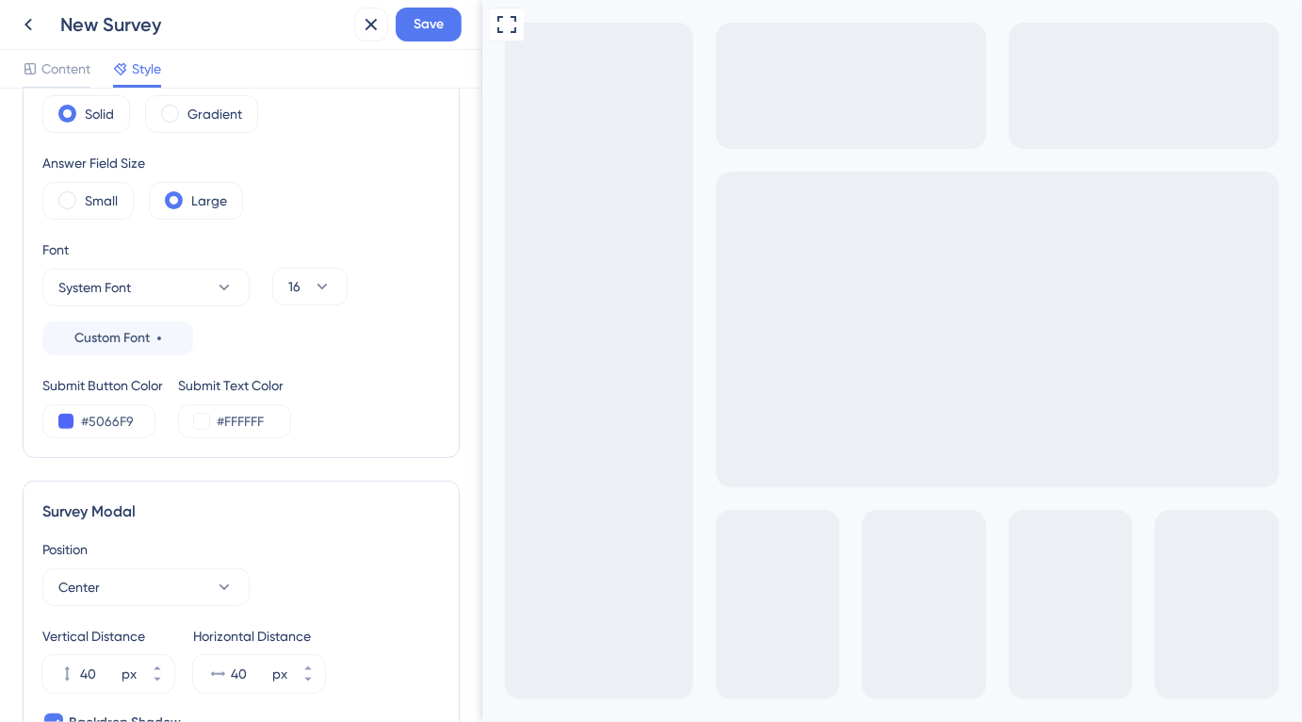
scroll to position [0, 0]
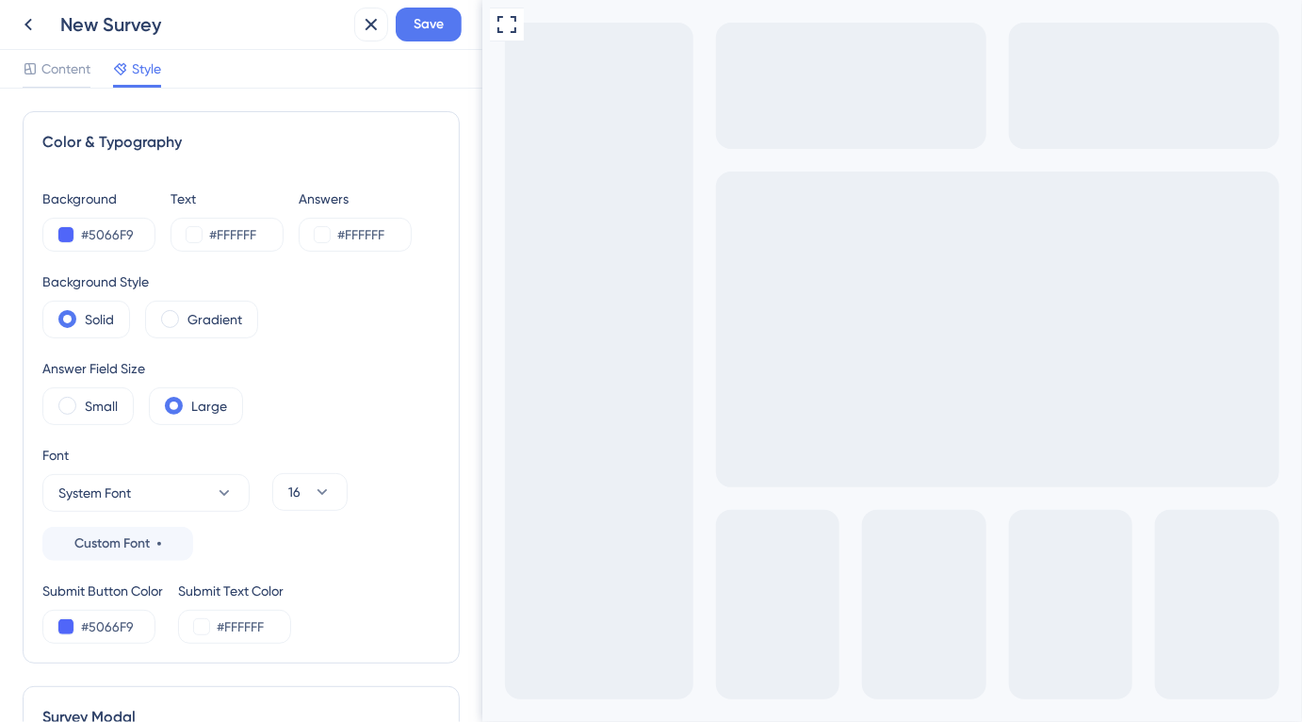
click at [51, 63] on span "Content" at bounding box center [65, 68] width 49 height 23
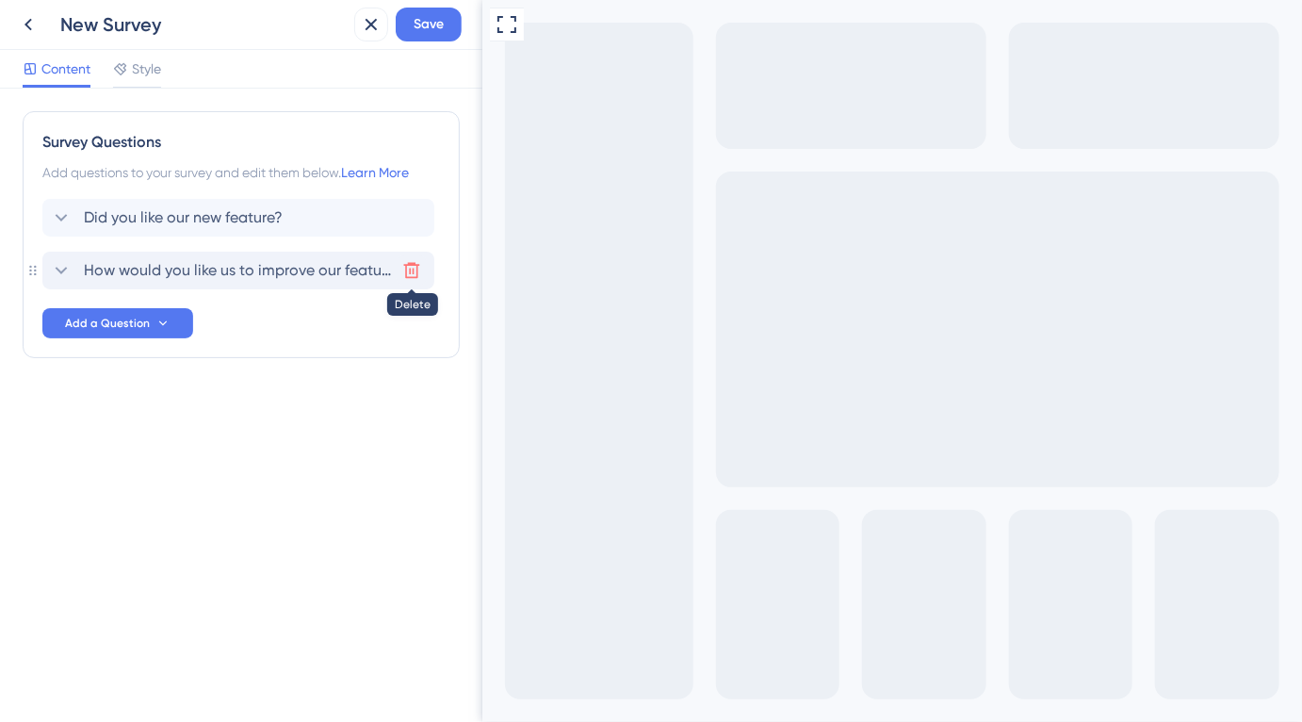
click at [416, 270] on icon at bounding box center [411, 270] width 19 height 19
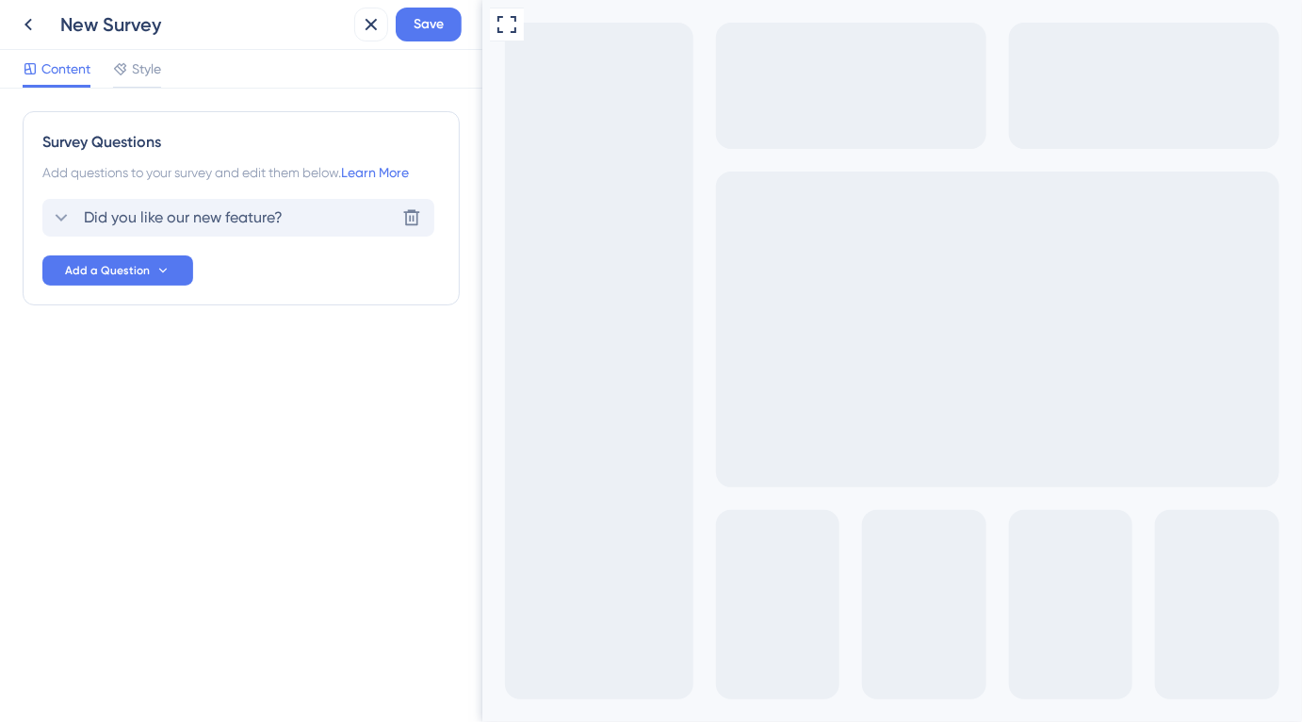
click at [265, 204] on div "Did you like our new feature? Delete" at bounding box center [238, 218] width 392 height 38
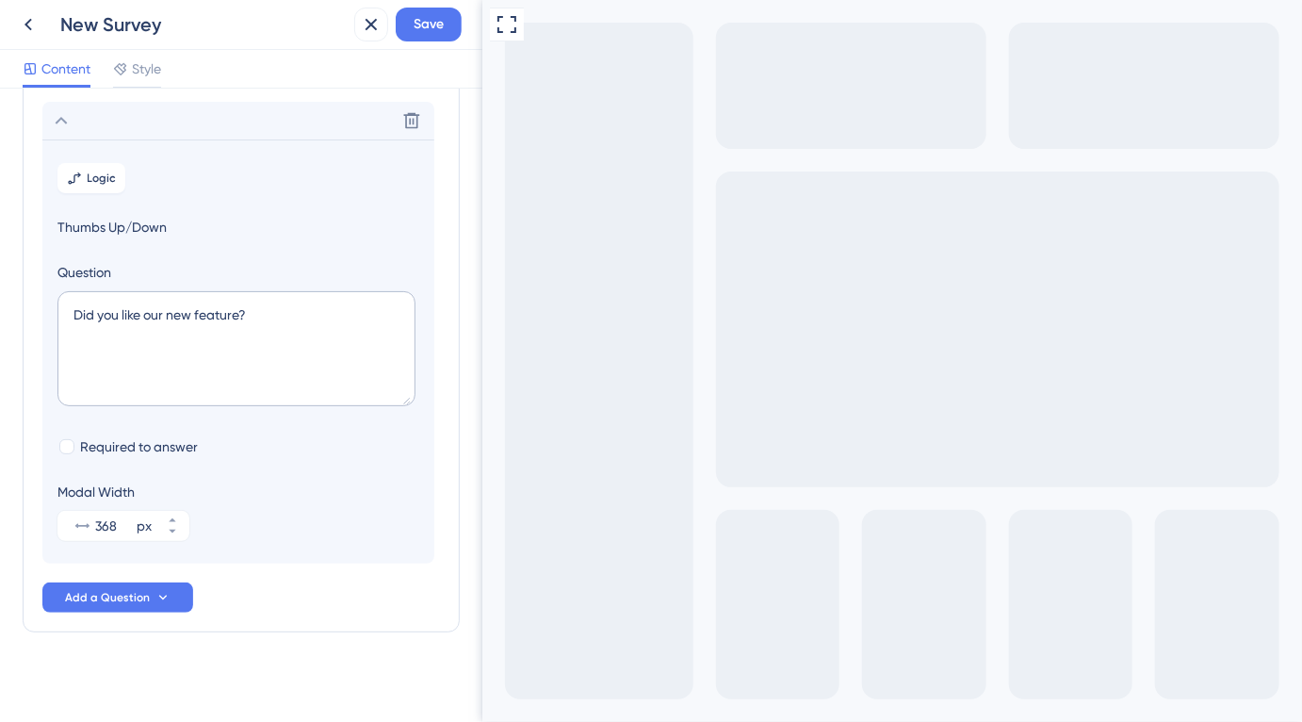
scroll to position [104, 0]
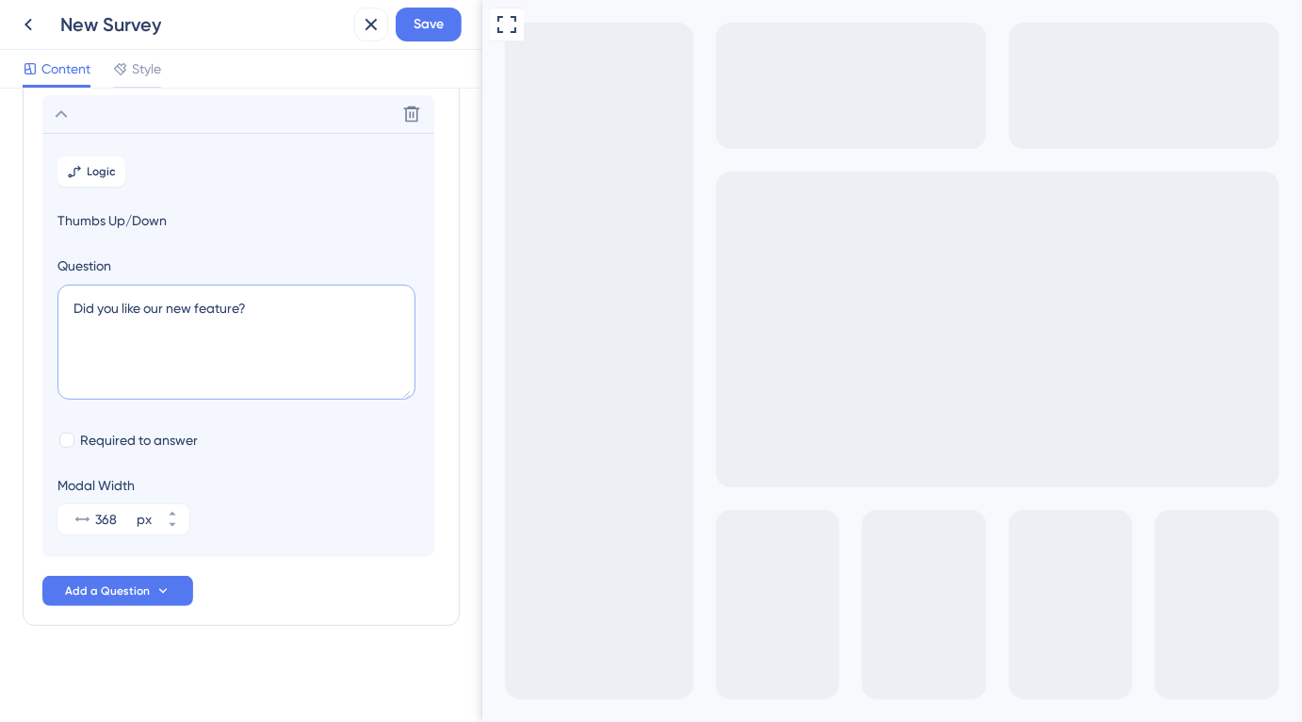
click at [220, 334] on textarea "Did you like our new feature?" at bounding box center [236, 342] width 358 height 115
paste textarea "Early Pay Enrolment for Next Invoice"
paste textarea "Review conditions of Early Pay"
drag, startPoint x: 202, startPoint y: 328, endPoint x: 386, endPoint y: 331, distance: 184.7
click at [386, 331] on textarea "Early Pay Enrolment for Next Invoice Review conditions of Early Pay" at bounding box center [236, 342] width 358 height 115
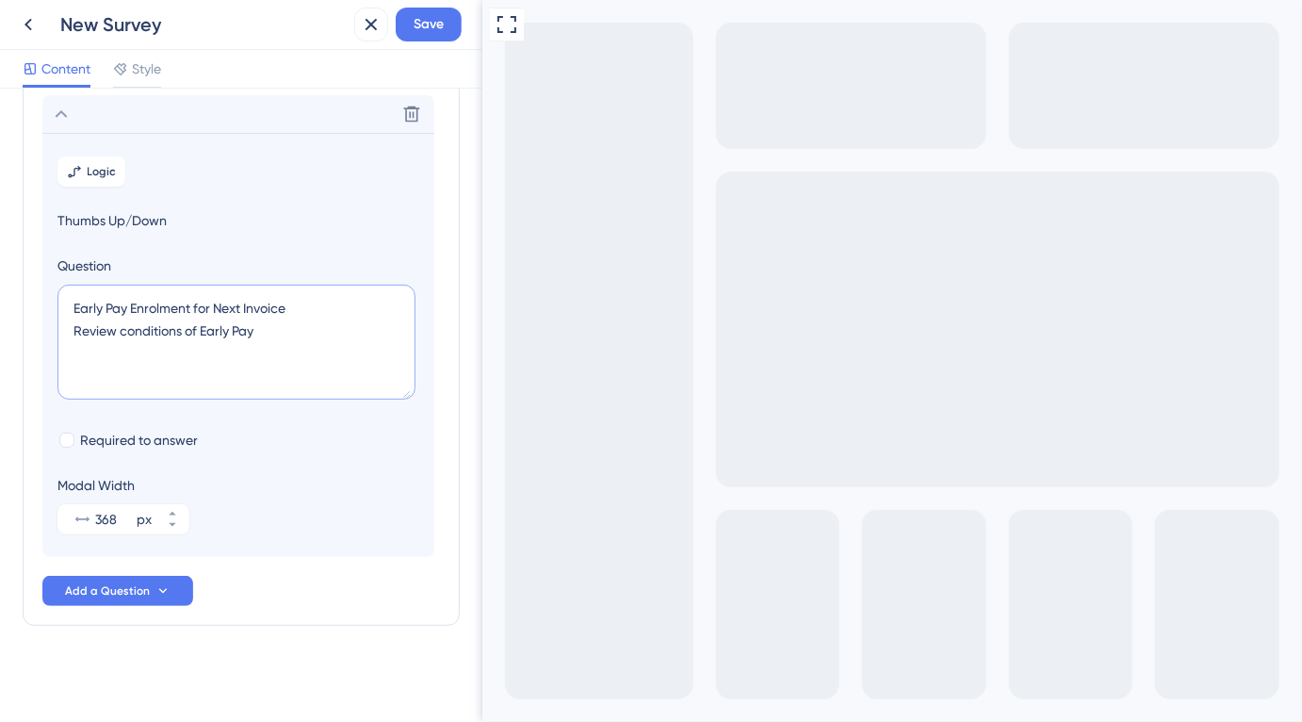
click at [375, 336] on textarea "Early Pay Enrolment for Next Invoice Review conditions of Early Pay" at bounding box center [236, 342] width 358 height 115
type textarea "Early Pay Enrolment for Next Invoice Review conditions of Early Pay"
click at [101, 171] on span "Logic" at bounding box center [102, 171] width 29 height 15
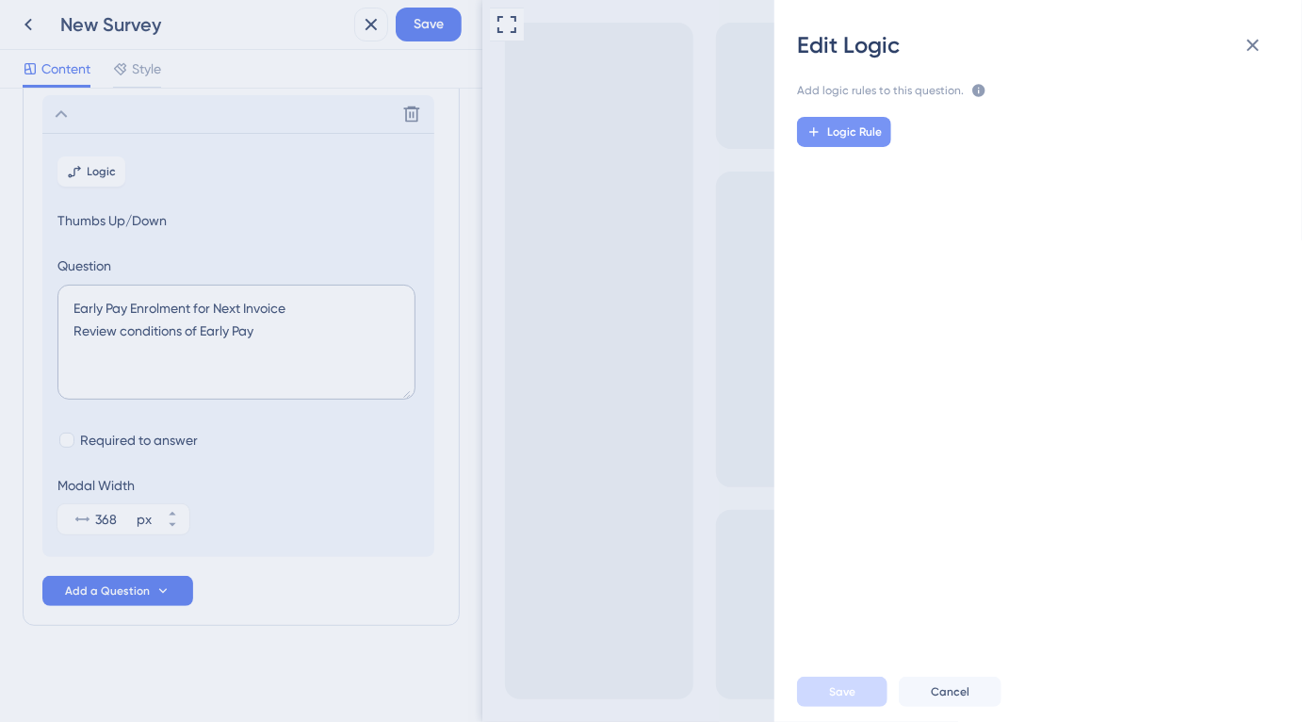
click at [821, 142] on button "Logic Rule" at bounding box center [844, 132] width 94 height 30
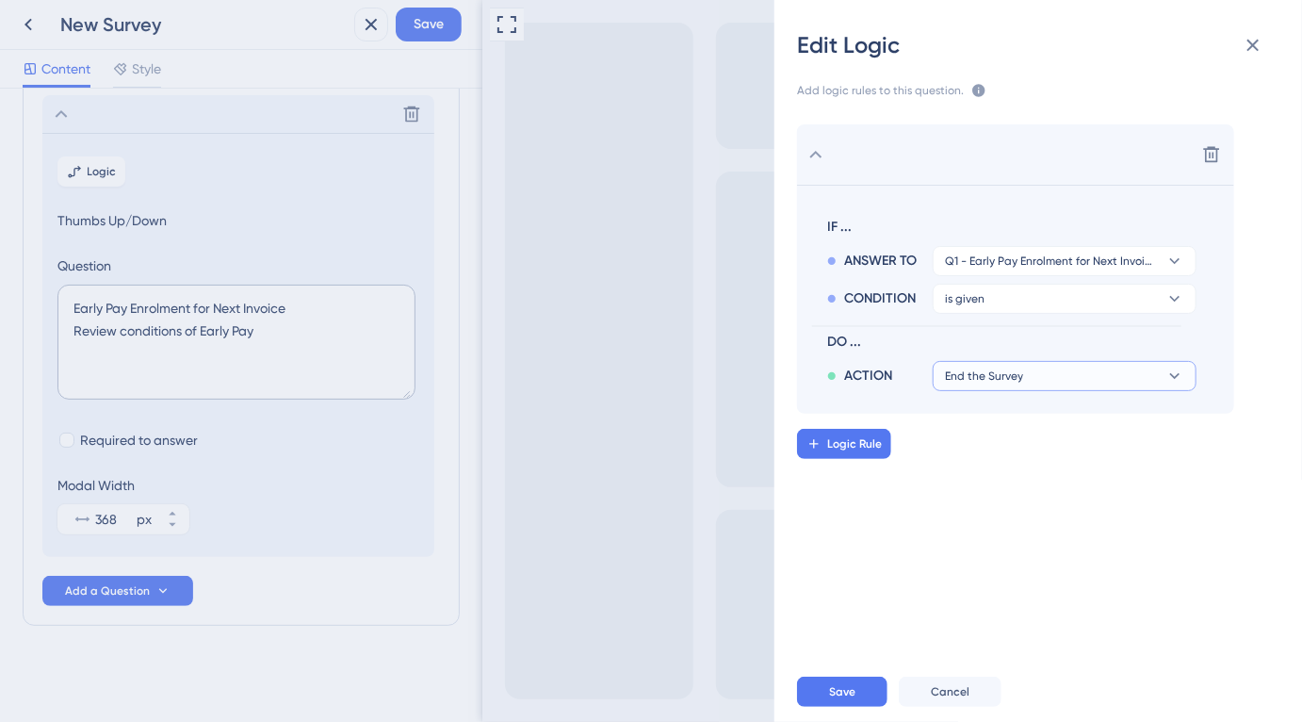
click at [1080, 373] on button "End the Survey" at bounding box center [1065, 376] width 264 height 30
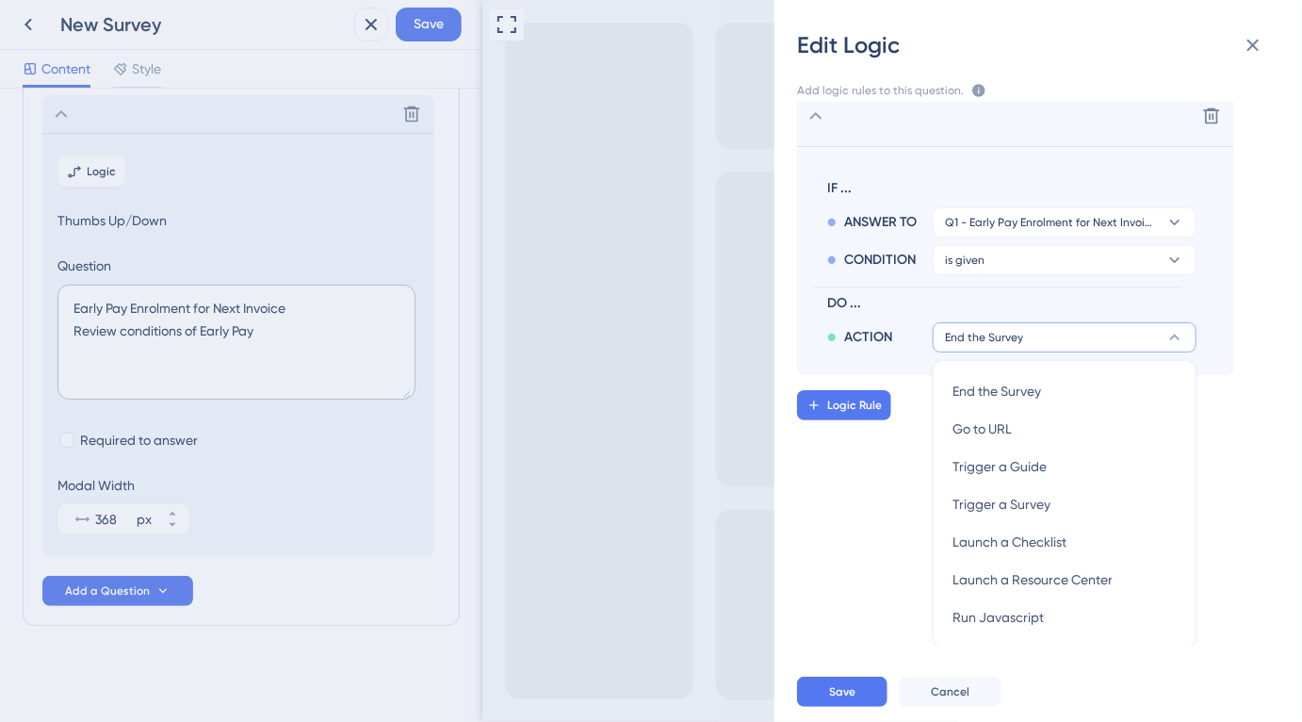
click at [1269, 207] on div "Delete IF ... ANSWER TO Q1 - Early Pay Enrolment for Next Invoice Review condit…" at bounding box center [1061, 230] width 528 height 289
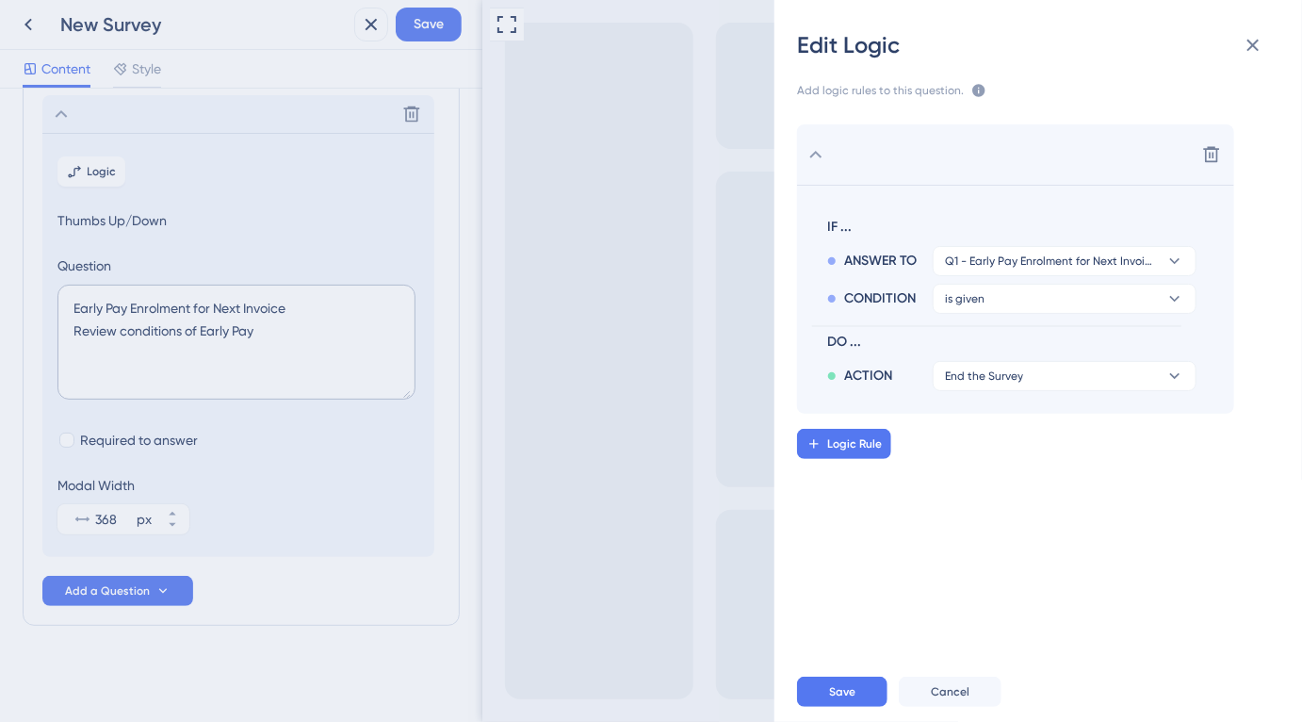
scroll to position [0, 0]
click at [1256, 49] on icon at bounding box center [1253, 45] width 23 height 23
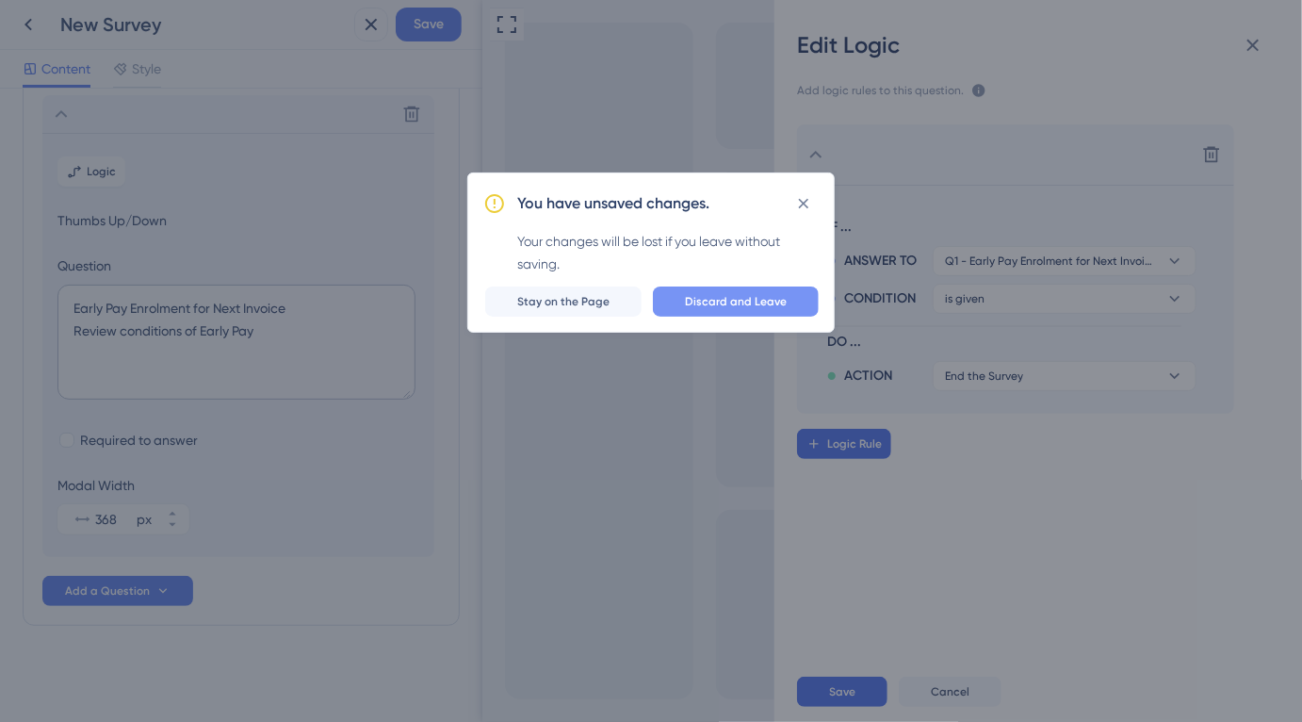
click at [778, 300] on span "Discard and Leave" at bounding box center [736, 301] width 102 height 15
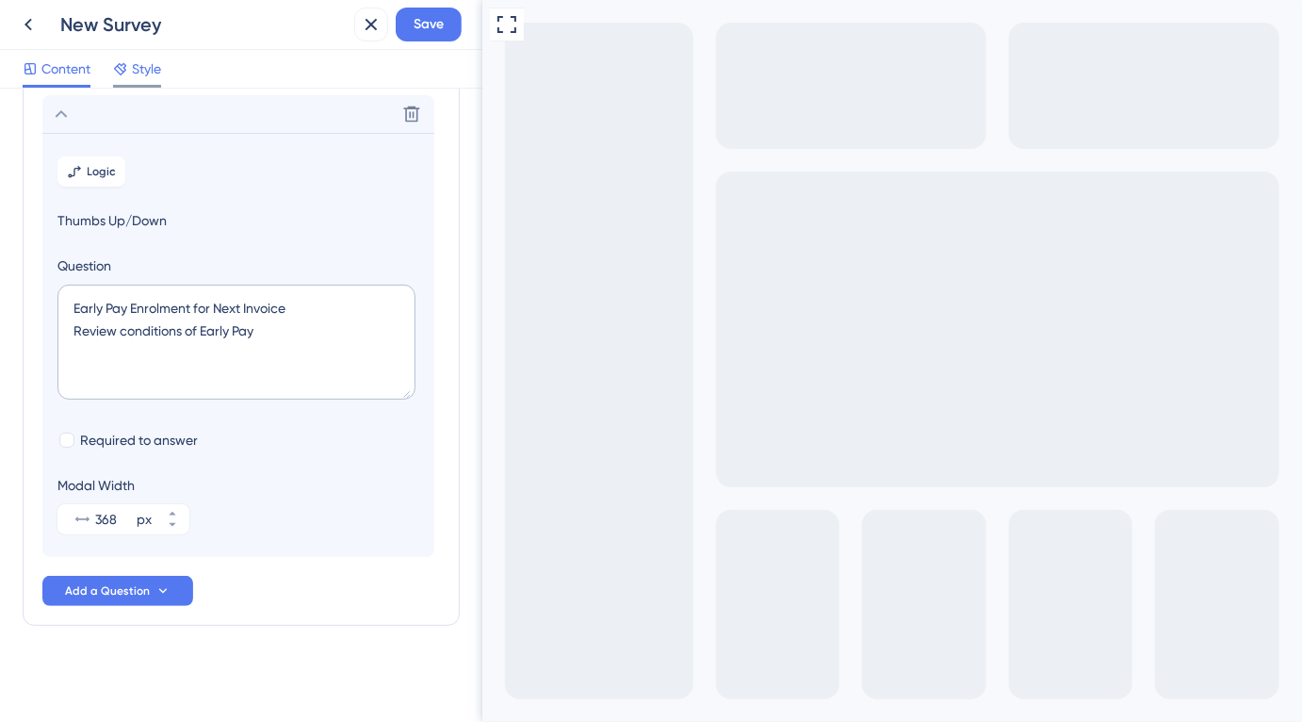
click at [147, 70] on span "Style" at bounding box center [146, 68] width 29 height 23
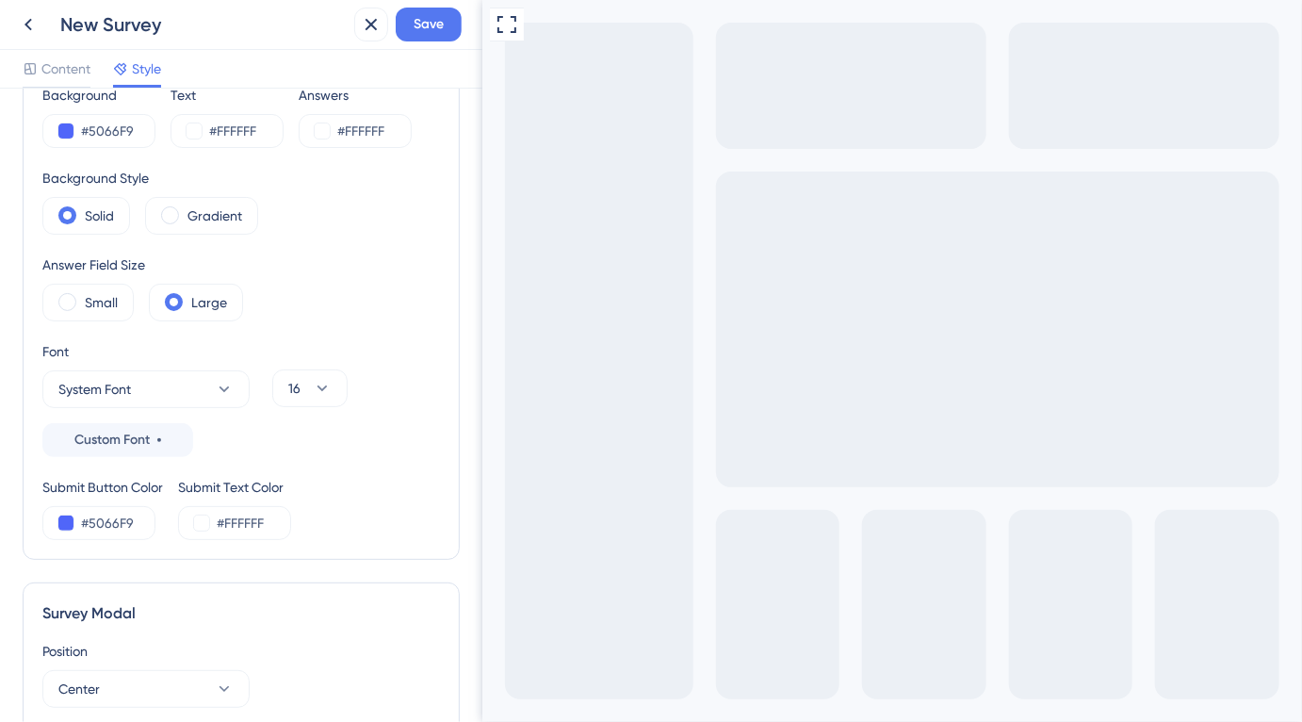
click at [76, 46] on div "New Survey Save Content Style" at bounding box center [241, 44] width 482 height 89
click at [34, 73] on icon at bounding box center [30, 69] width 10 height 10
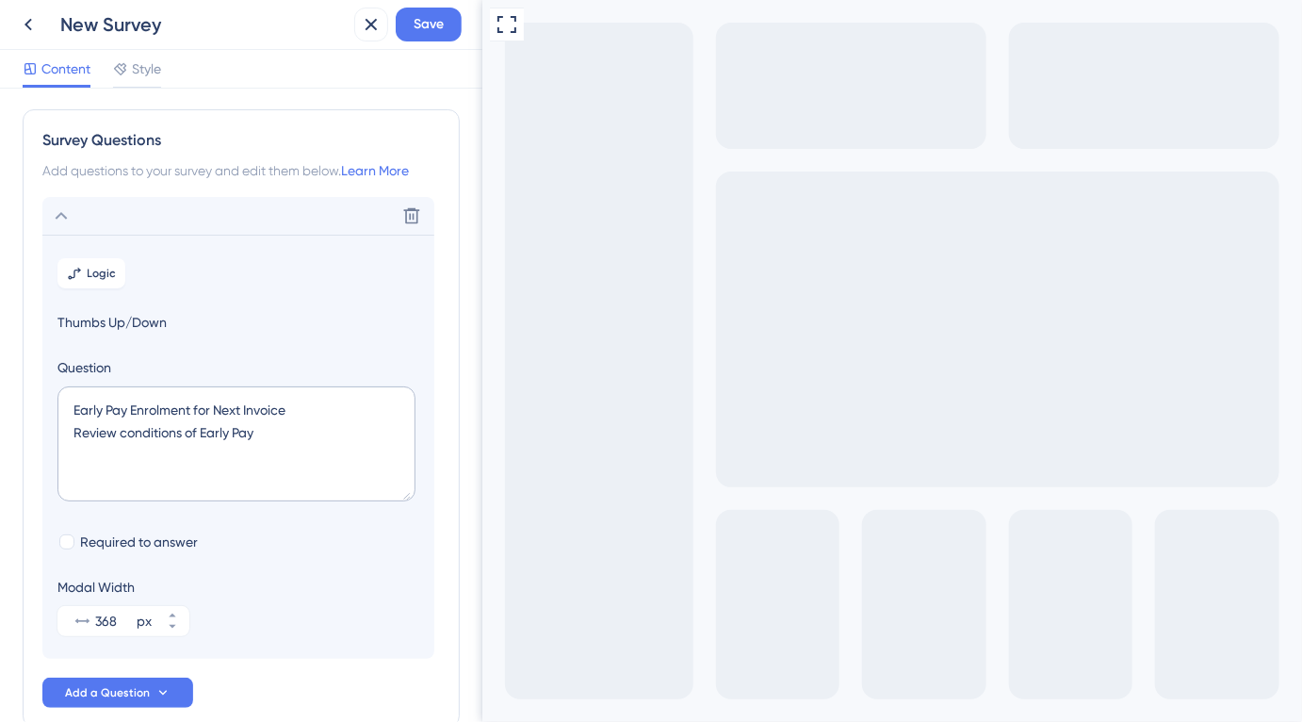
scroll to position [104, 0]
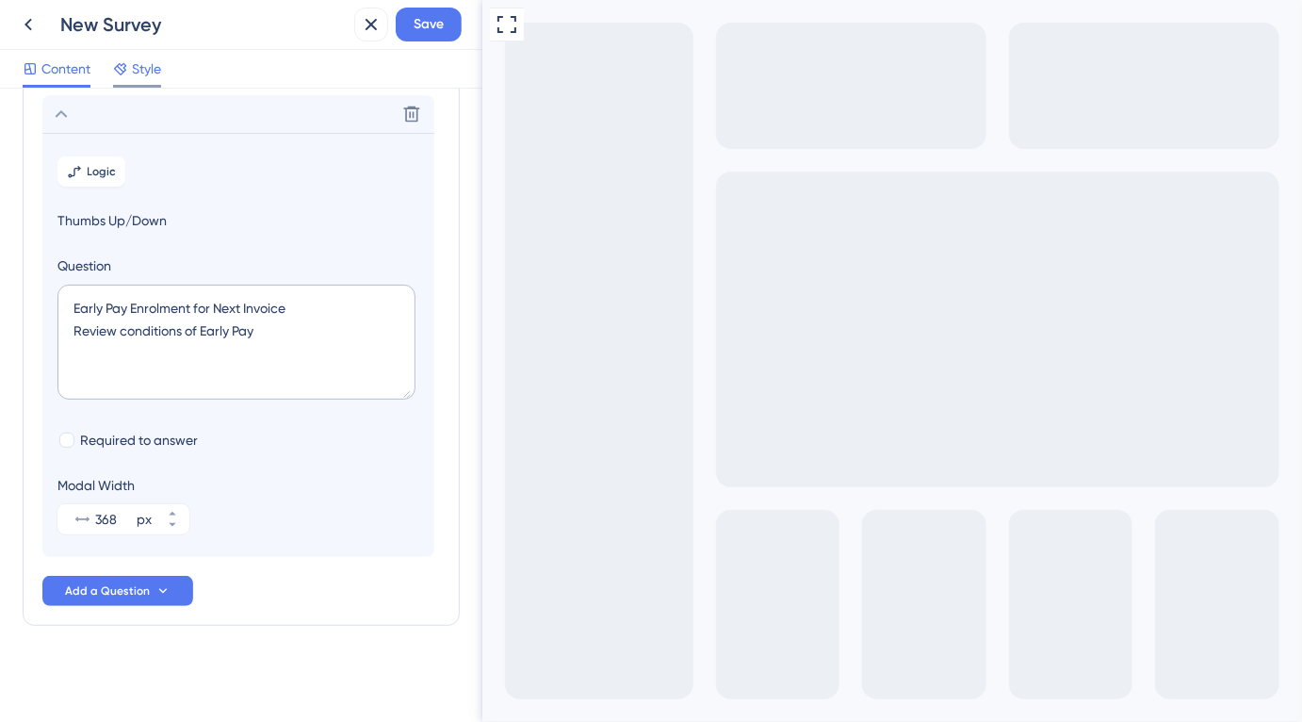
click at [141, 63] on span "Style" at bounding box center [146, 68] width 29 height 23
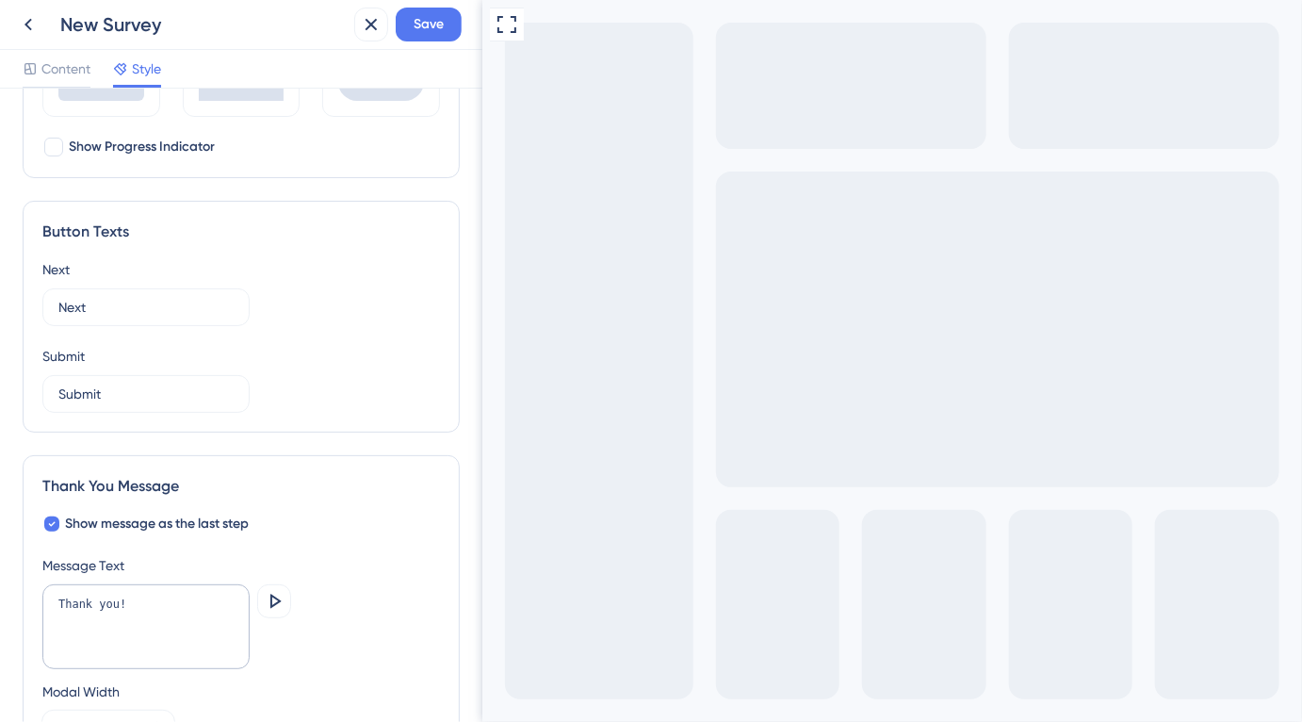
scroll to position [1245, 0]
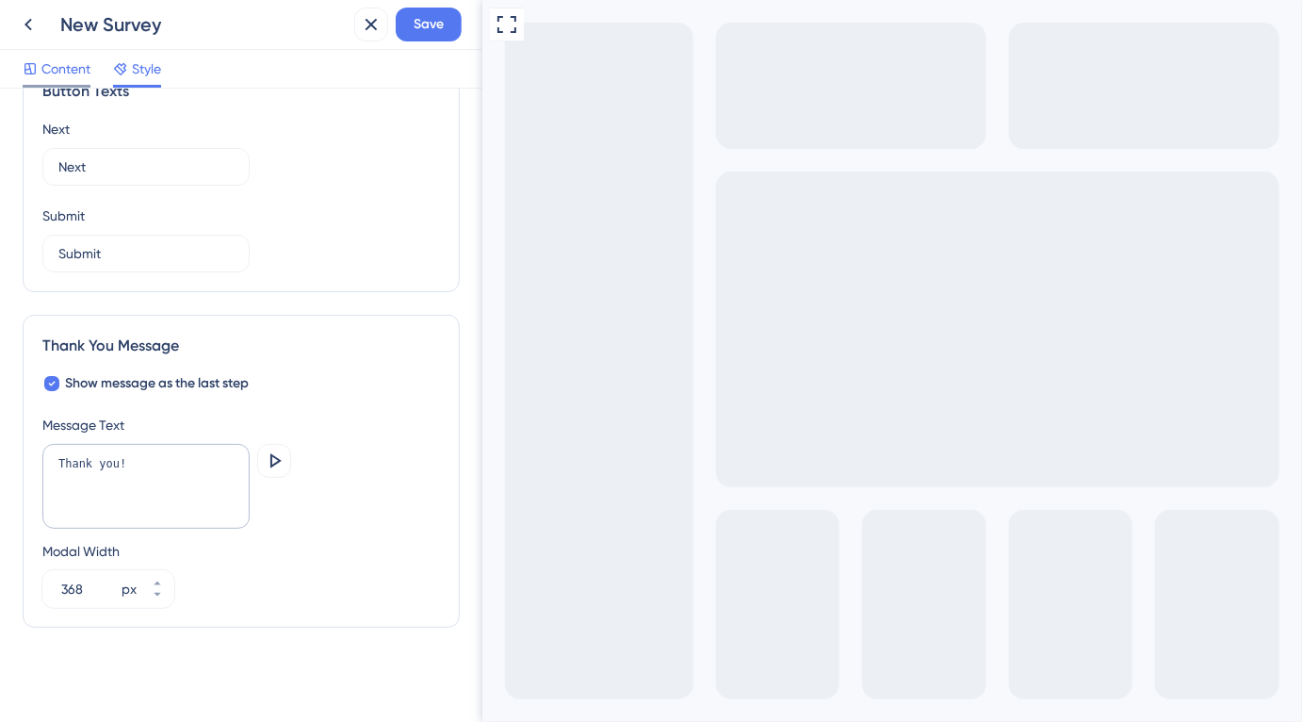
click at [46, 57] on span "Content" at bounding box center [65, 68] width 49 height 23
